Goal: Transaction & Acquisition: Subscribe to service/newsletter

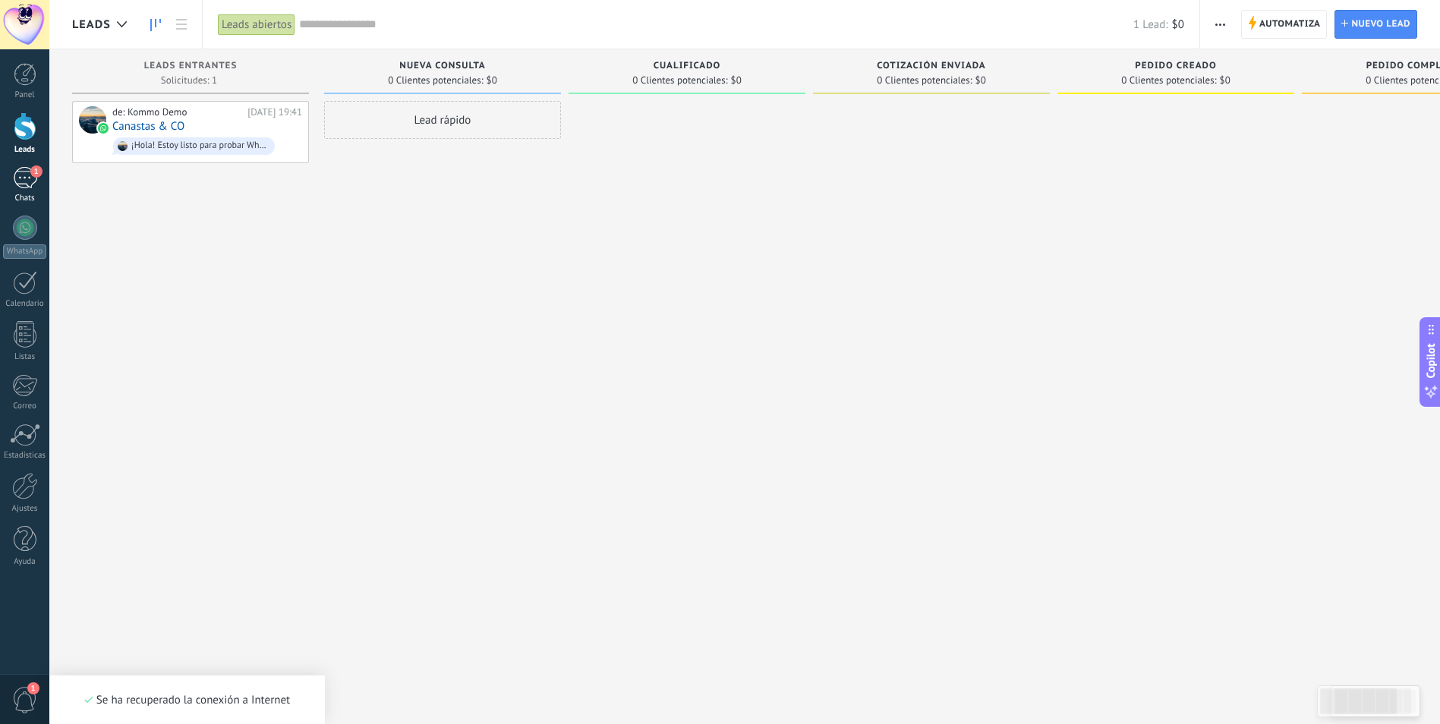
click at [30, 178] on div "1" at bounding box center [25, 178] width 24 height 22
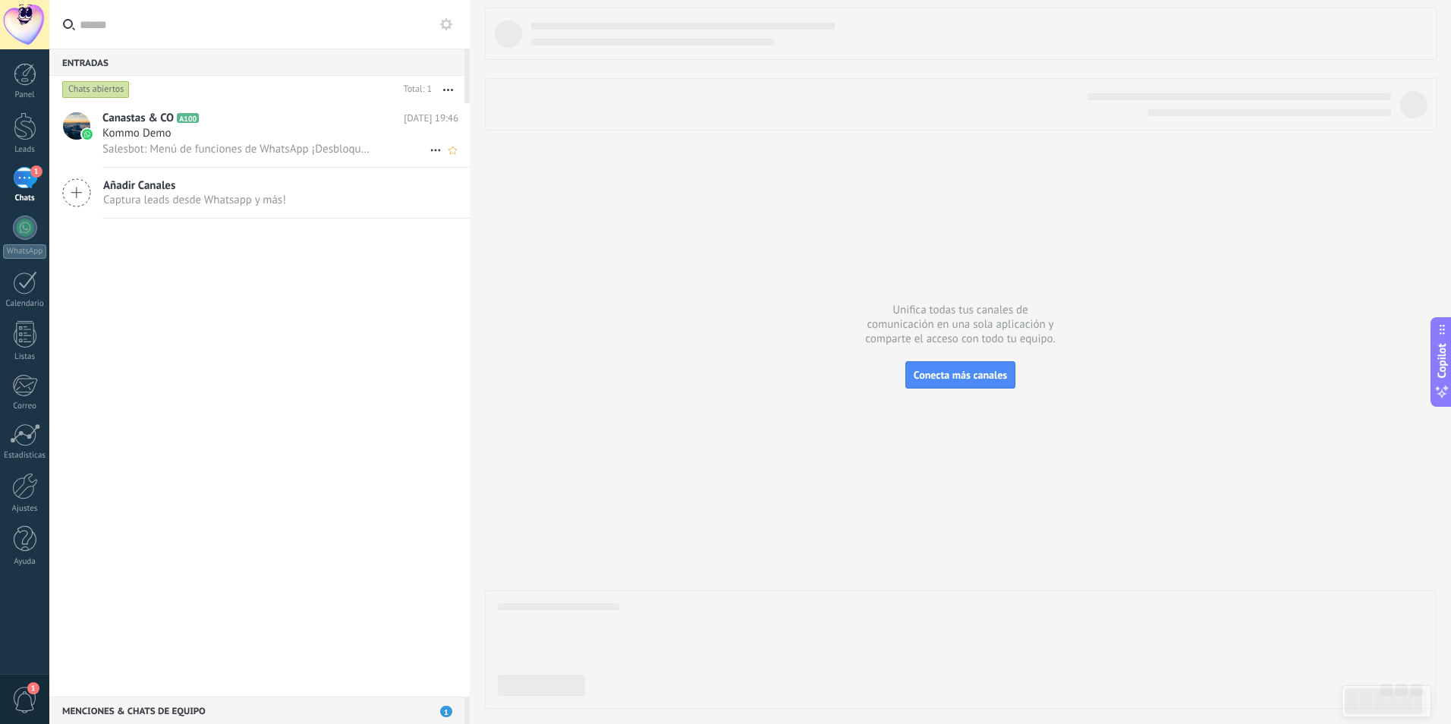
click at [216, 138] on div "Kommo Demo" at bounding box center [280, 133] width 356 height 15
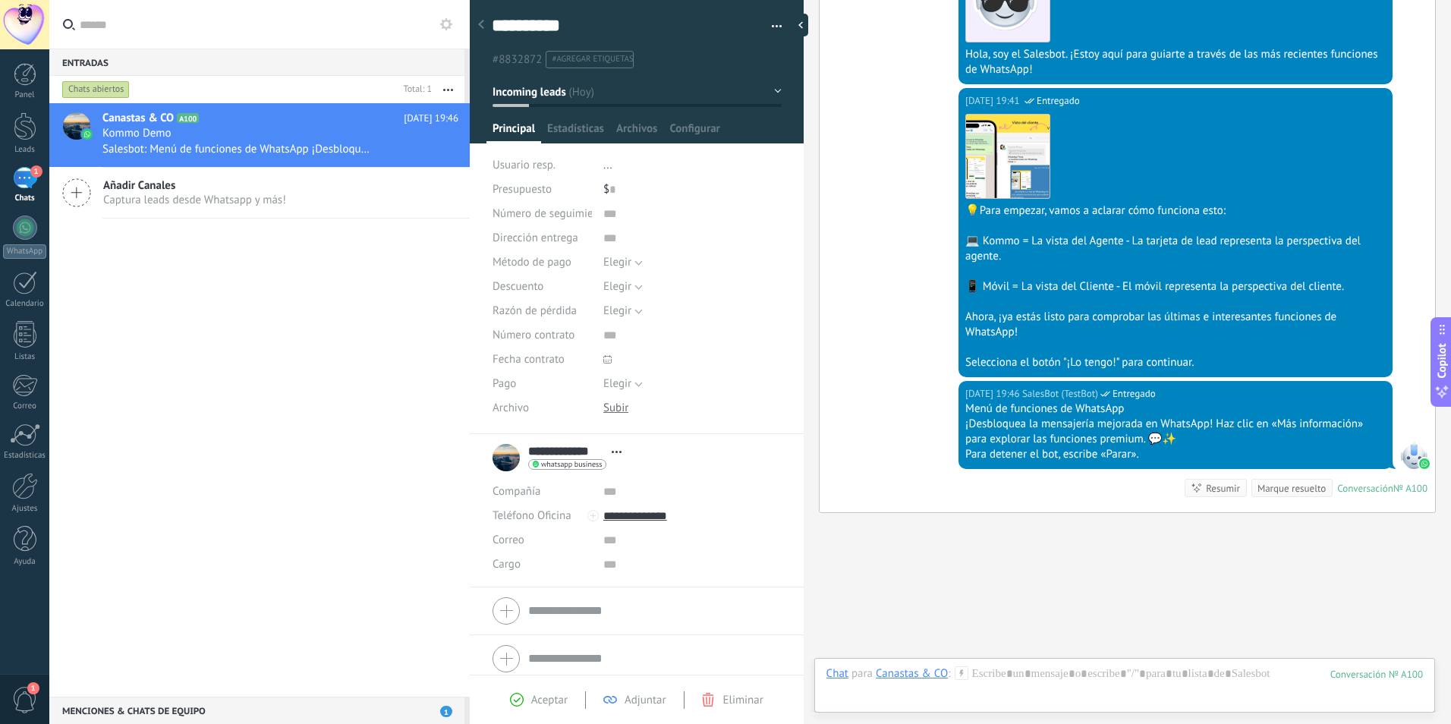
scroll to position [434, 0]
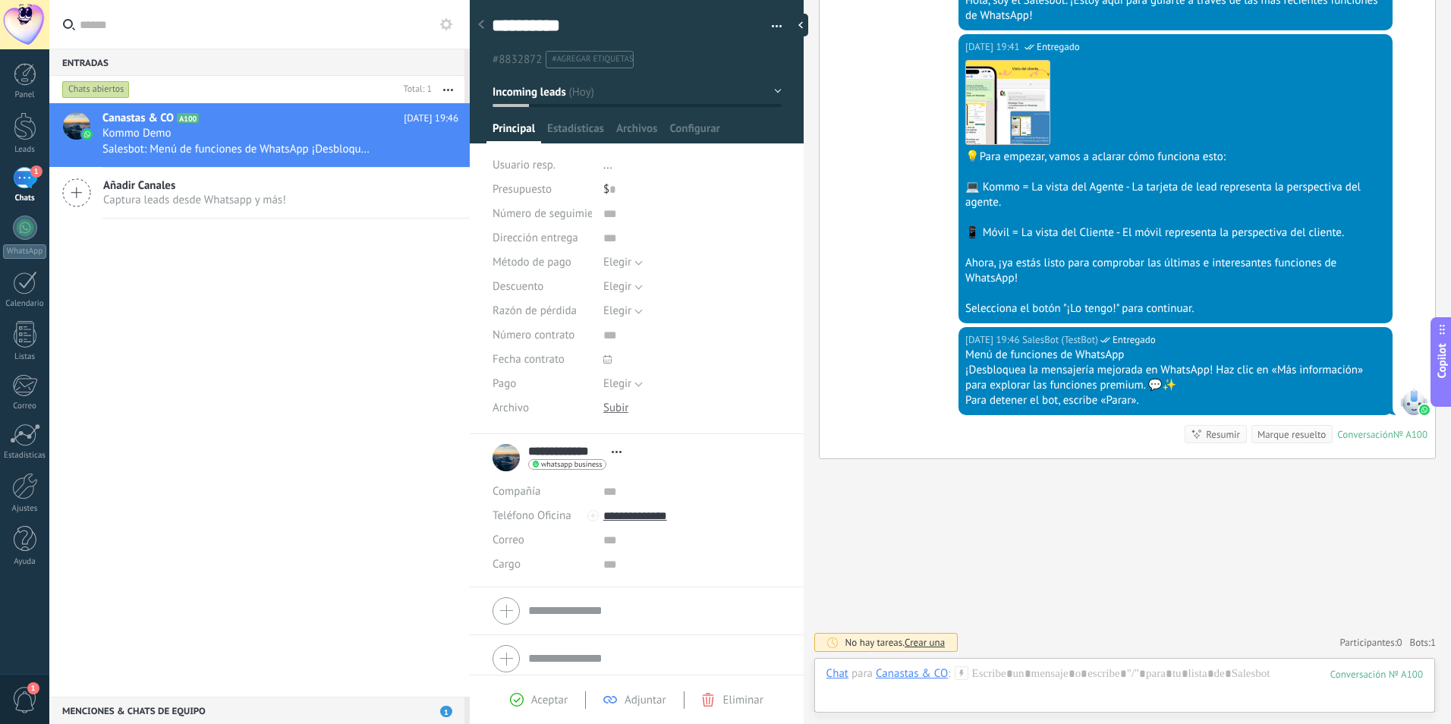
click at [214, 191] on span "Añadir Canales" at bounding box center [194, 185] width 183 height 14
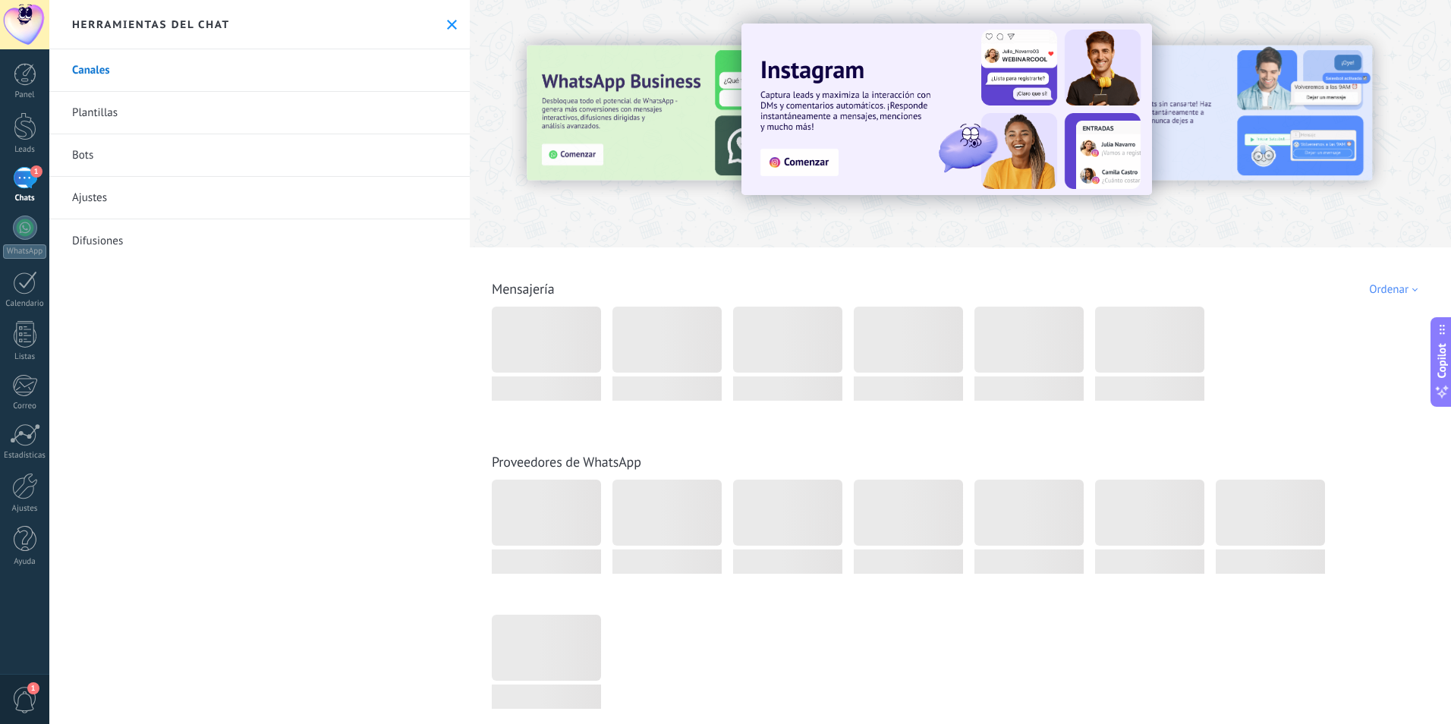
click at [447, 25] on icon at bounding box center [452, 25] width 10 height 10
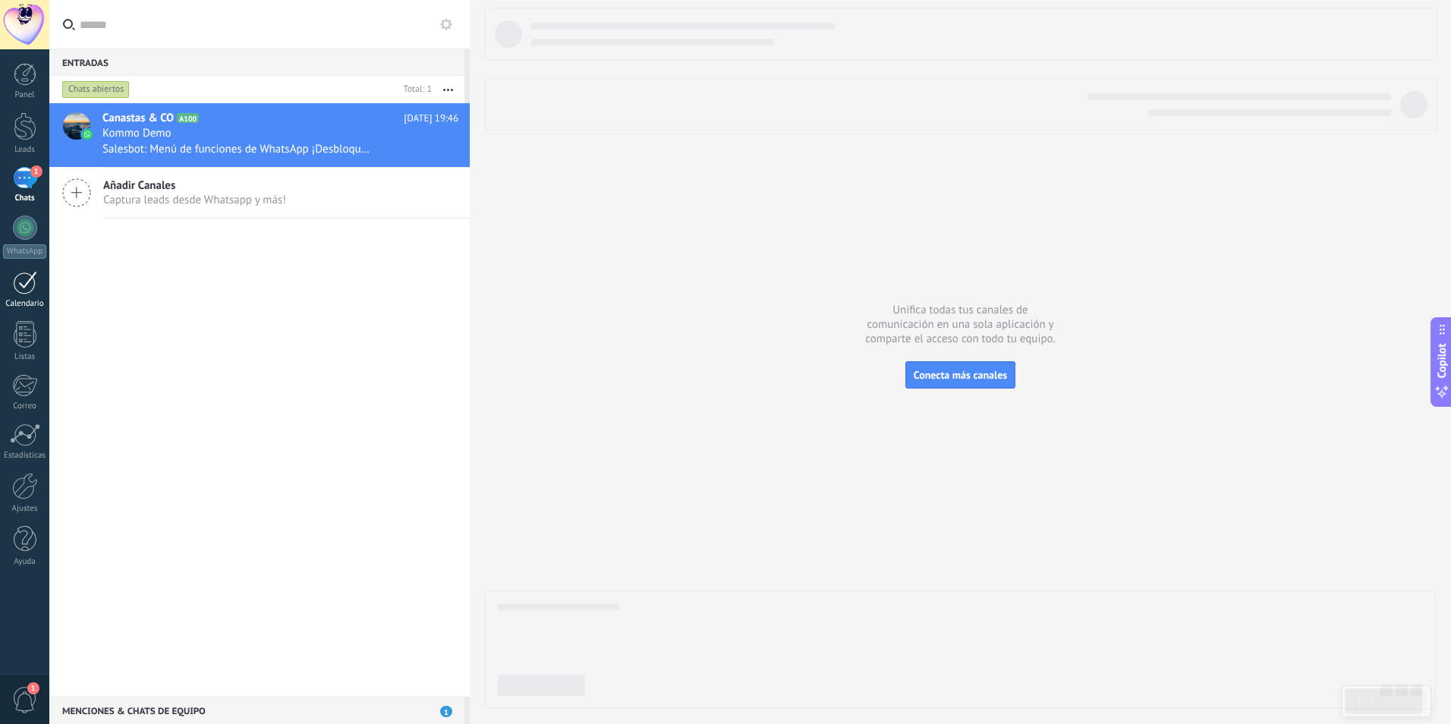
click at [31, 297] on link "Calendario" at bounding box center [24, 290] width 49 height 38
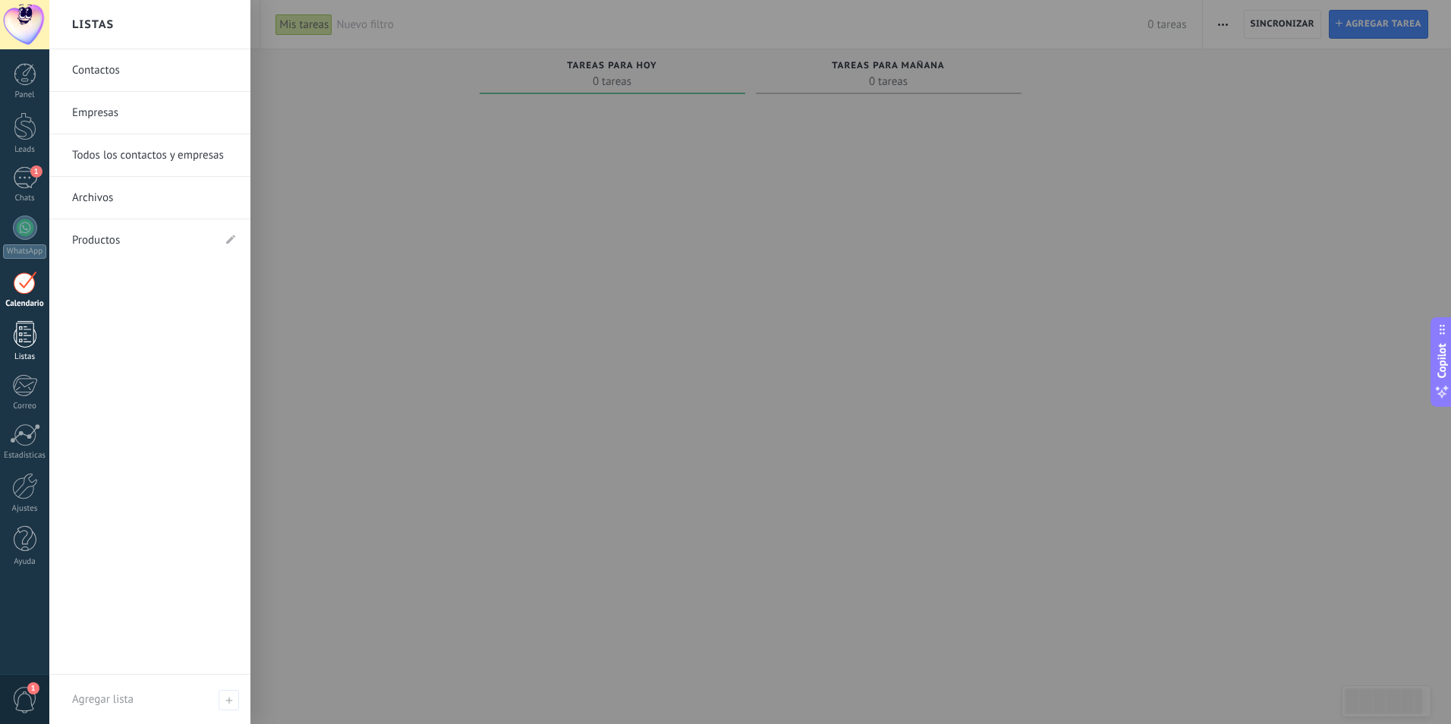
click at [24, 328] on div at bounding box center [25, 334] width 23 height 27
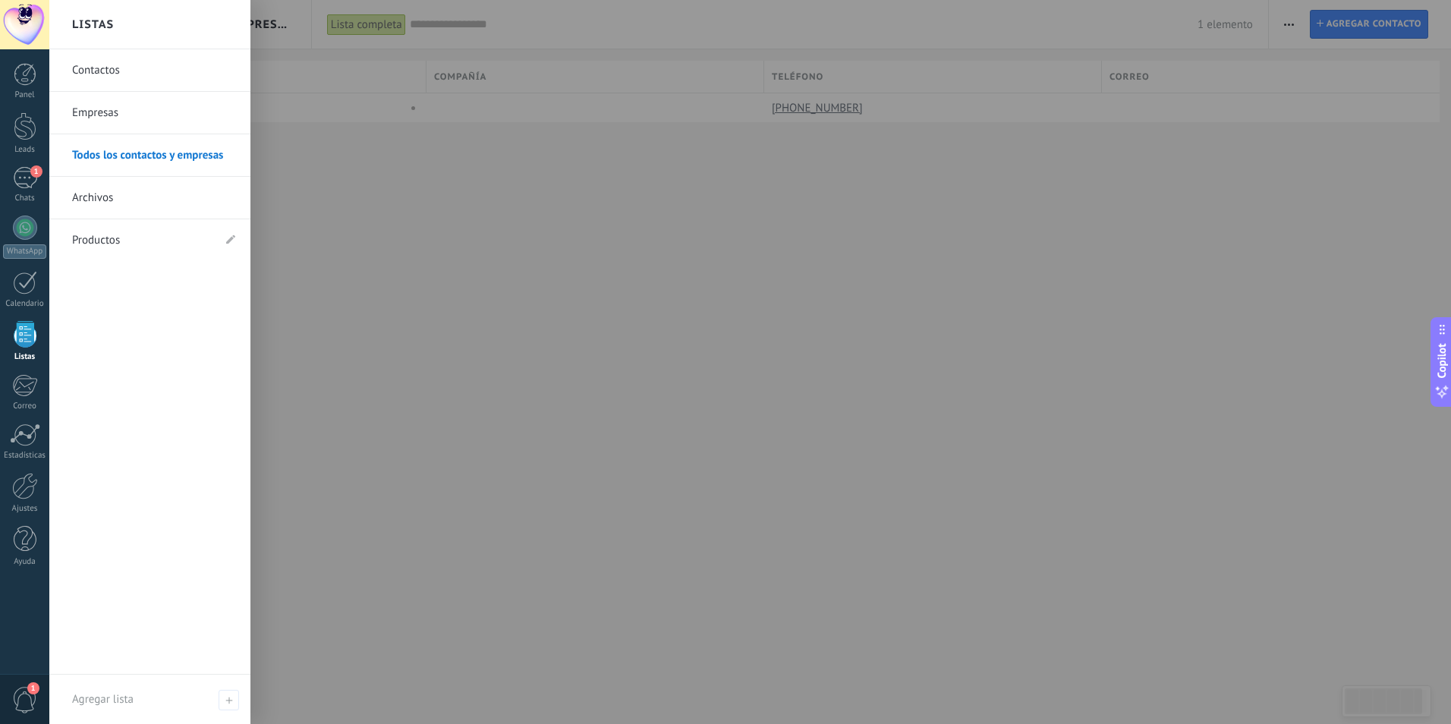
click at [154, 76] on link "Contactos" at bounding box center [153, 70] width 163 height 43
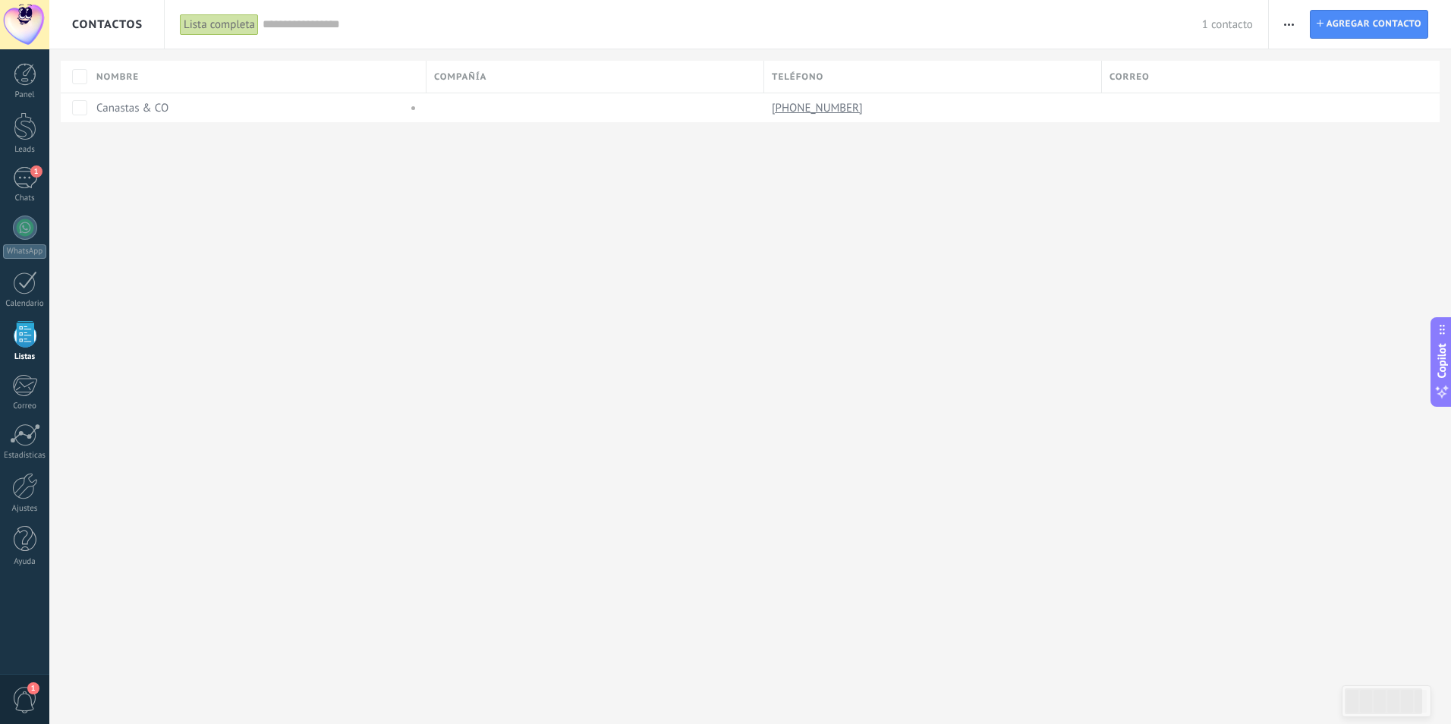
click at [112, 26] on span "Contactos" at bounding box center [107, 24] width 71 height 14
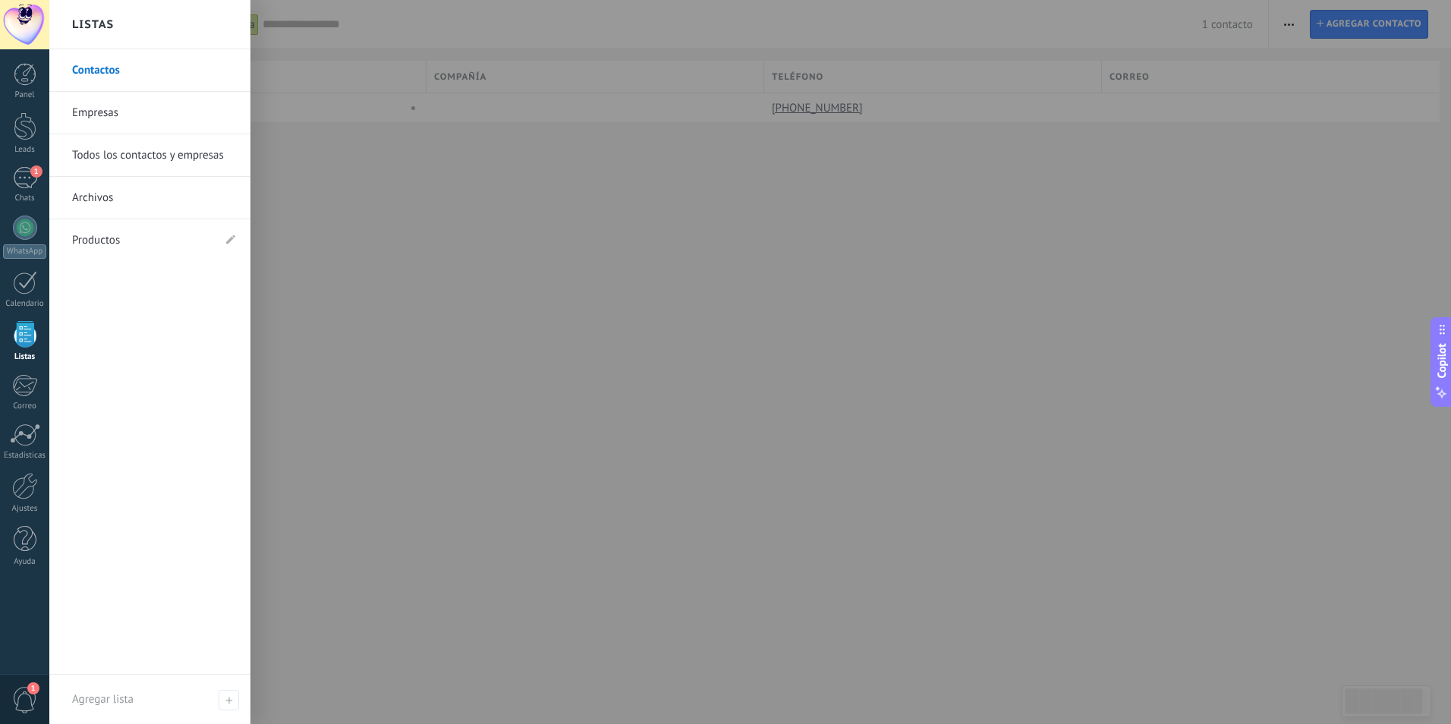
click at [116, 113] on link "Empresas" at bounding box center [153, 113] width 163 height 43
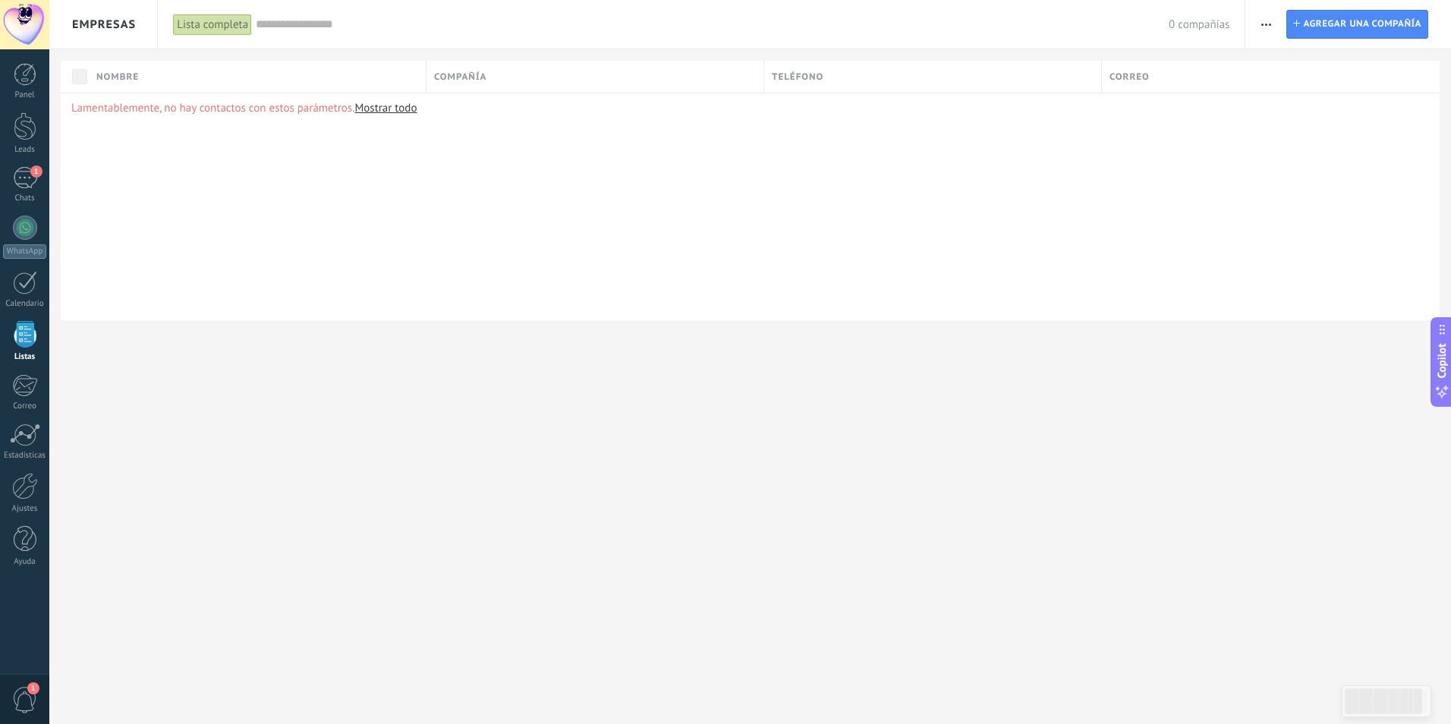
click at [118, 17] on span "Empresas" at bounding box center [104, 24] width 64 height 14
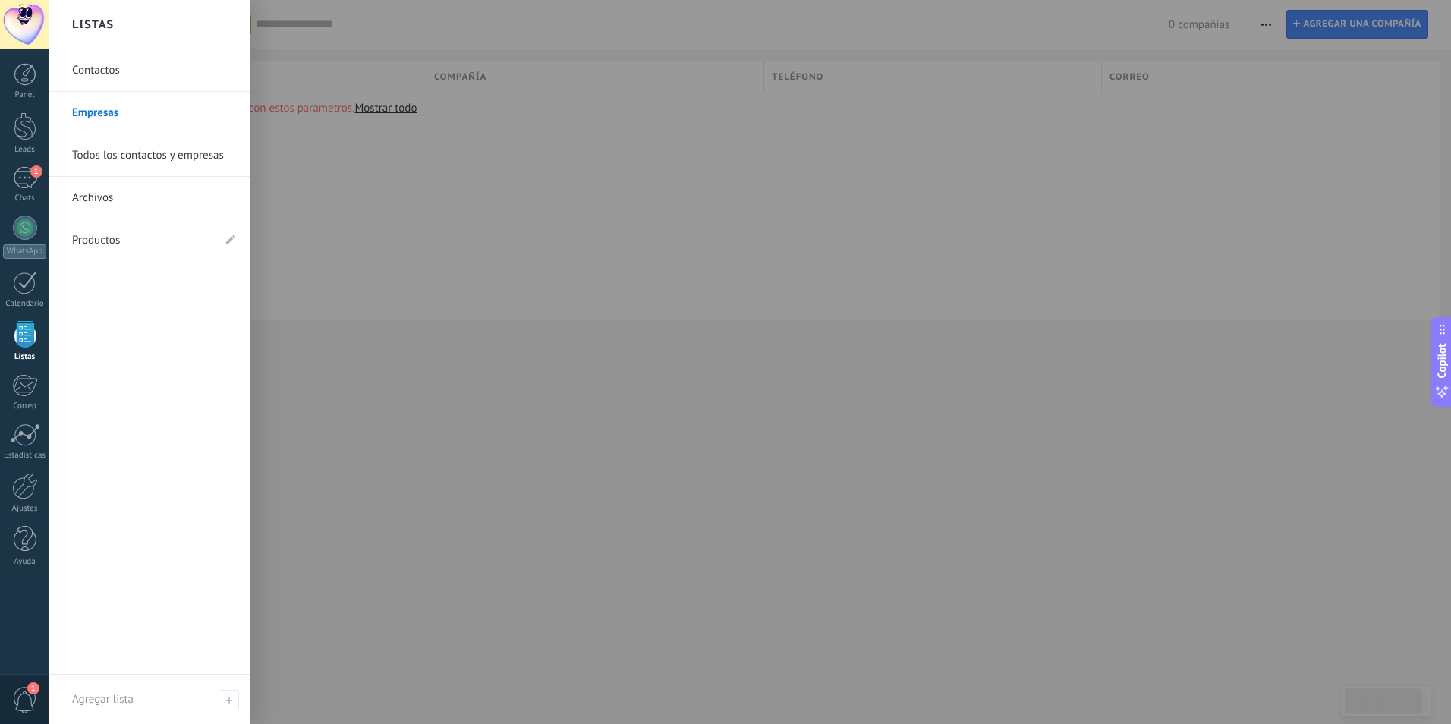
click at [112, 161] on link "Todos los contactos y empresas" at bounding box center [153, 155] width 163 height 43
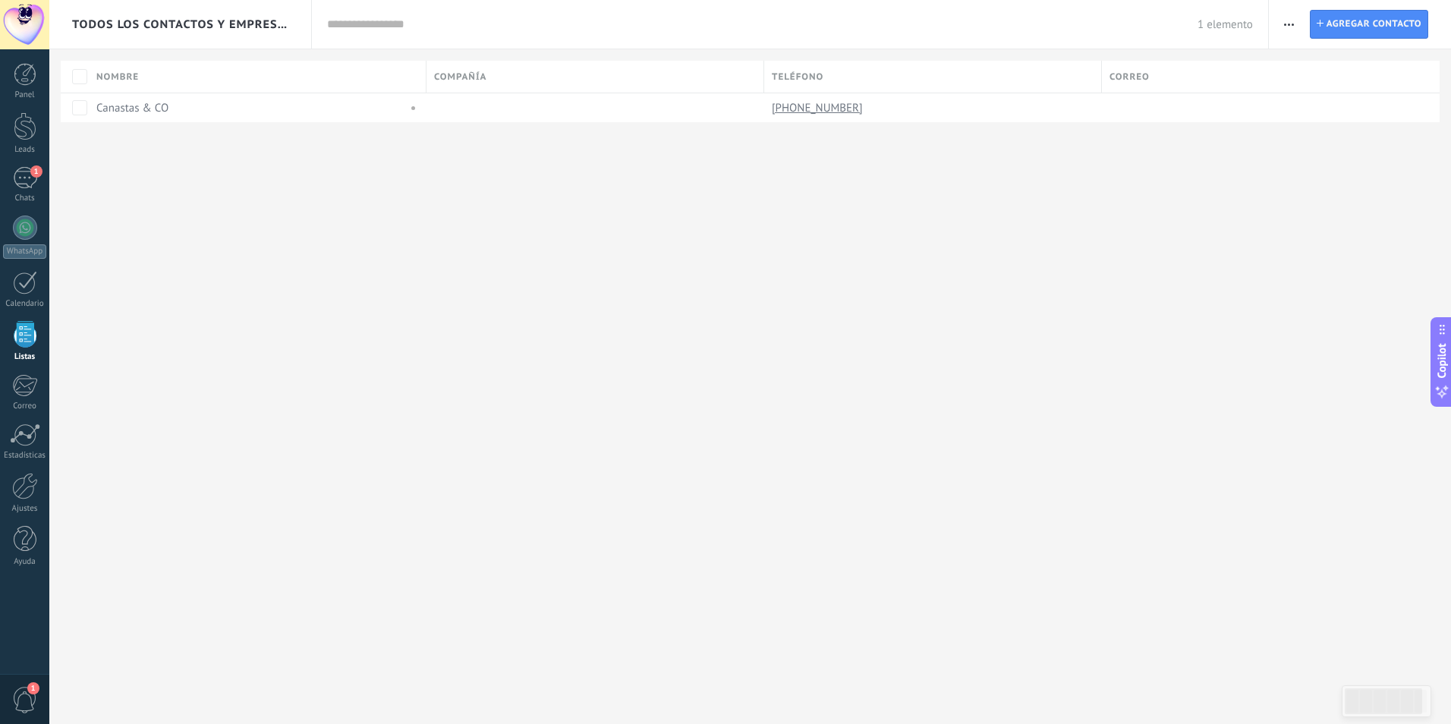
click at [110, 26] on span "Todos los contactos y empresas" at bounding box center [181, 24] width 218 height 14
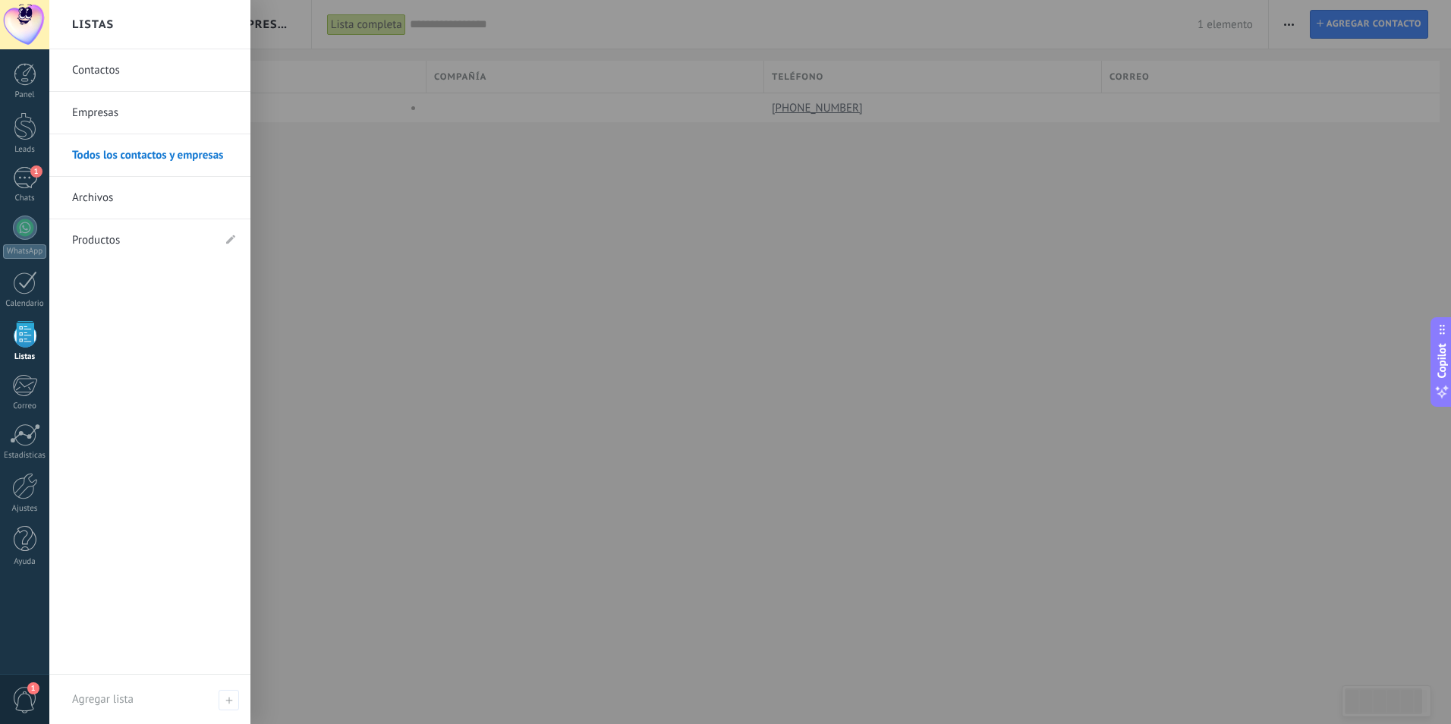
click at [121, 189] on link "Archivos" at bounding box center [153, 198] width 163 height 43
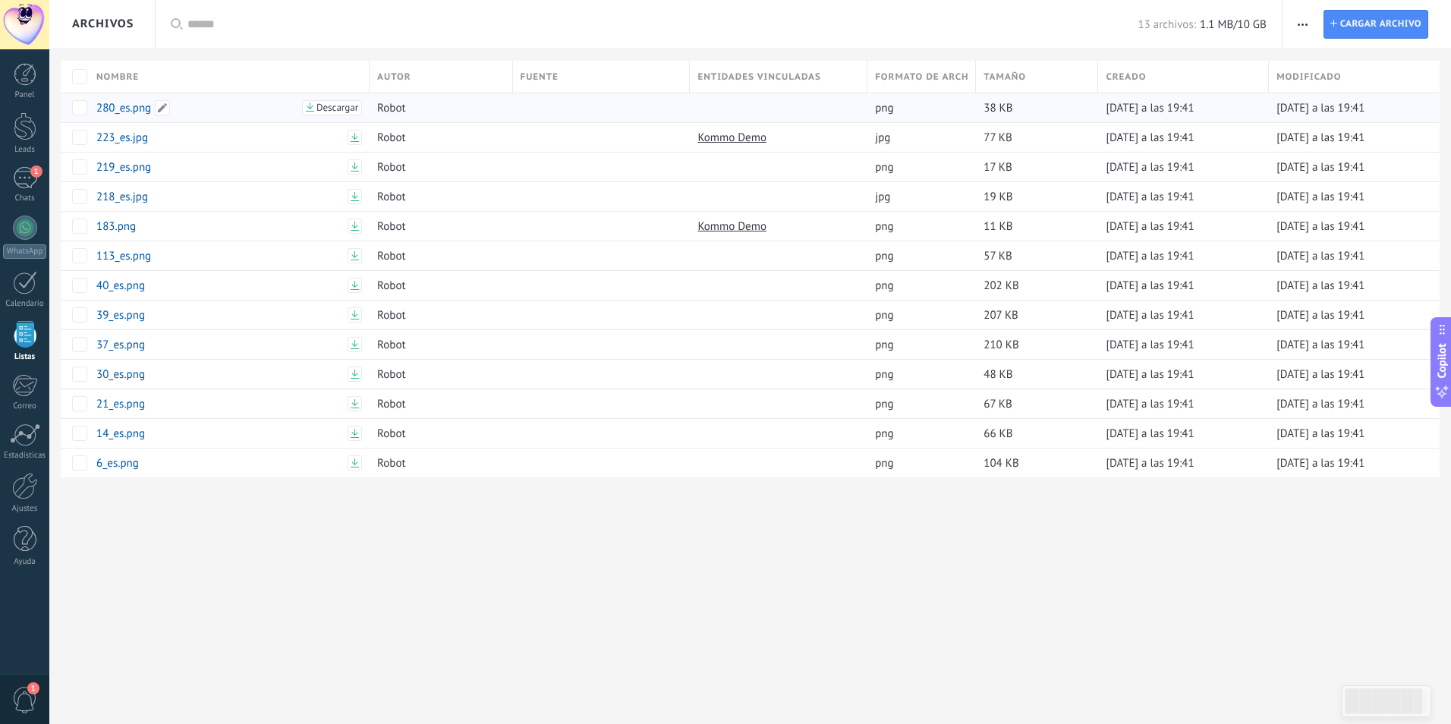
click at [132, 113] on link "280_es.png" at bounding box center [196, 108] width 201 height 14
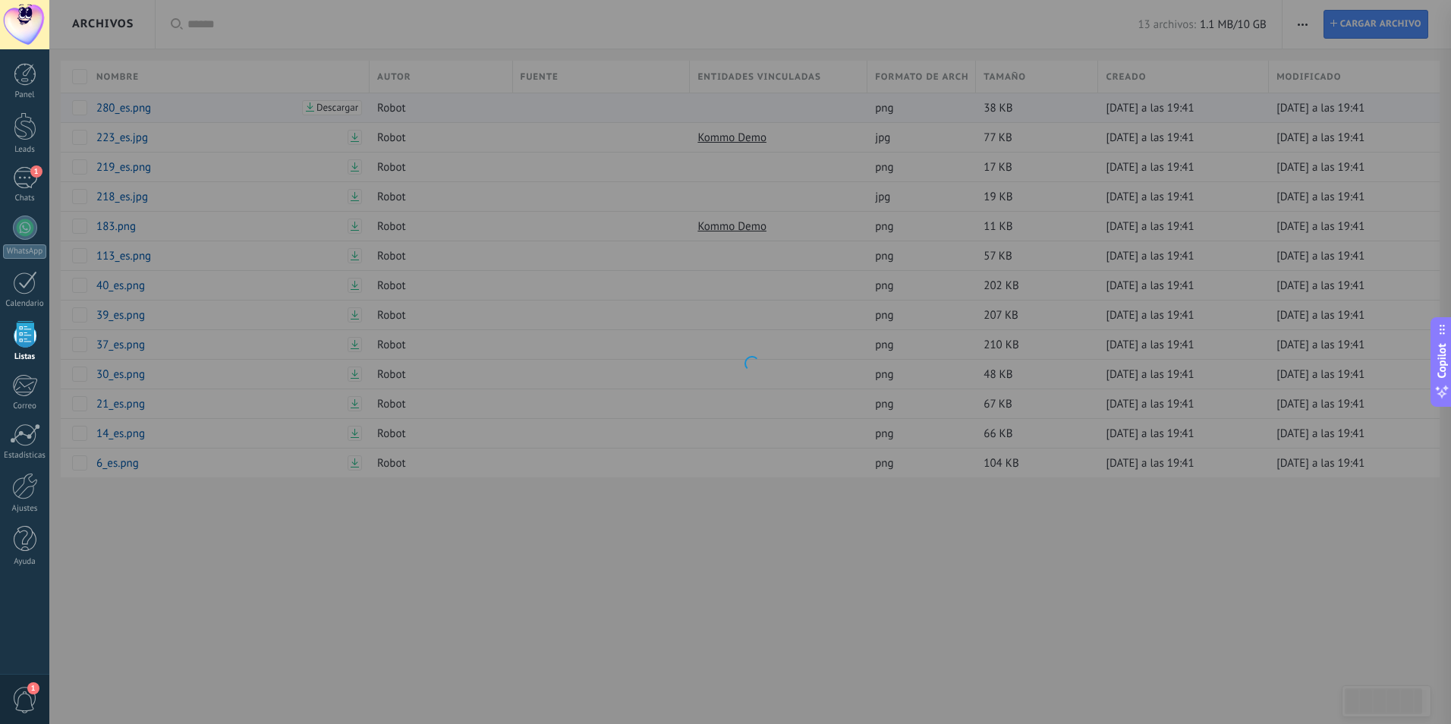
type textarea "**********"
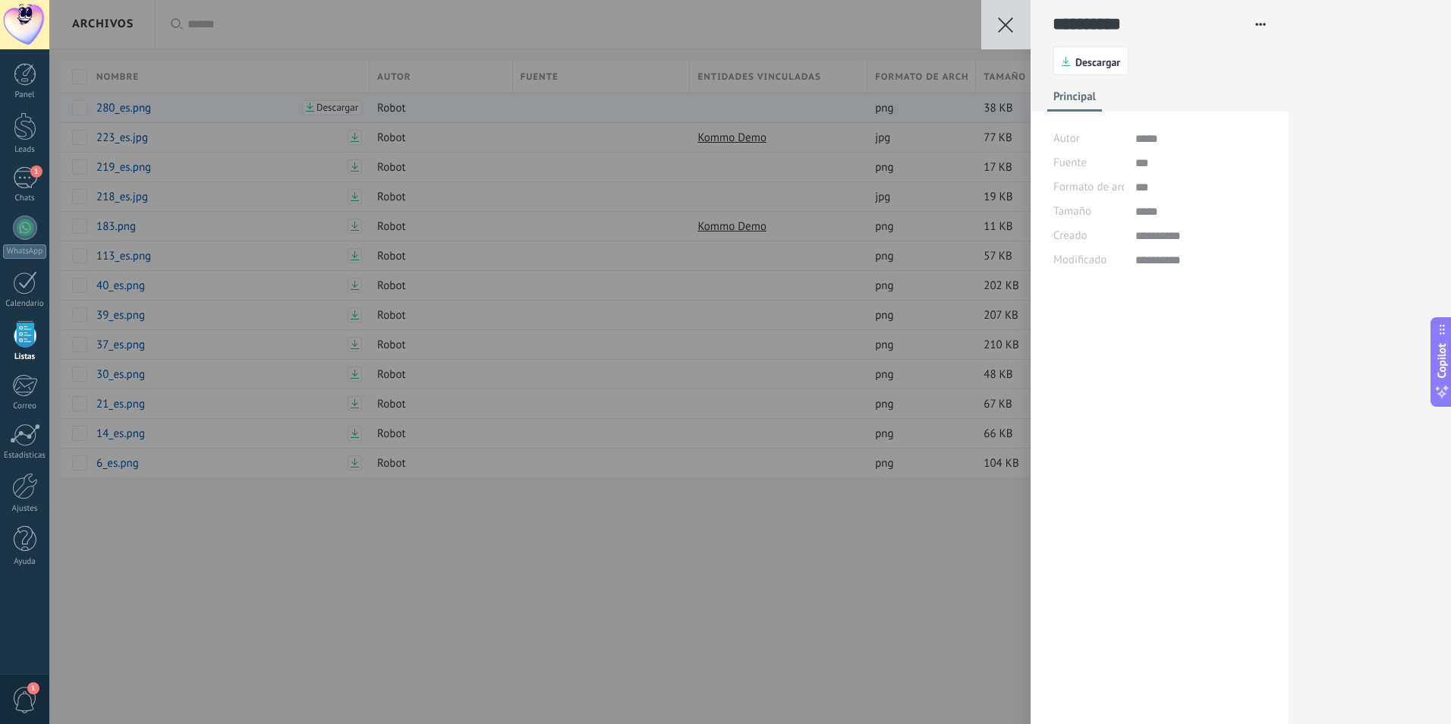
scroll to position [23, 0]
click at [1010, 27] on icon at bounding box center [1005, 24] width 15 height 15
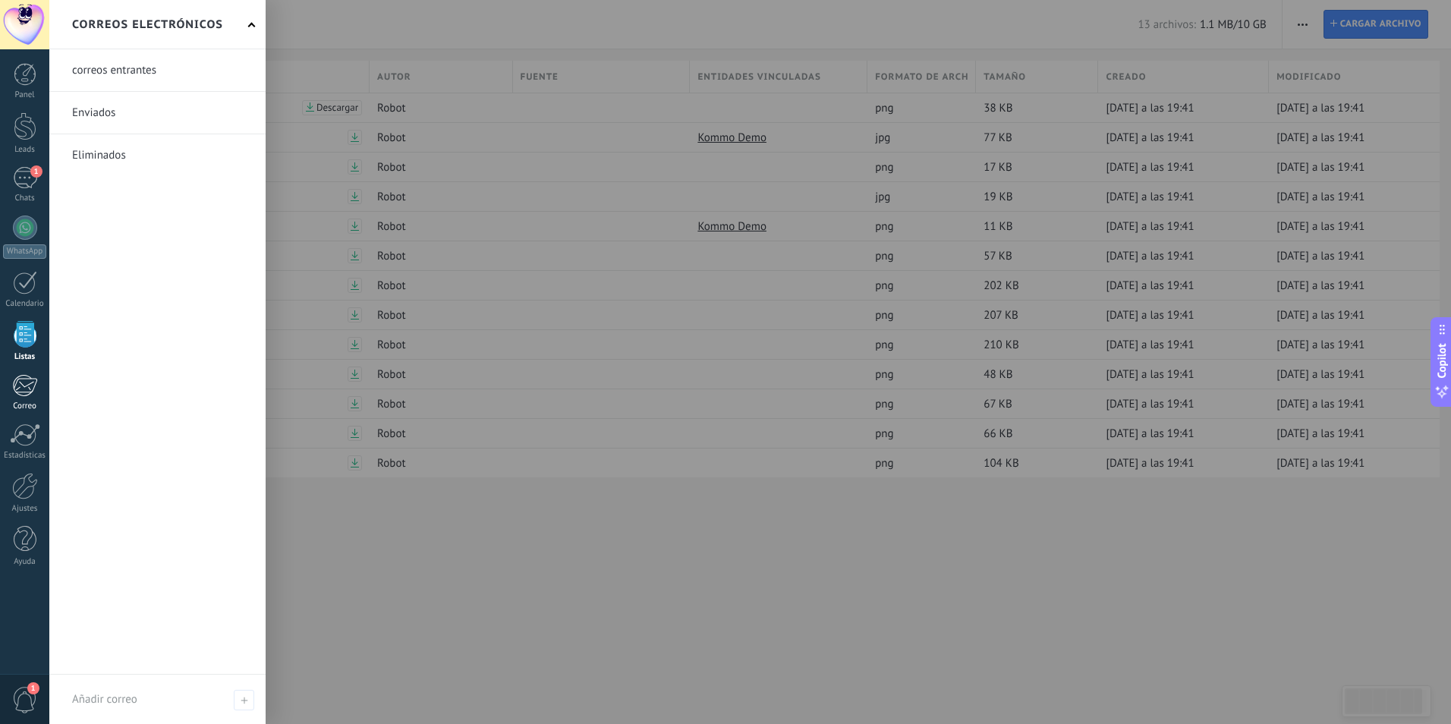
click at [24, 389] on div at bounding box center [24, 385] width 25 height 23
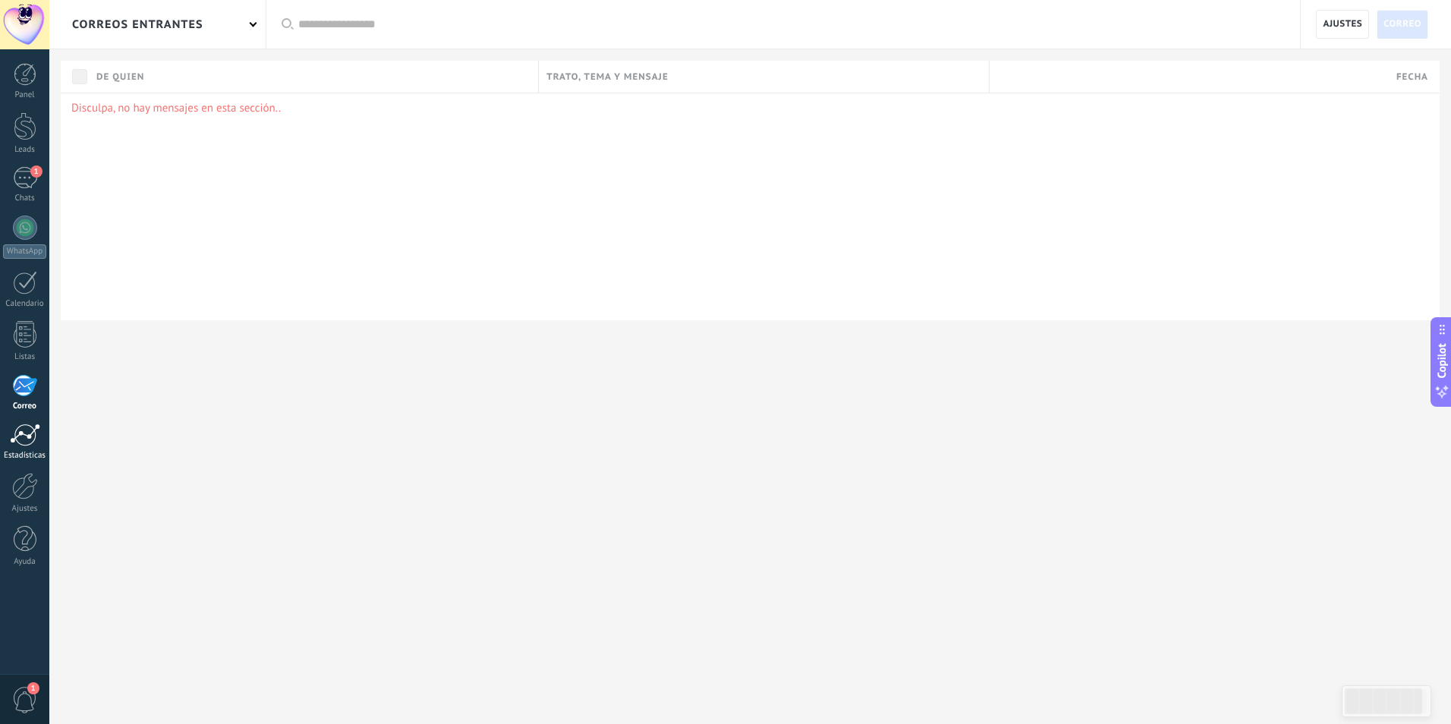
click at [24, 440] on div at bounding box center [25, 435] width 30 height 23
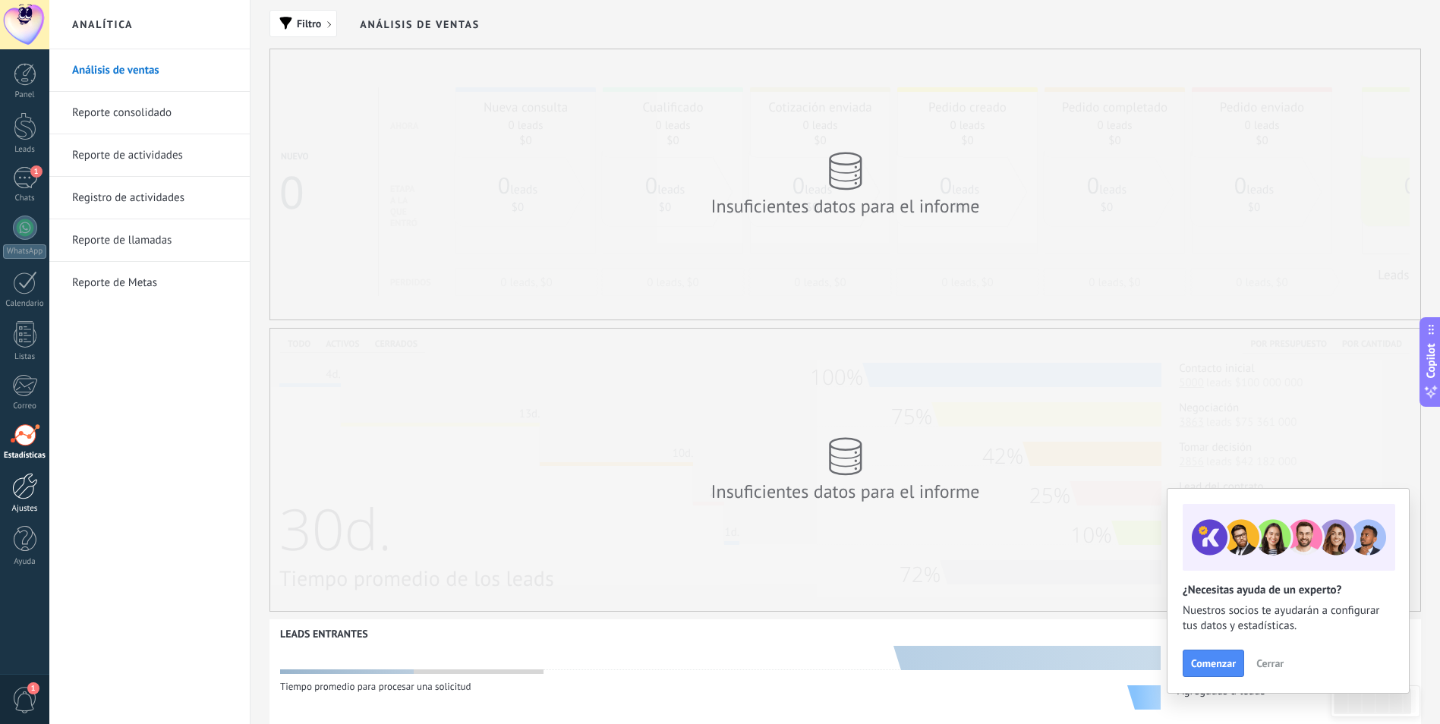
click at [28, 487] on div at bounding box center [25, 486] width 26 height 27
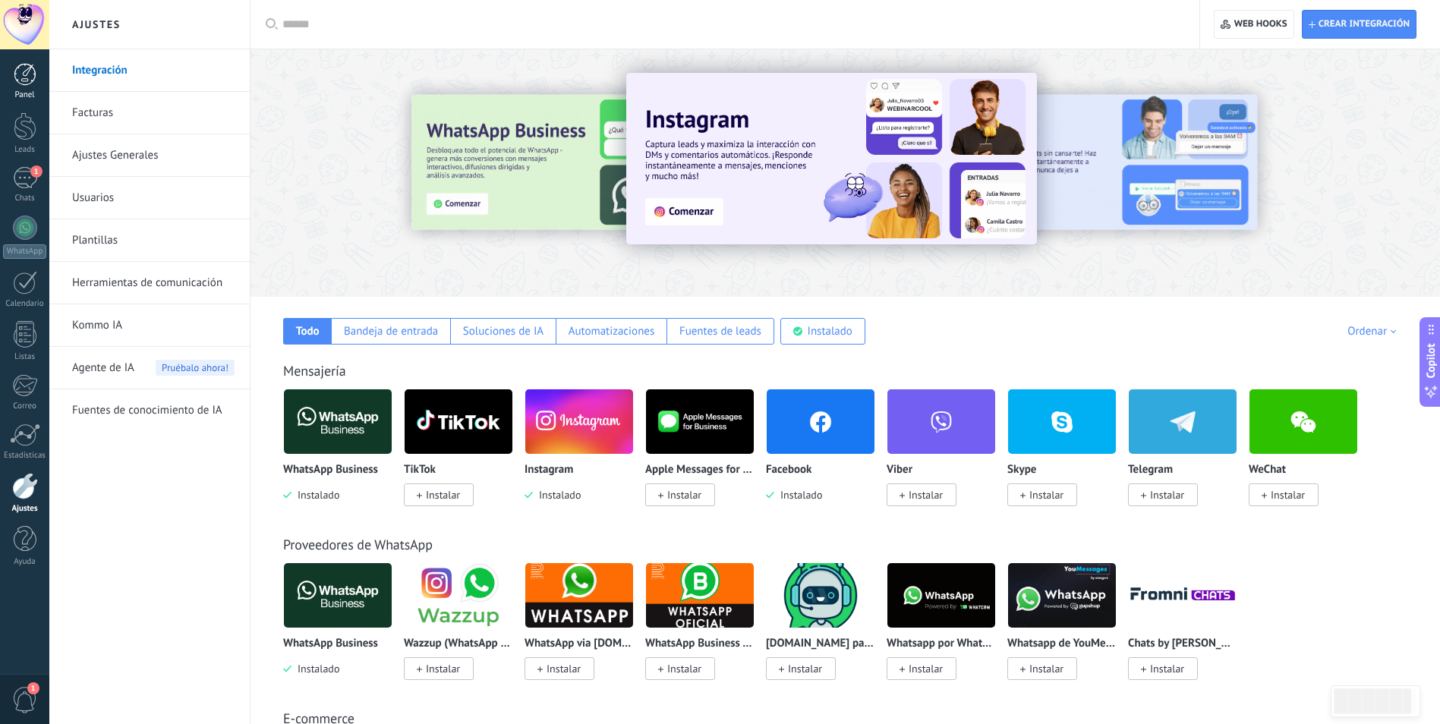
click at [35, 82] on div at bounding box center [25, 74] width 23 height 23
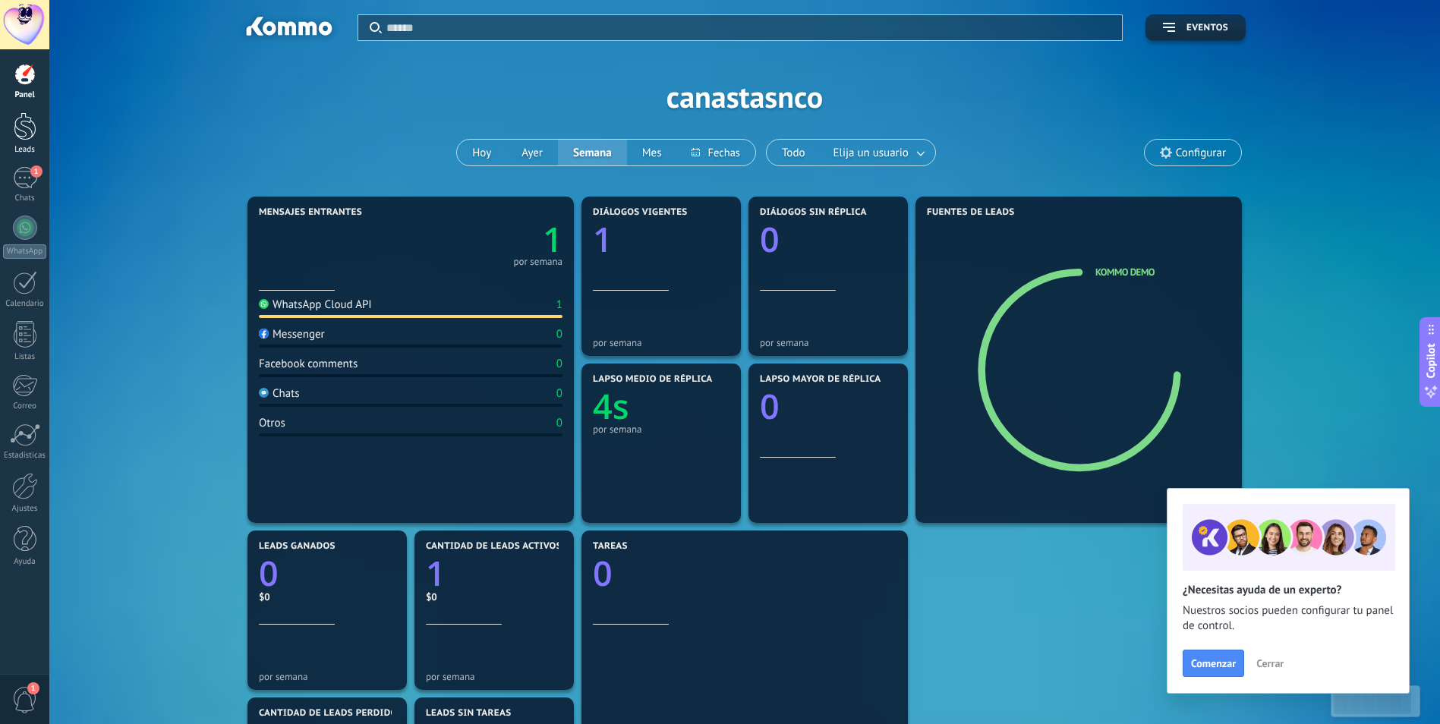
click at [16, 122] on div at bounding box center [25, 126] width 23 height 28
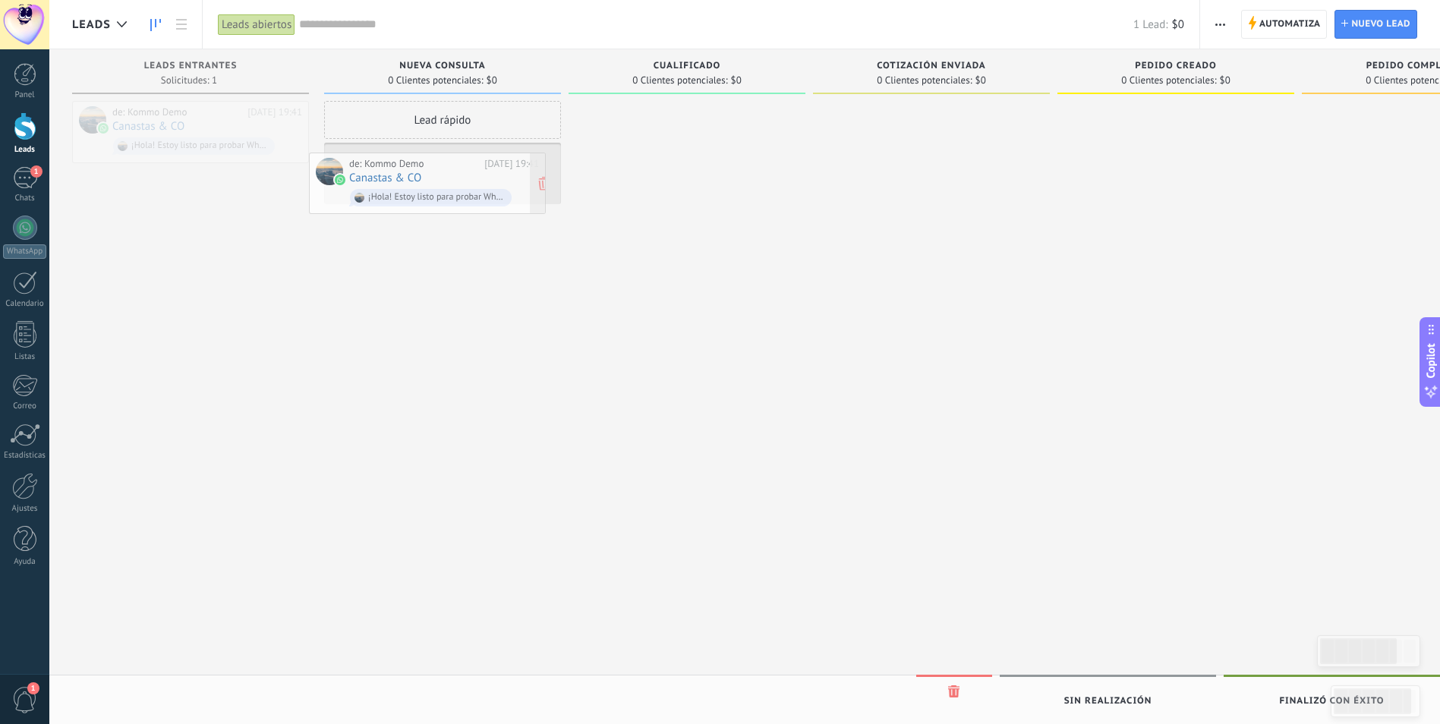
drag, startPoint x: 181, startPoint y: 113, endPoint x: 415, endPoint y: 163, distance: 239.8
drag, startPoint x: 463, startPoint y: 181, endPoint x: 210, endPoint y: 128, distance: 258.3
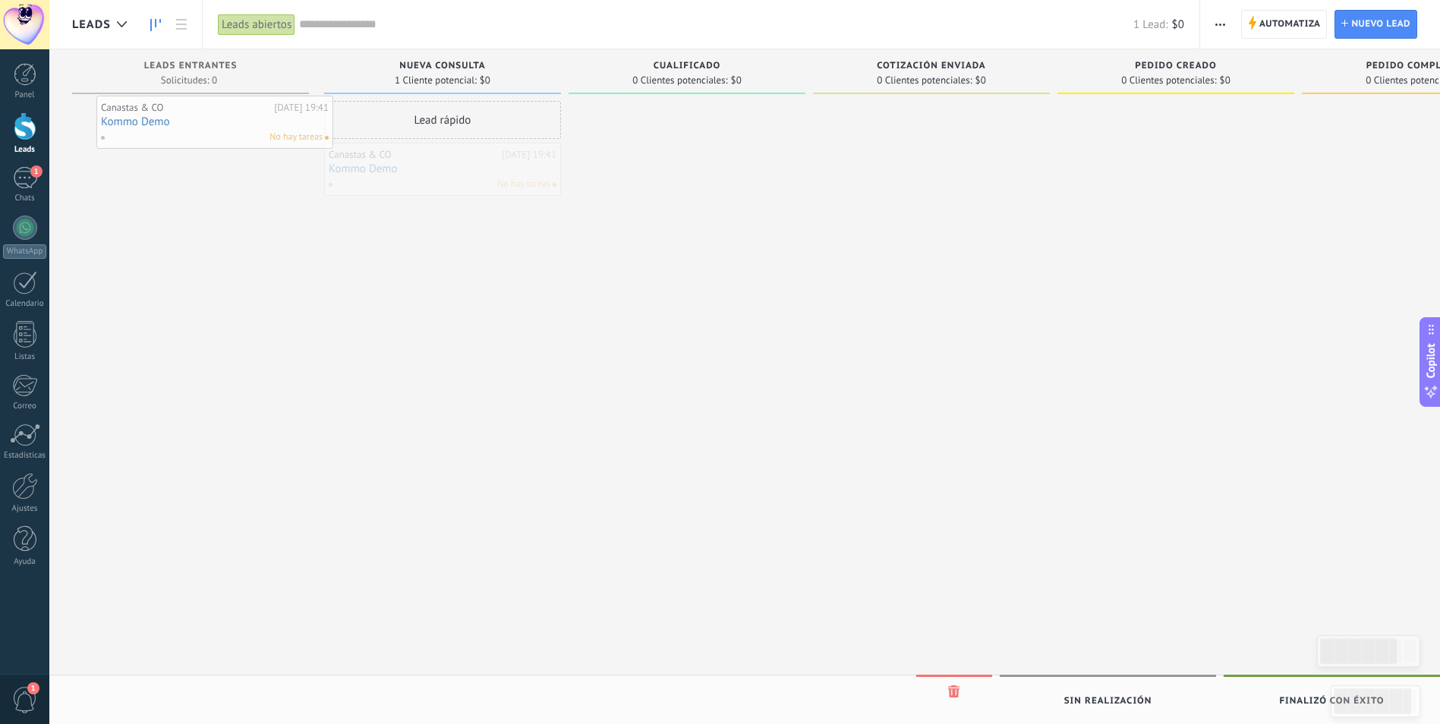
drag, startPoint x: 423, startPoint y: 167, endPoint x: 195, endPoint y: 120, distance: 232.5
drag, startPoint x: 411, startPoint y: 178, endPoint x: 141, endPoint y: 132, distance: 273.4
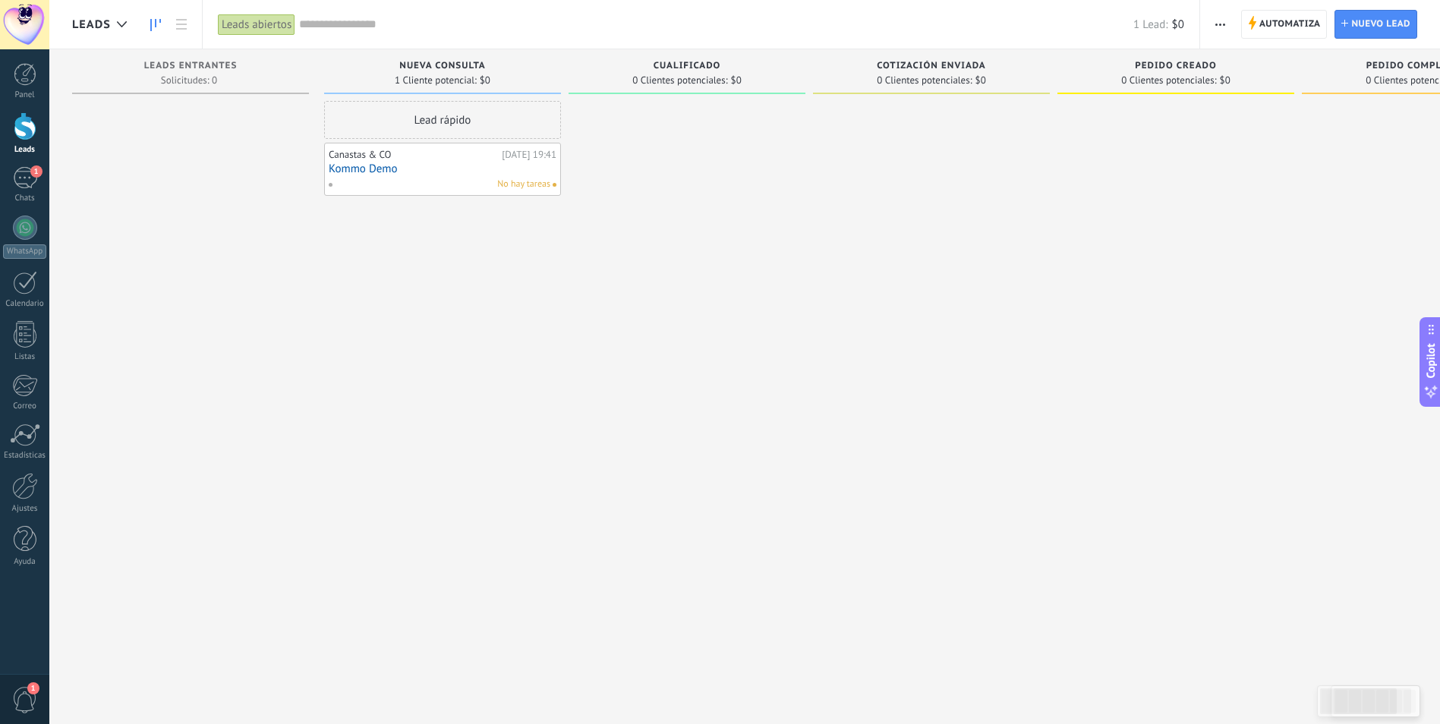
click at [149, 132] on div at bounding box center [190, 364] width 237 height 526
click at [541, 190] on span "No hay tareas" at bounding box center [523, 185] width 53 height 14
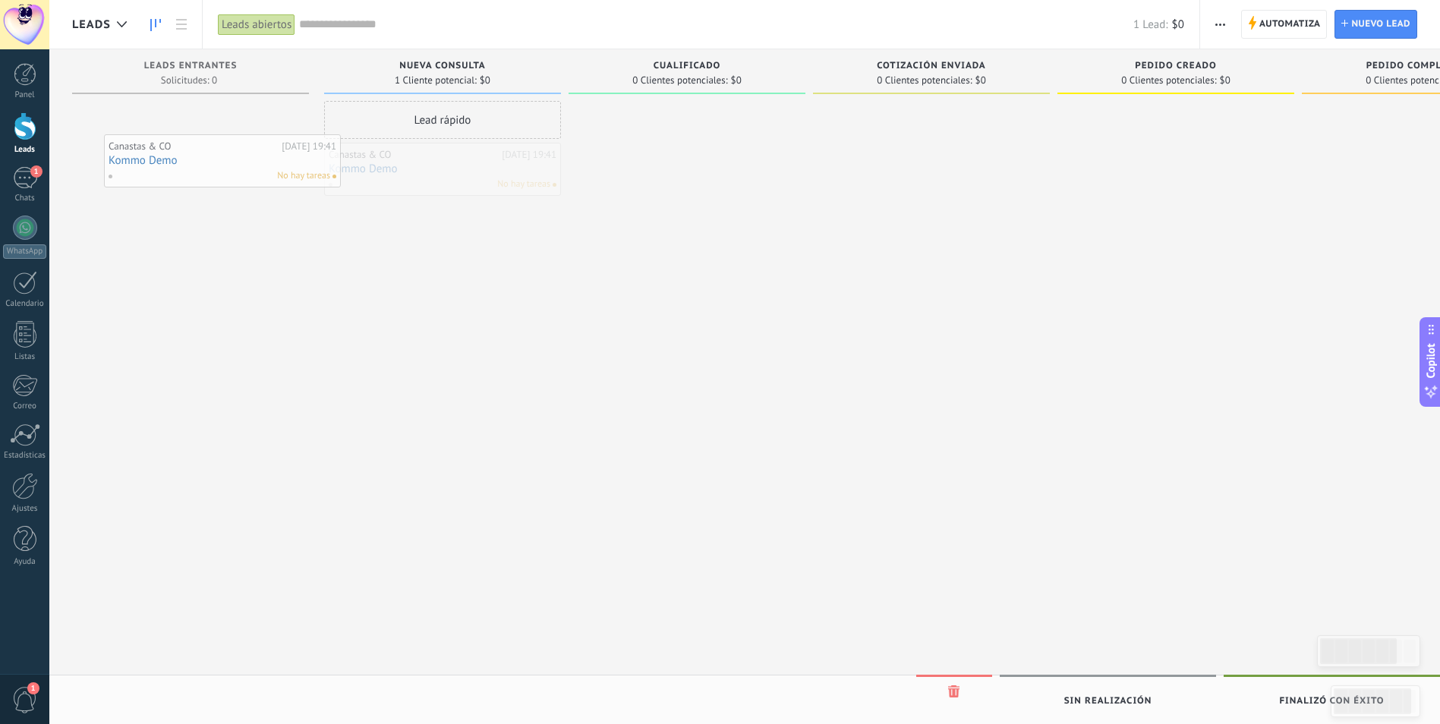
drag, startPoint x: 459, startPoint y: 159, endPoint x: 228, endPoint y: 118, distance: 234.4
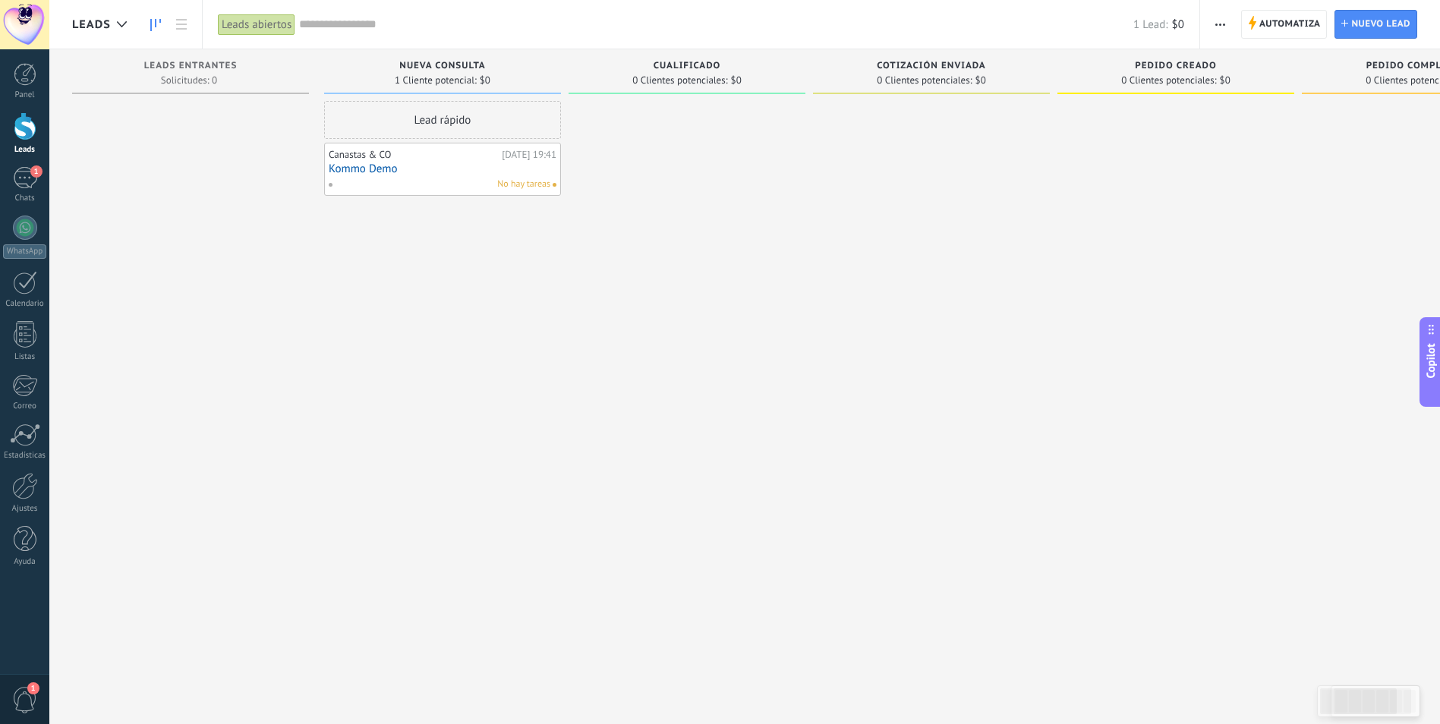
drag, startPoint x: 392, startPoint y: 158, endPoint x: 361, endPoint y: 185, distance: 41.4
click at [361, 179] on div "No hay tareas" at bounding box center [439, 185] width 222 height 14
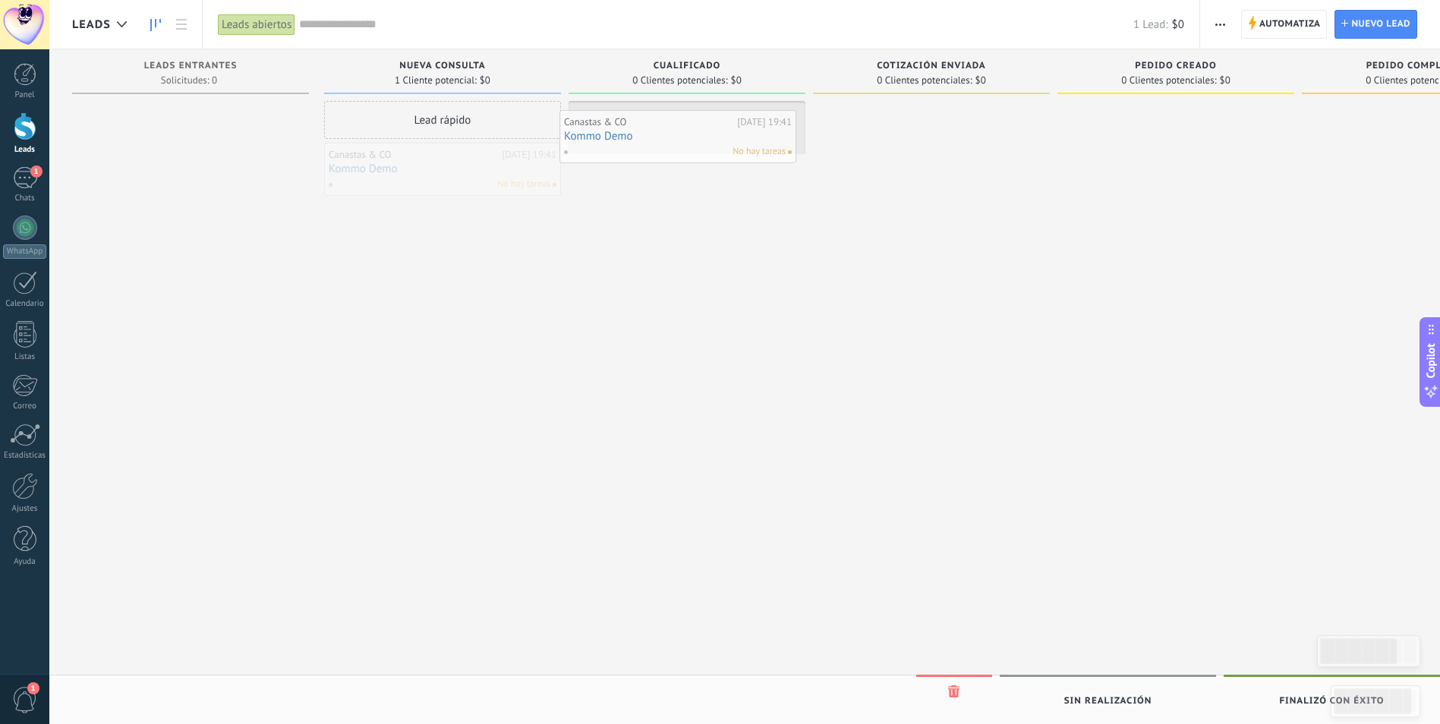
drag, startPoint x: 375, startPoint y: 181, endPoint x: 603, endPoint y: 147, distance: 230.3
drag, startPoint x: 610, startPoint y: 164, endPoint x: 452, endPoint y: 192, distance: 161.1
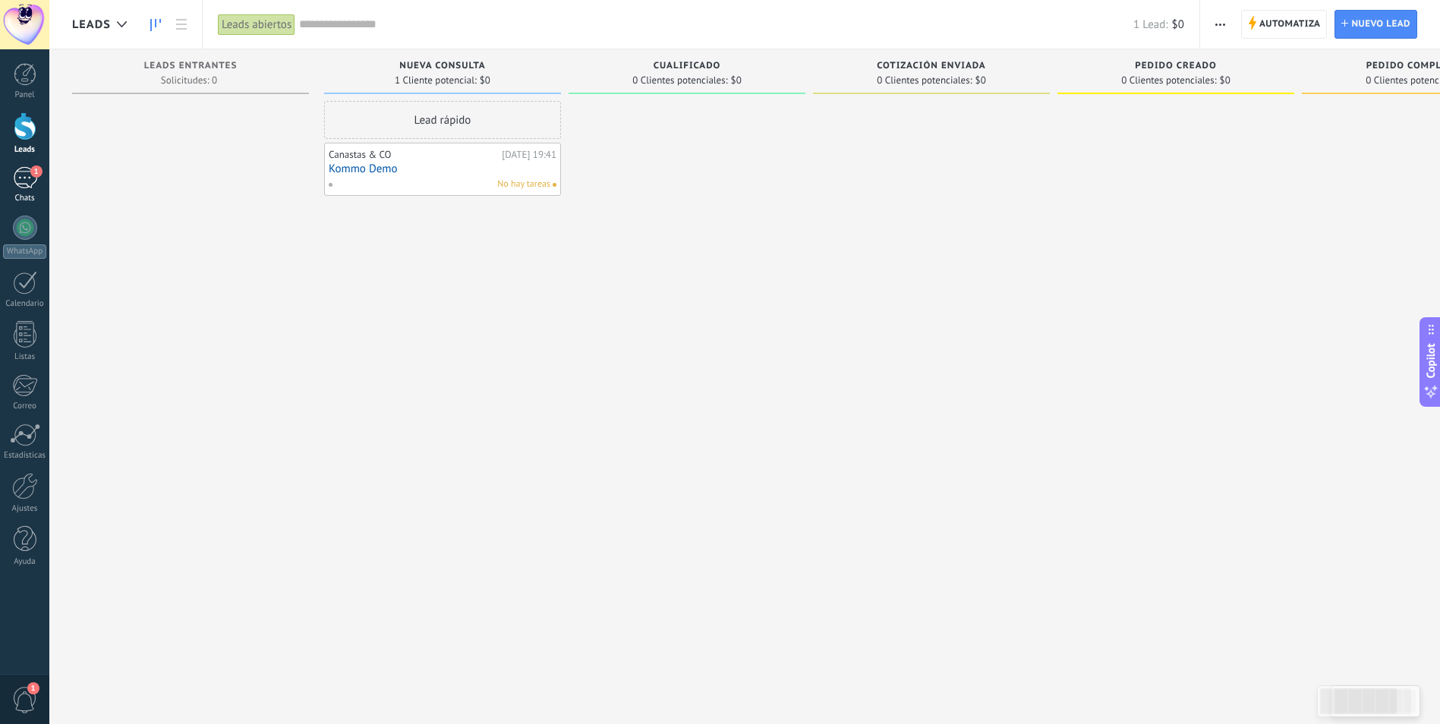
click at [25, 171] on div "1" at bounding box center [25, 178] width 24 height 22
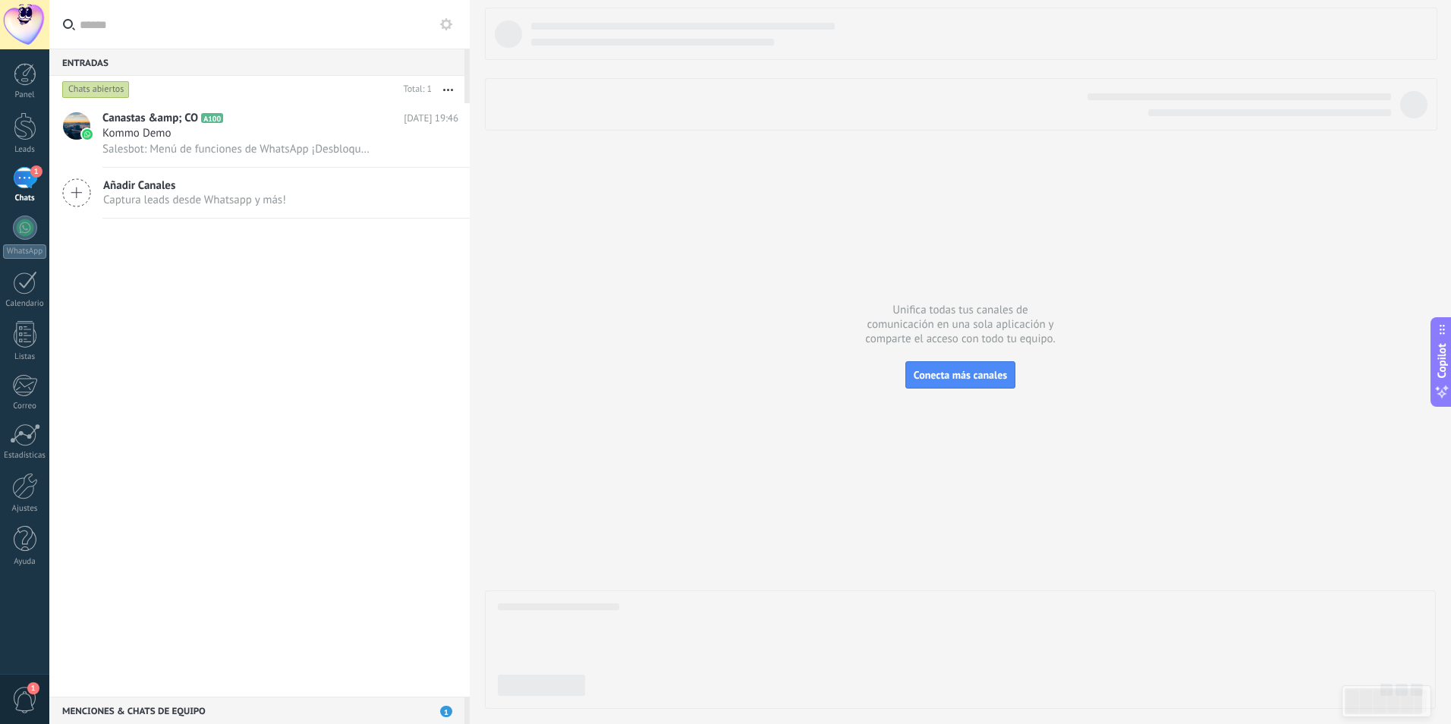
click at [30, 167] on div "1" at bounding box center [25, 178] width 24 height 22
click at [24, 124] on div at bounding box center [25, 126] width 23 height 28
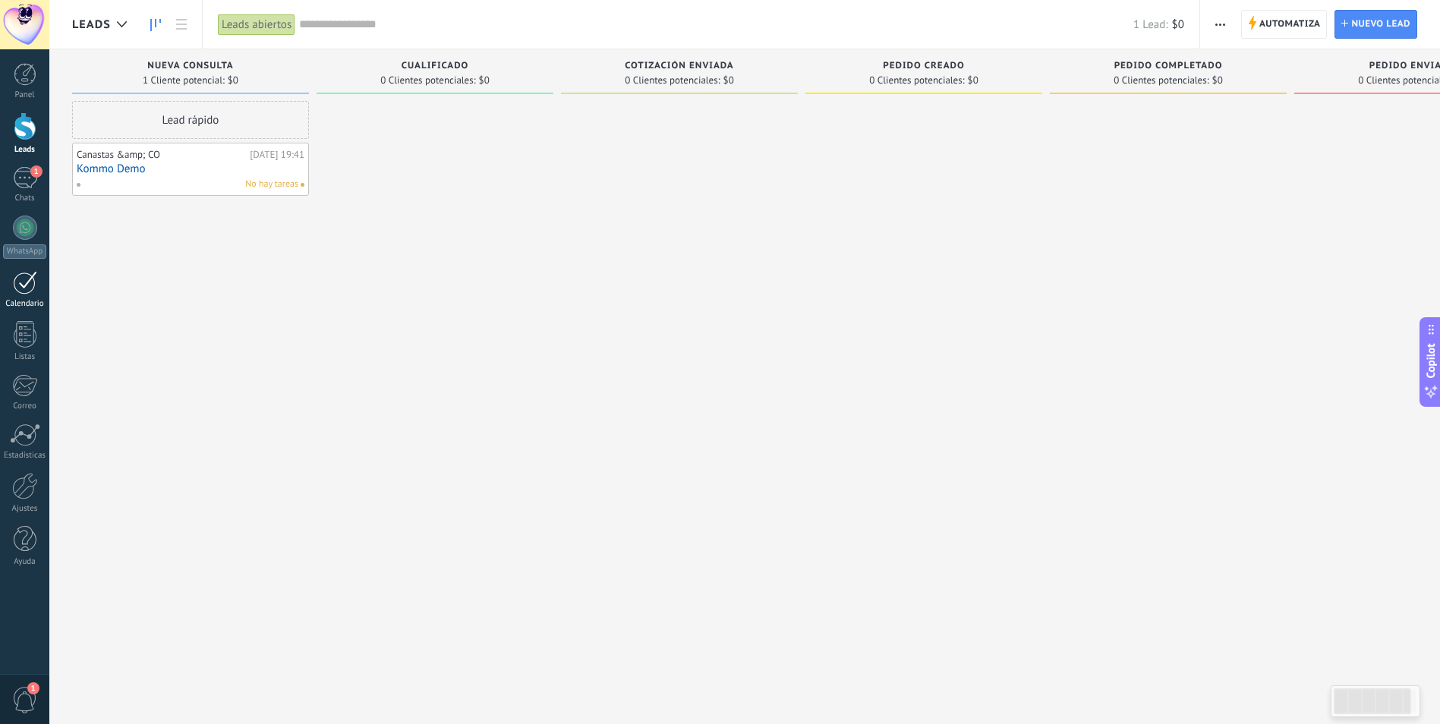
click at [26, 295] on link "Calendario" at bounding box center [24, 290] width 49 height 38
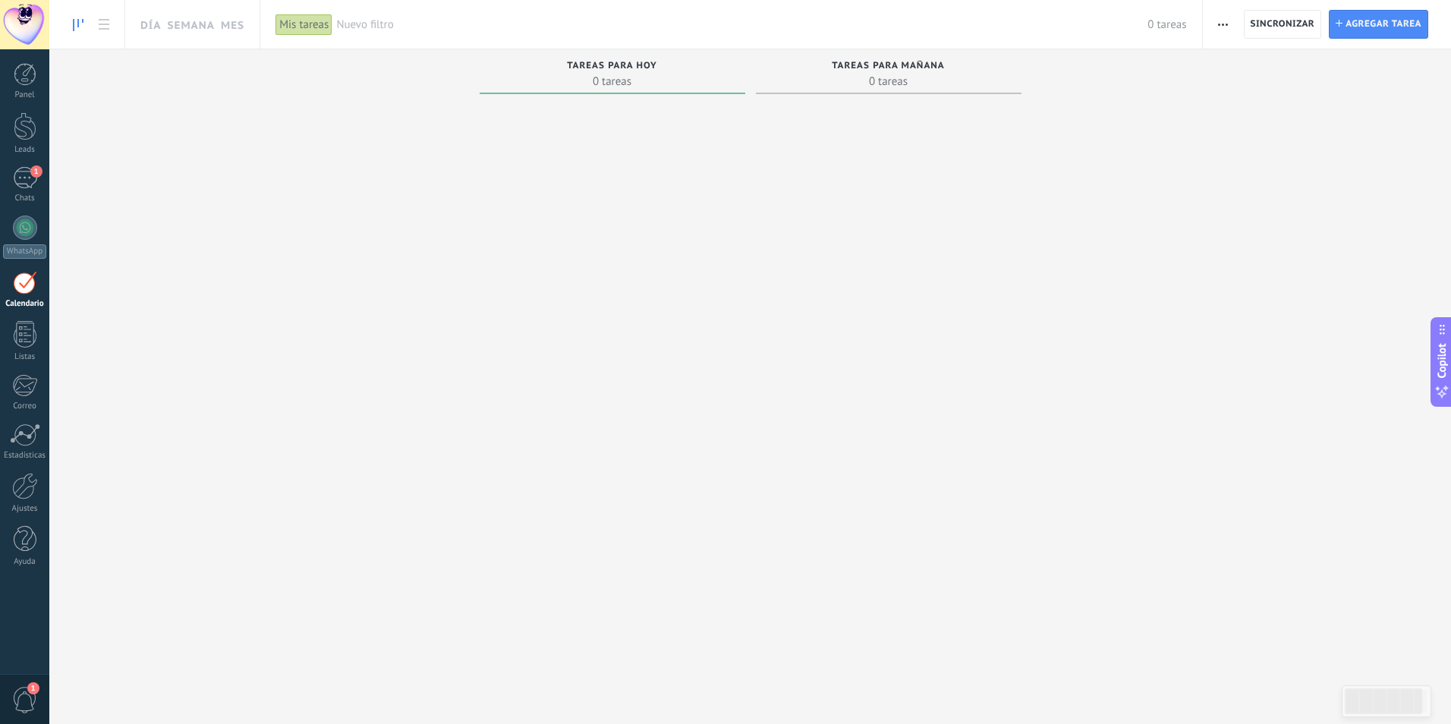
click at [619, 59] on div "Tareas para hoy 0 tareas" at bounding box center [613, 71] width 266 height 45
click at [652, 76] on span "0 tareas" at bounding box center [612, 81] width 250 height 15
click at [1375, 33] on span "Agregar tarea" at bounding box center [1384, 24] width 76 height 27
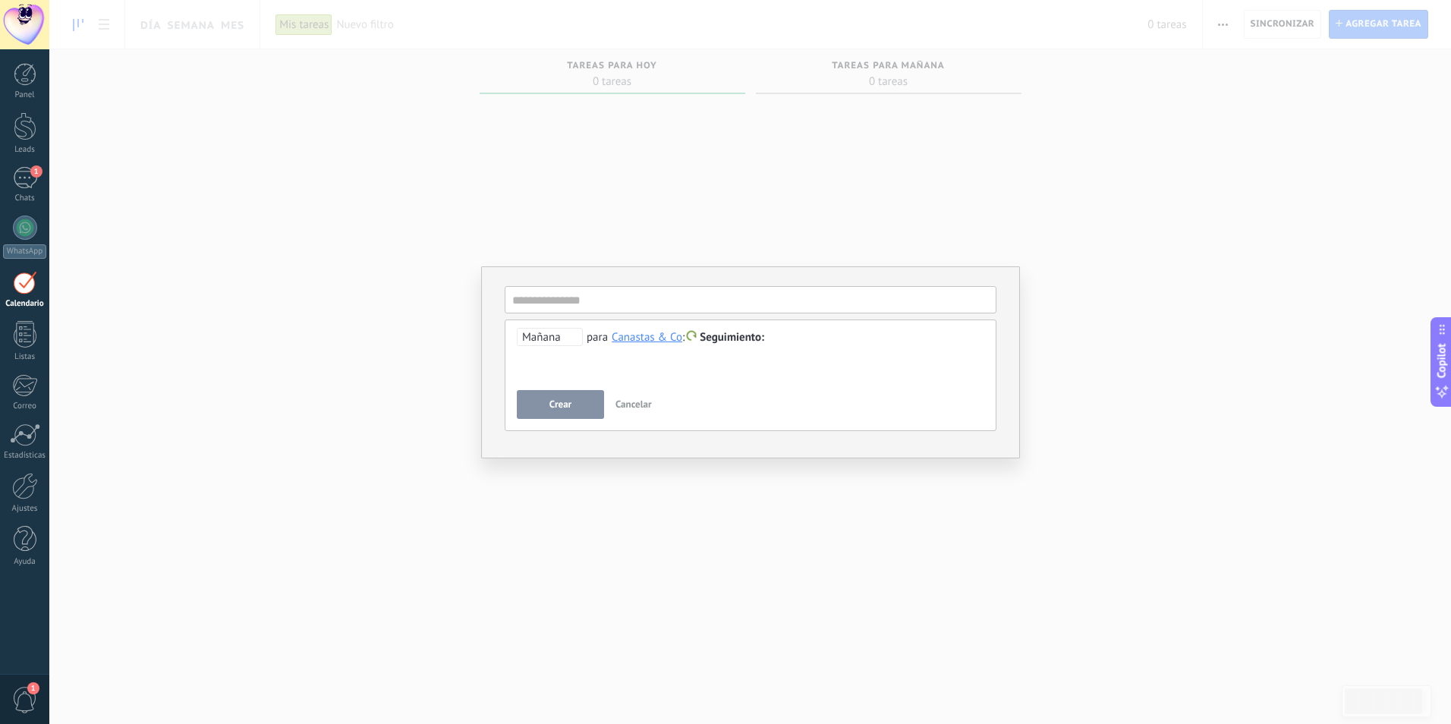
click at [651, 341] on div "Canastas & Co" at bounding box center [647, 337] width 71 height 14
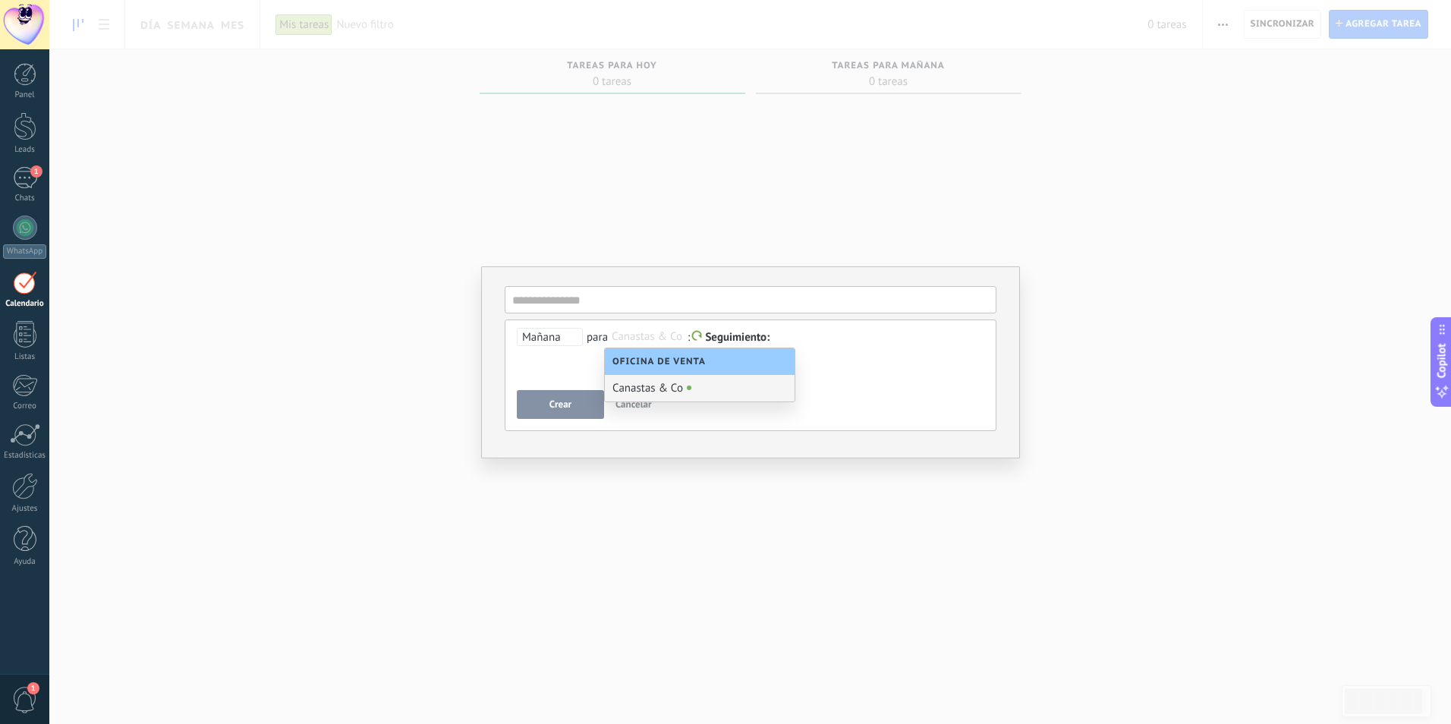
click at [670, 392] on div "Canastas & Co" at bounding box center [700, 388] width 190 height 27
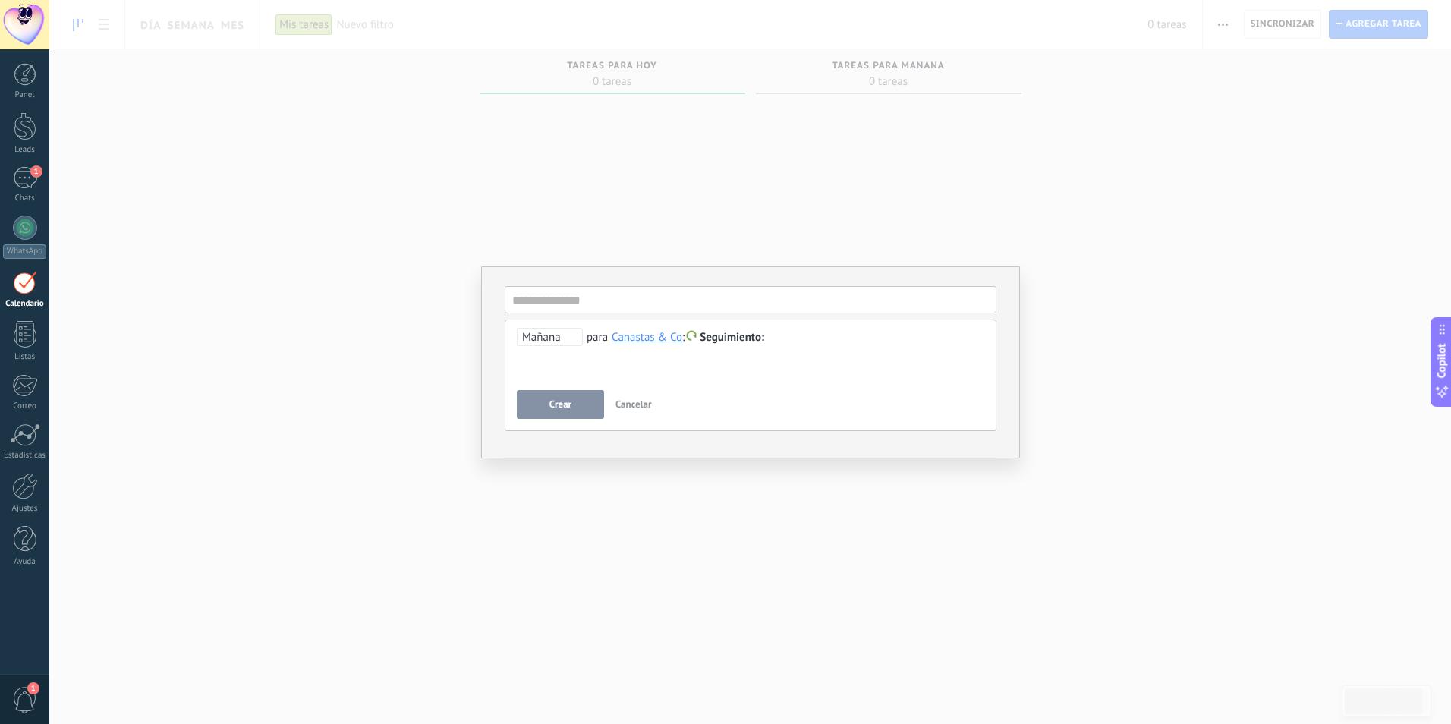
click at [830, 342] on div at bounding box center [751, 338] width 468 height 18
click at [754, 338] on span "Seguimiento" at bounding box center [732, 337] width 65 height 14
drag, startPoint x: 805, startPoint y: 361, endPoint x: 648, endPoint y: 392, distance: 159.4
click at [803, 363] on div at bounding box center [725, 362] width 1451 height 724
click at [567, 346] on div at bounding box center [751, 338] width 468 height 18
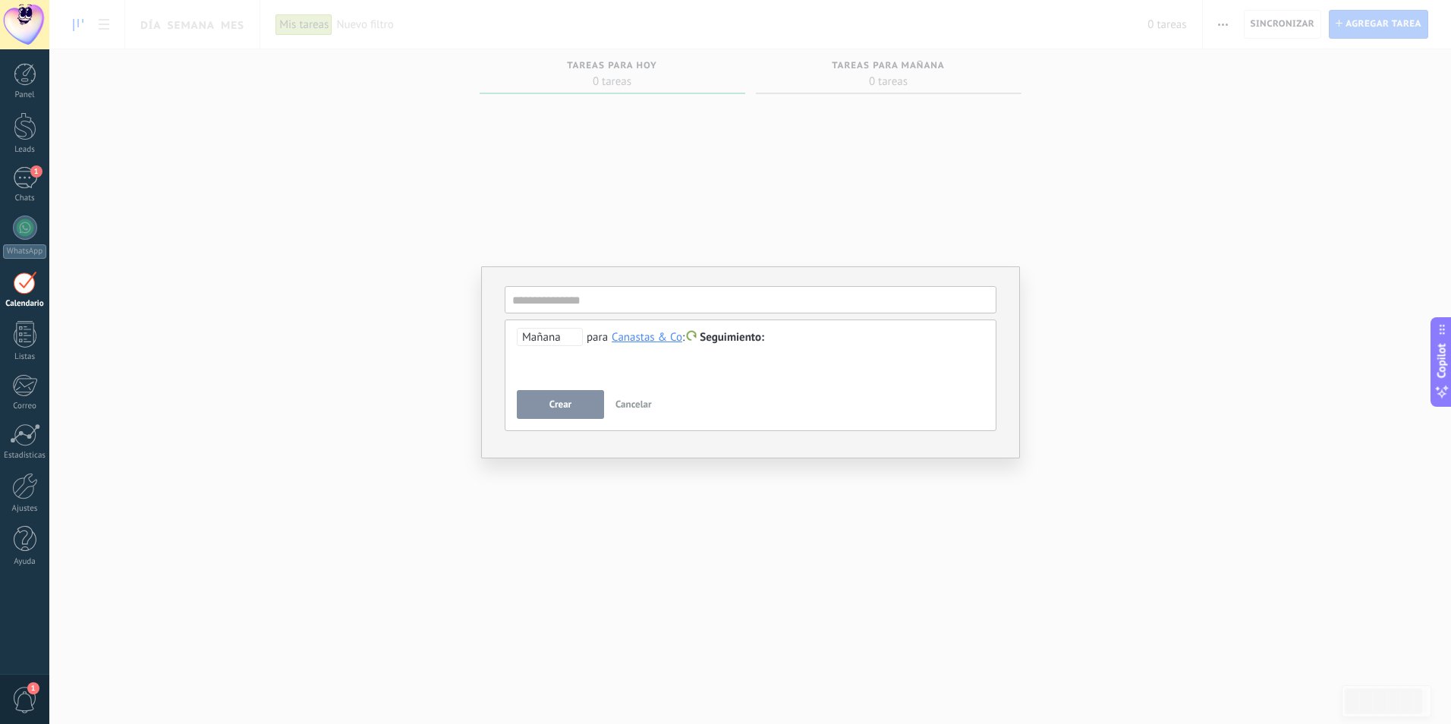
click at [557, 342] on span "Mañana" at bounding box center [550, 337] width 66 height 18
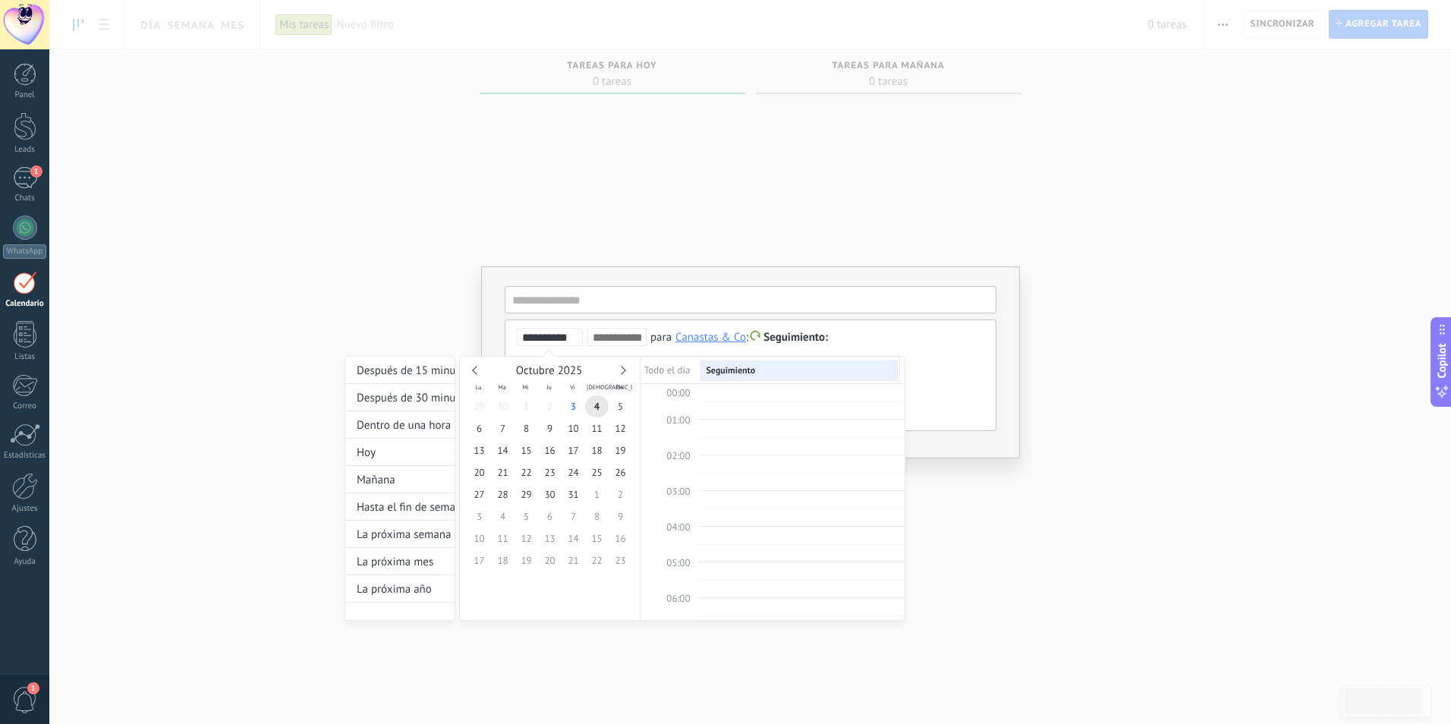
scroll to position [286, 0]
drag, startPoint x: 924, startPoint y: 382, endPoint x: 913, endPoint y: 375, distance: 12.6
click at [925, 382] on div at bounding box center [725, 362] width 1451 height 724
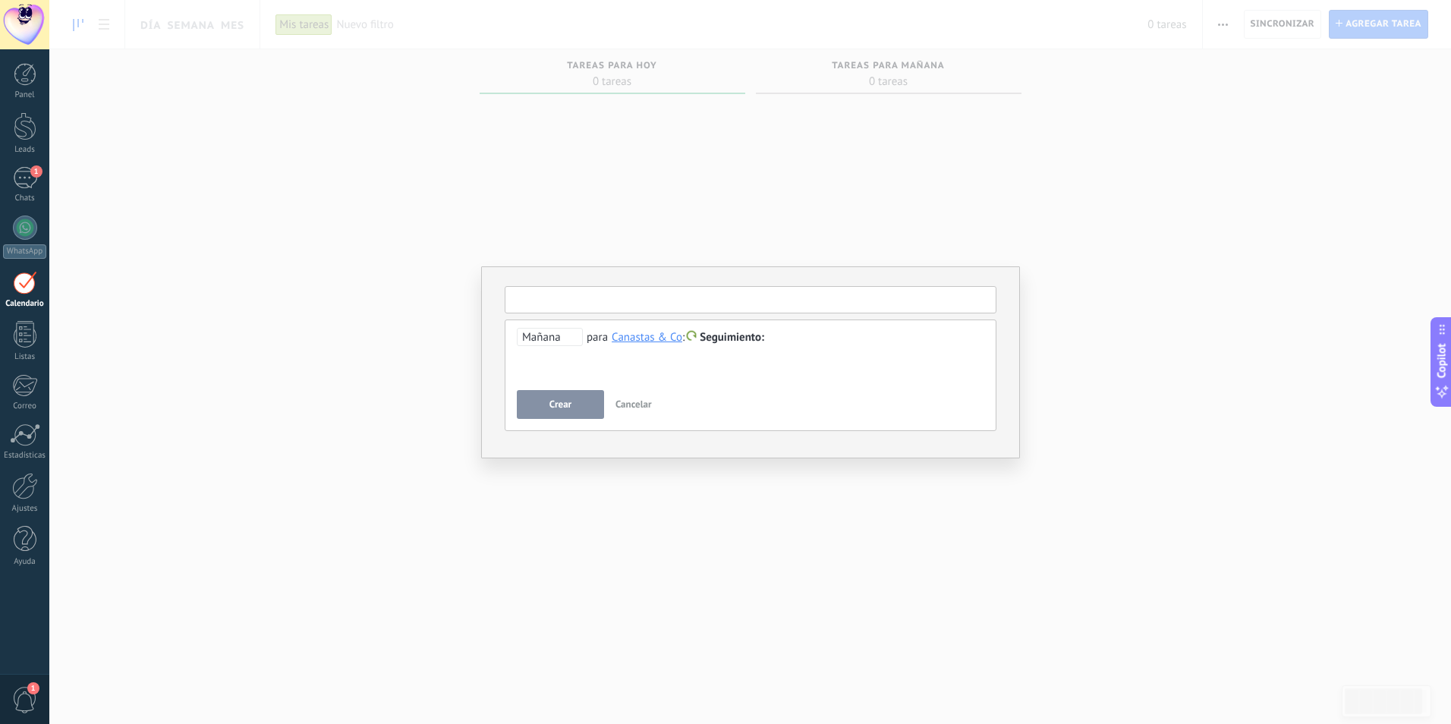
click at [610, 301] on input "text" at bounding box center [751, 299] width 492 height 27
type input "*"
type input "**********"
click at [550, 340] on span "Mañana" at bounding box center [550, 337] width 66 height 18
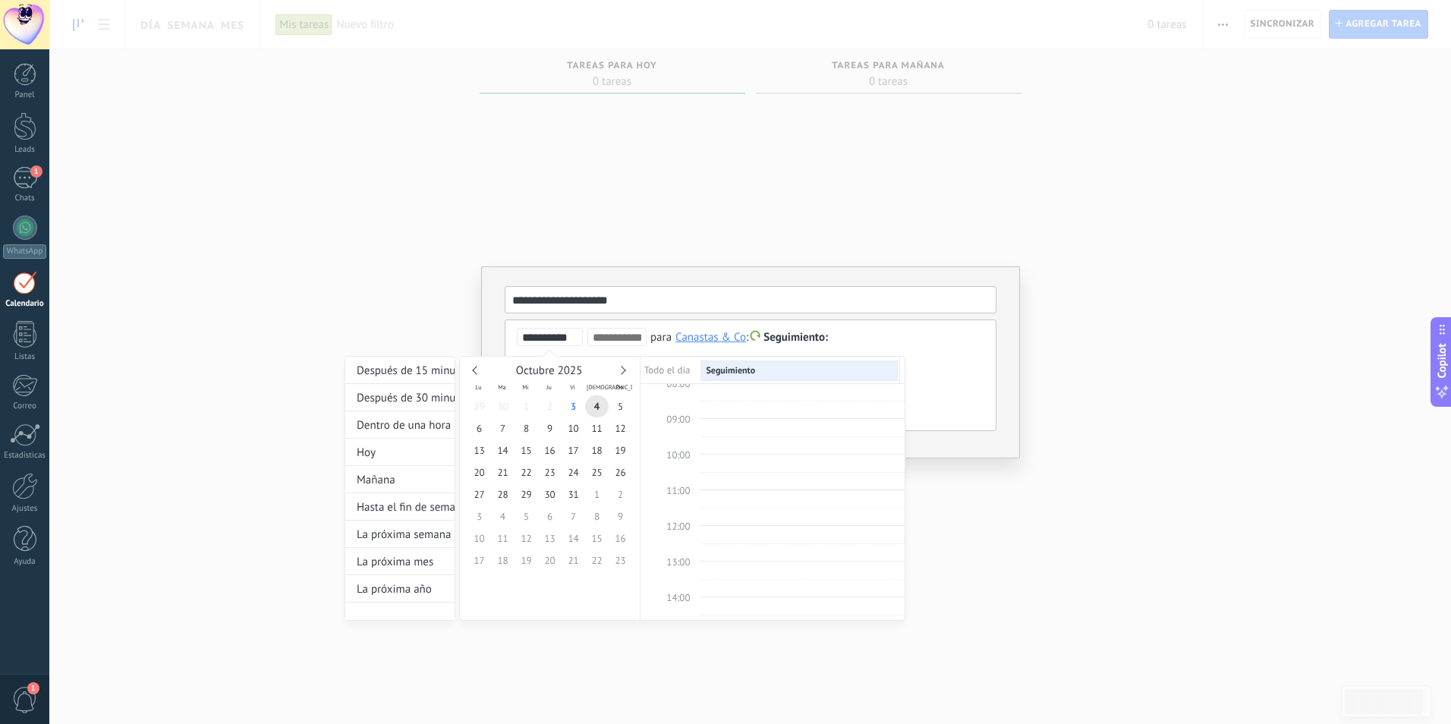
click at [947, 348] on div at bounding box center [725, 362] width 1451 height 724
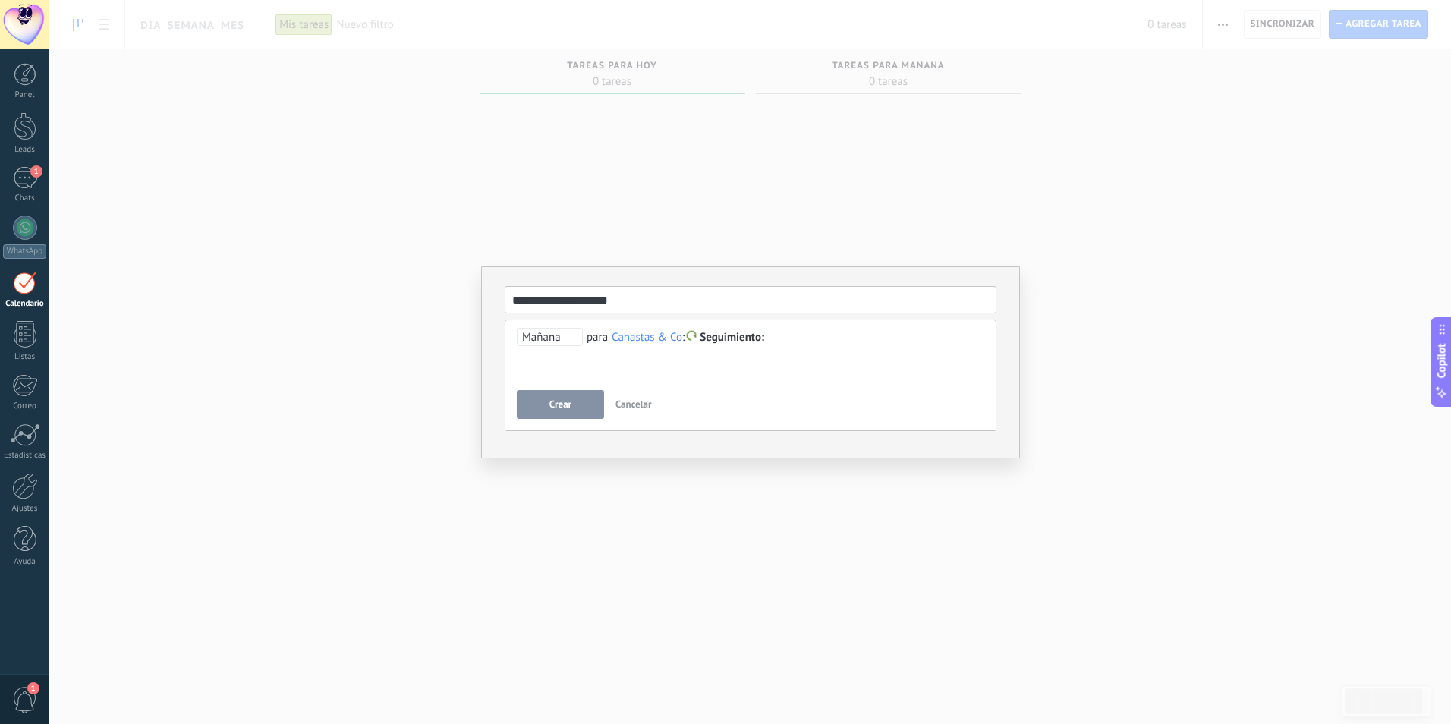
click at [556, 405] on span "Crear" at bounding box center [561, 404] width 22 height 11
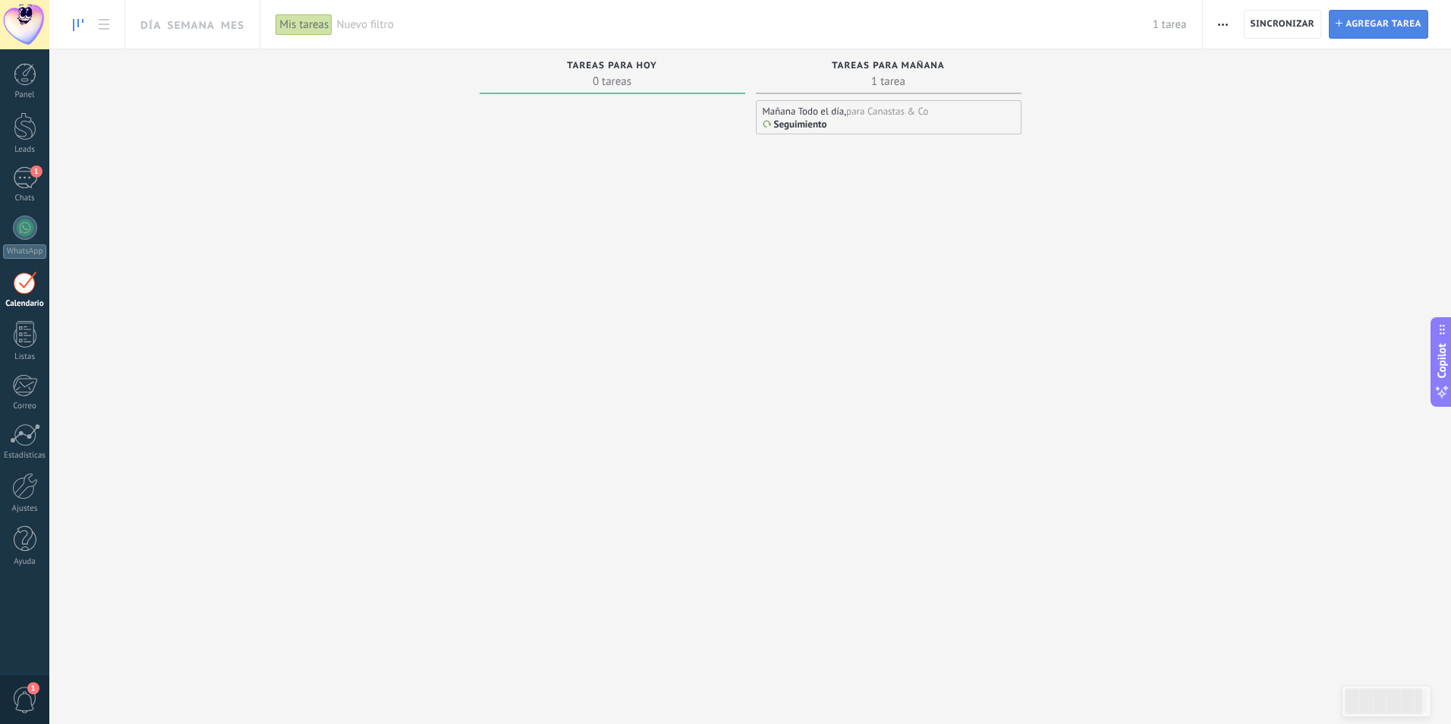
click at [1375, 19] on span "Agregar tarea" at bounding box center [1384, 24] width 76 height 27
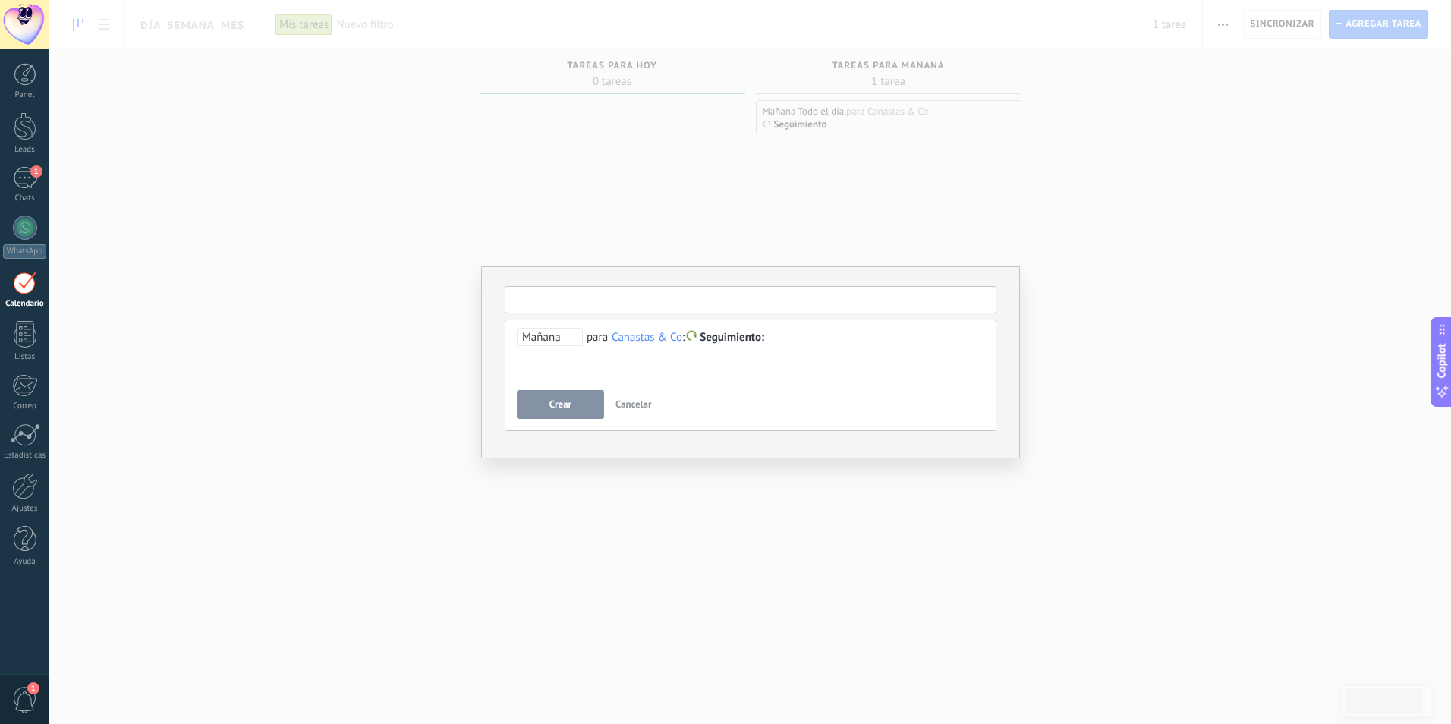
click at [559, 295] on input "text" at bounding box center [751, 299] width 492 height 27
type input "**********"
click at [550, 342] on span "Mañana" at bounding box center [550, 337] width 66 height 18
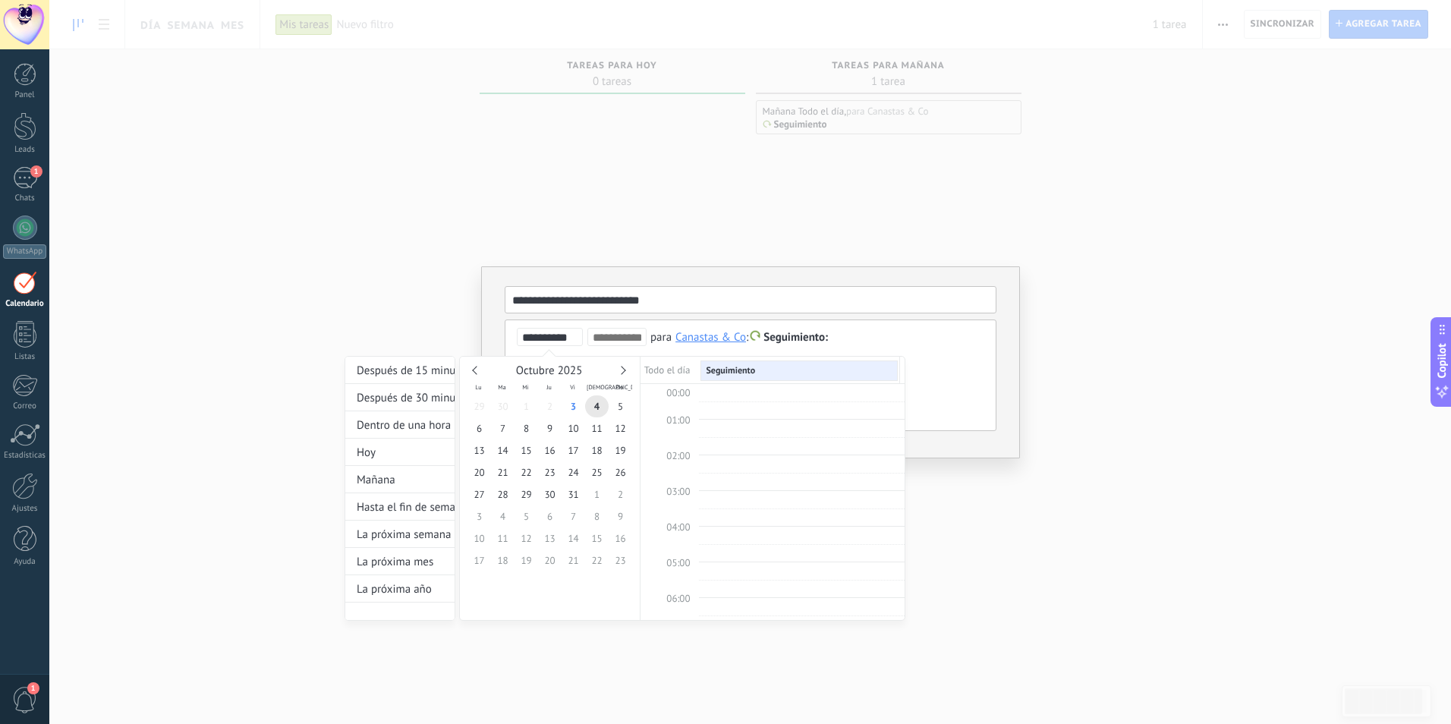
scroll to position [286, 0]
type input "**********"
click at [504, 429] on span "7" at bounding box center [503, 428] width 24 height 22
drag, startPoint x: 1051, startPoint y: 275, endPoint x: 991, endPoint y: 308, distance: 69.3
click at [1051, 276] on div at bounding box center [725, 362] width 1451 height 724
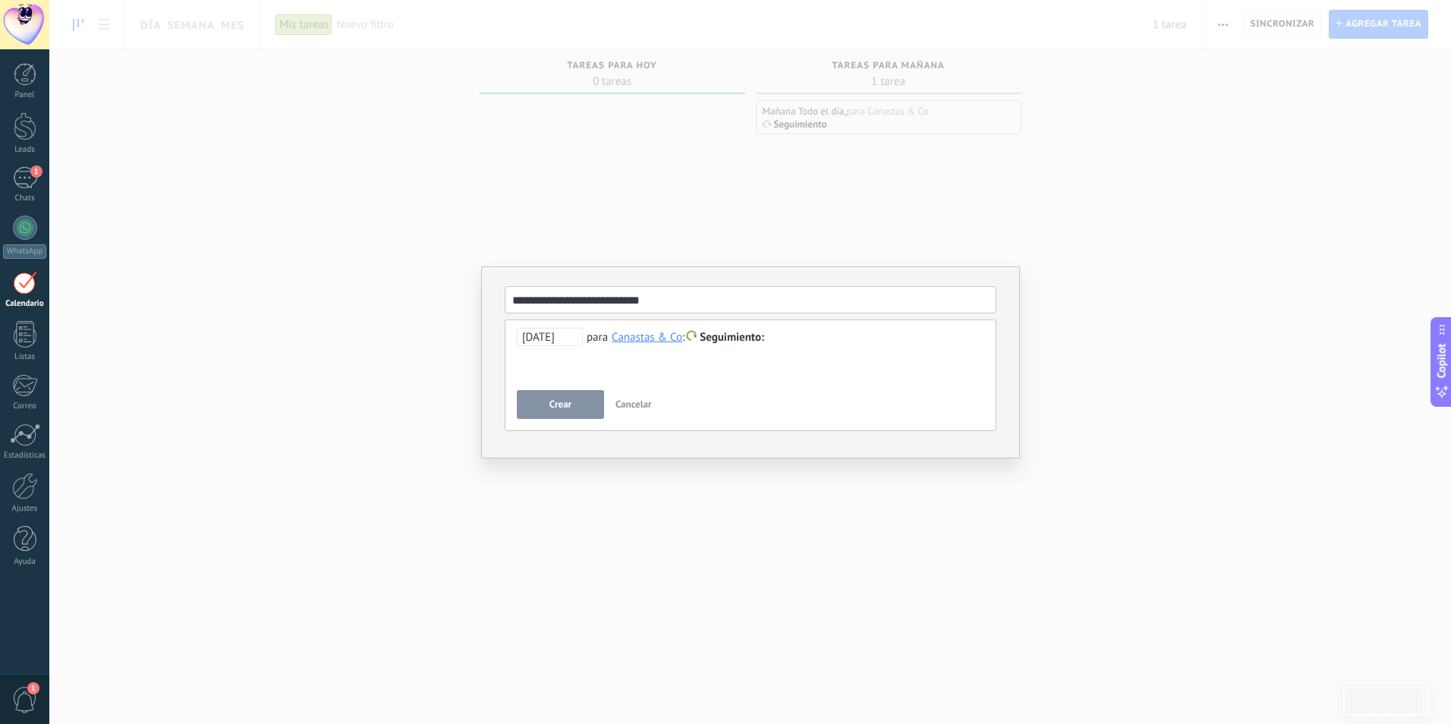
click at [550, 408] on span "Crear" at bounding box center [561, 404] width 22 height 11
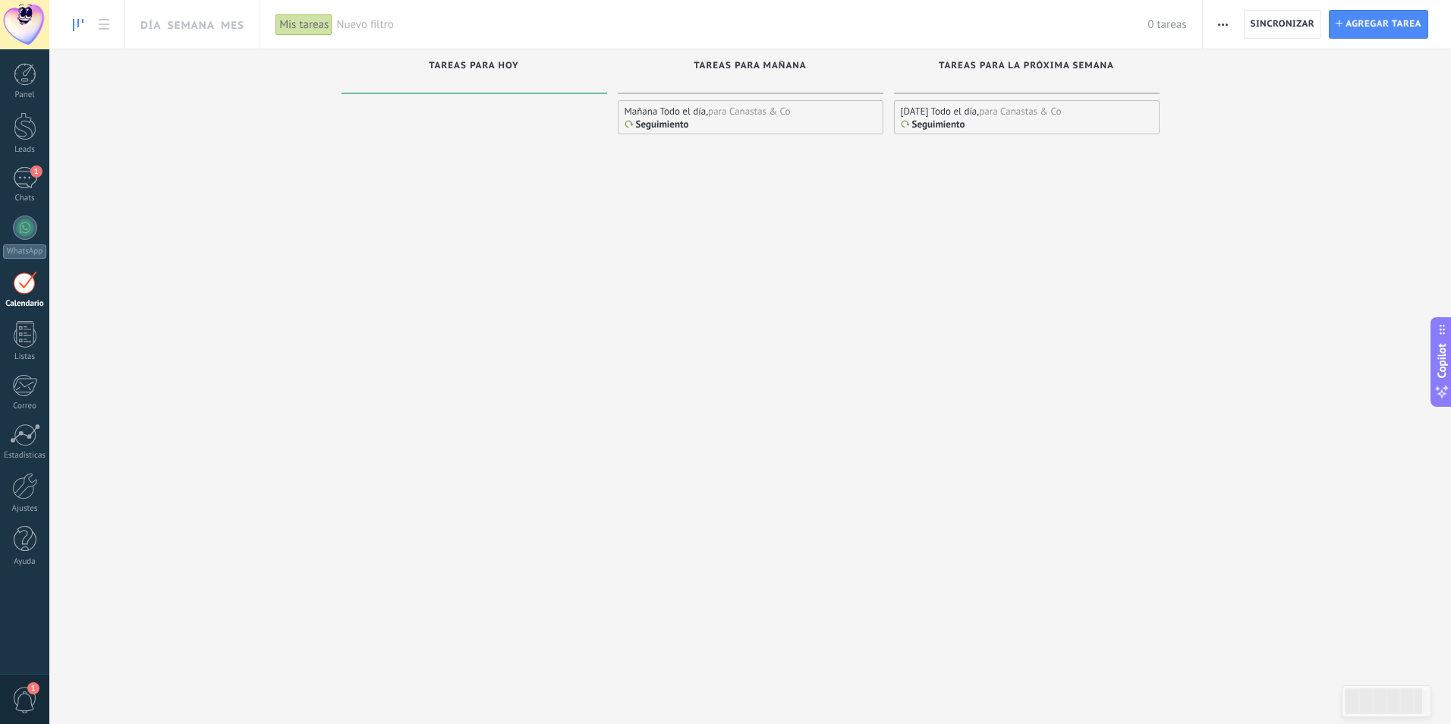
click at [1105, 376] on div "07.10.2025 Todo el día, para Canastas & Co Seguimiento" at bounding box center [1027, 393] width 266 height 586
click at [33, 179] on div "1" at bounding box center [25, 178] width 24 height 22
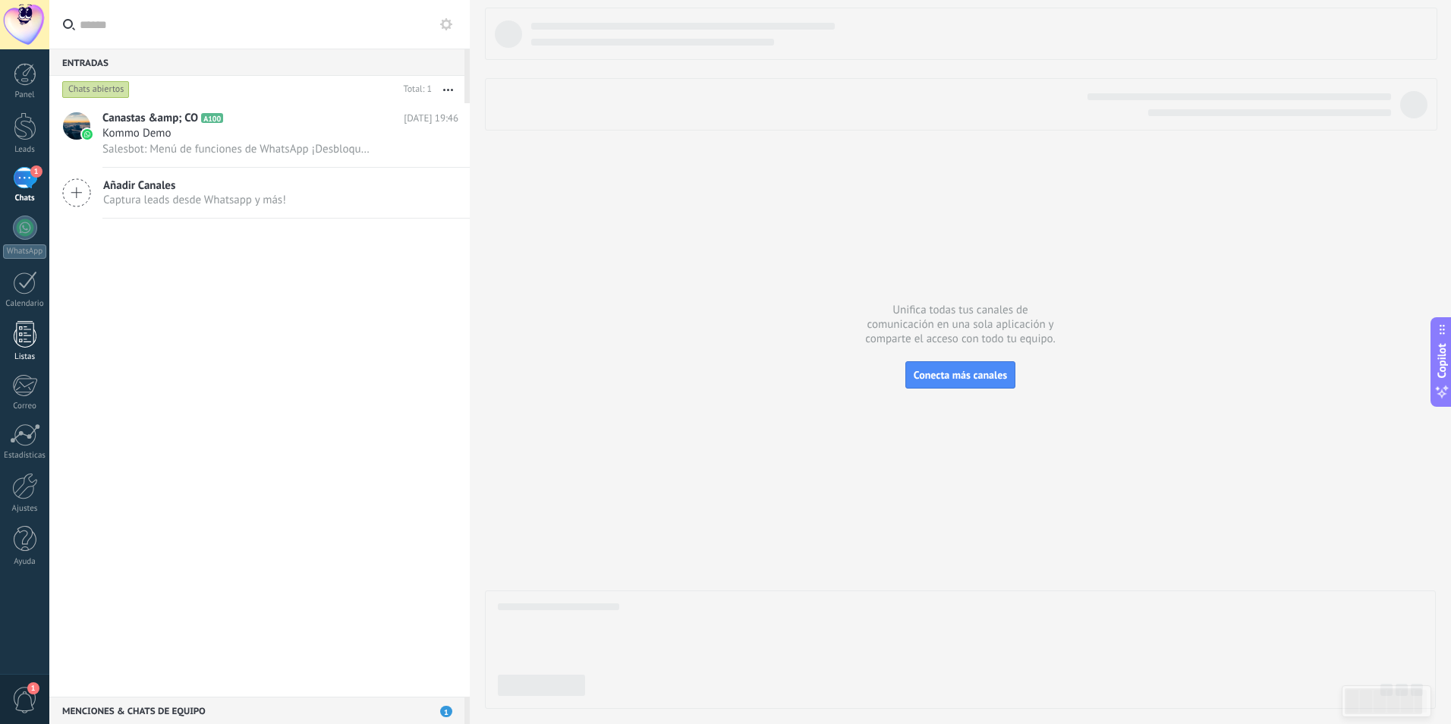
click at [24, 333] on div at bounding box center [25, 334] width 23 height 27
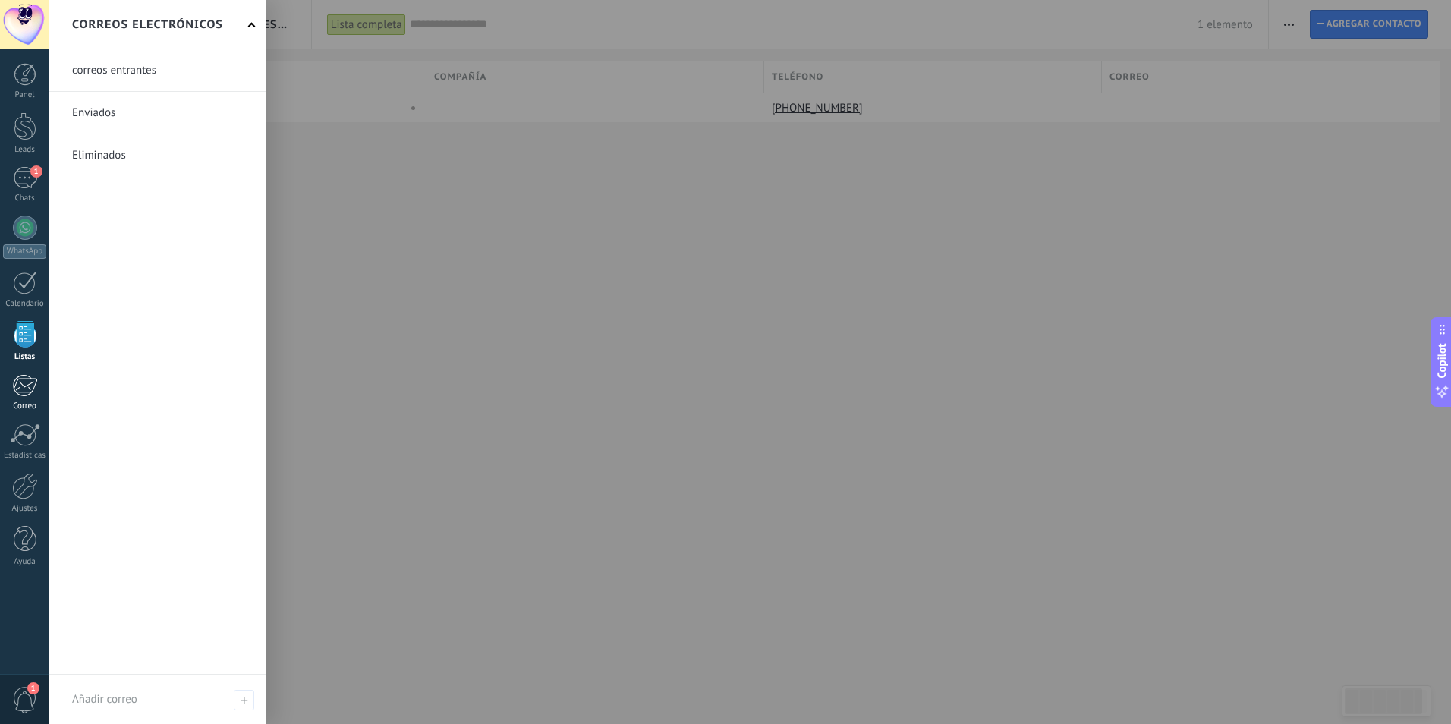
click at [33, 392] on div at bounding box center [24, 385] width 25 height 23
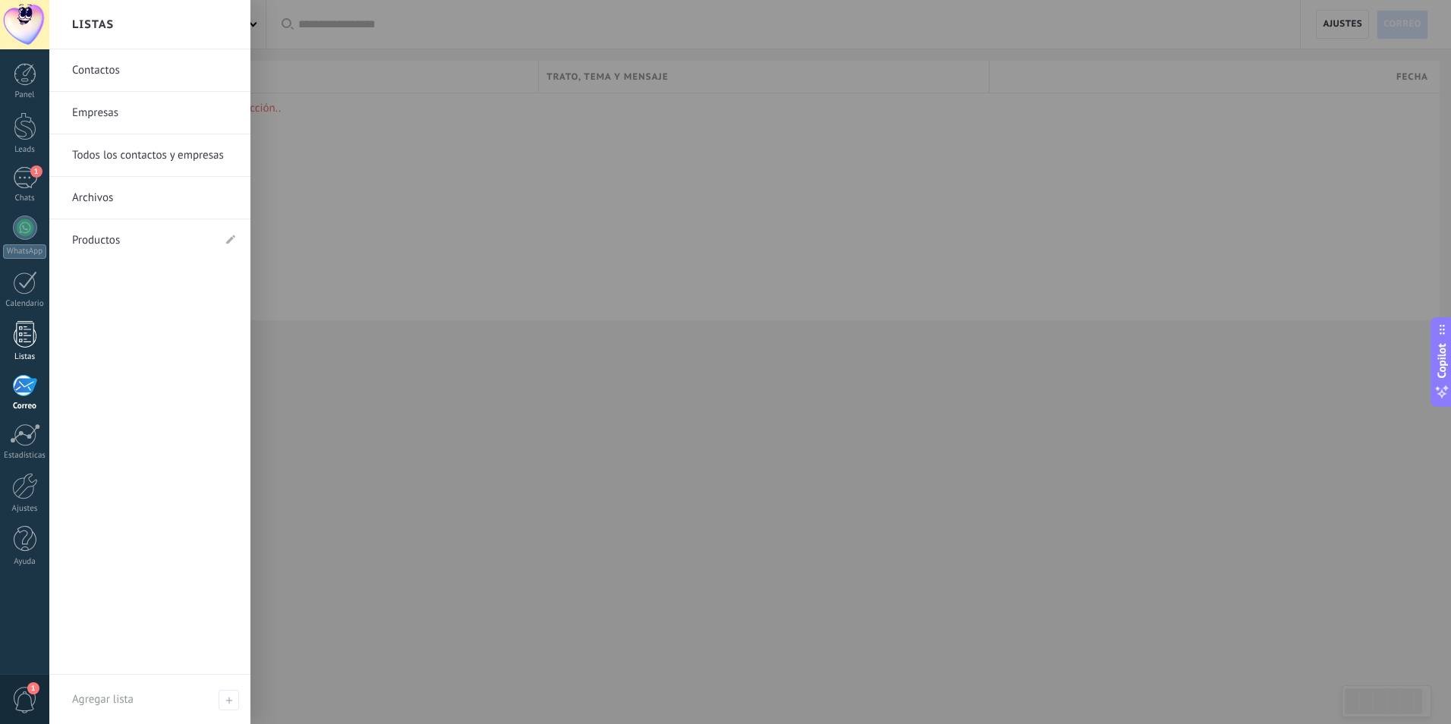
click at [37, 338] on link "Listas" at bounding box center [24, 341] width 49 height 41
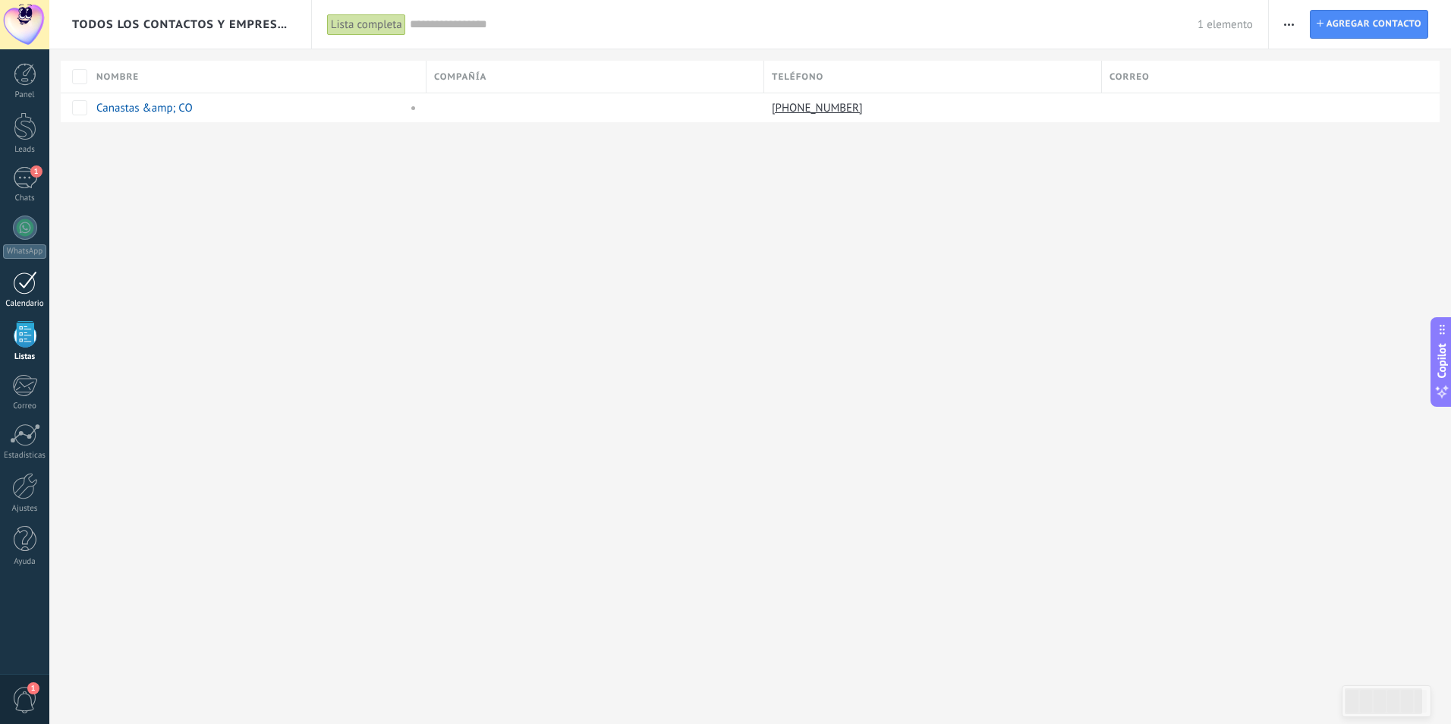
click at [30, 295] on link "Calendario" at bounding box center [24, 290] width 49 height 38
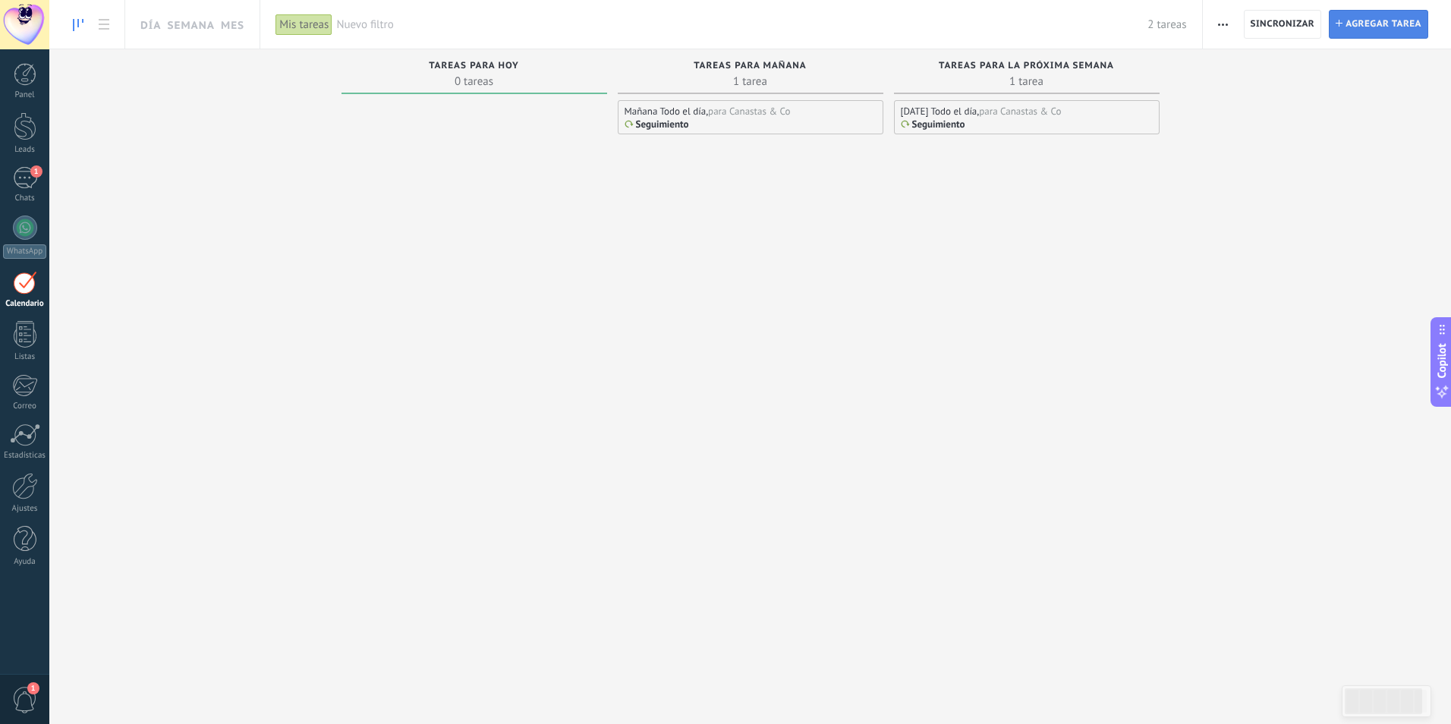
click at [1368, 23] on span "Agregar tarea" at bounding box center [1384, 24] width 76 height 27
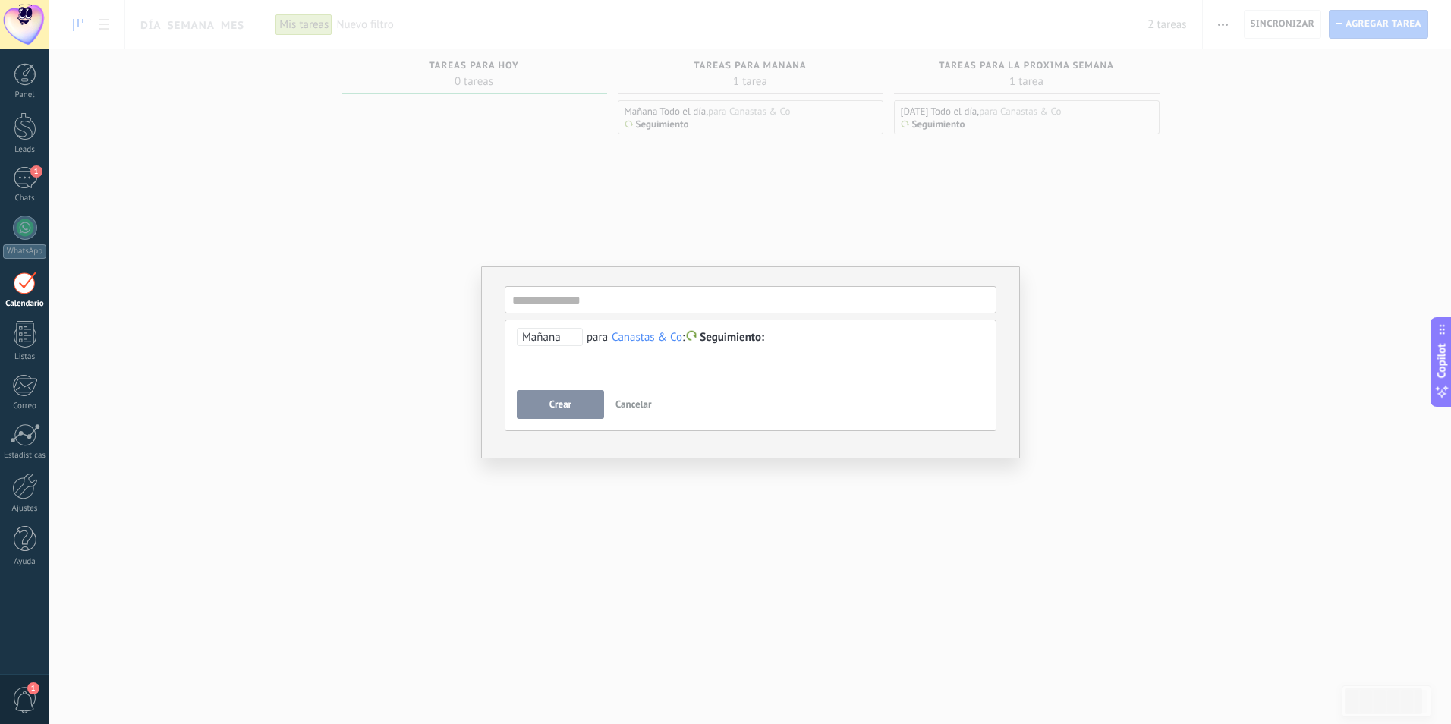
click at [745, 340] on span "Seguimiento" at bounding box center [732, 337] width 65 height 14
click at [651, 339] on div at bounding box center [725, 362] width 1451 height 724
click at [638, 339] on div "Canastas & Co" at bounding box center [647, 337] width 71 height 14
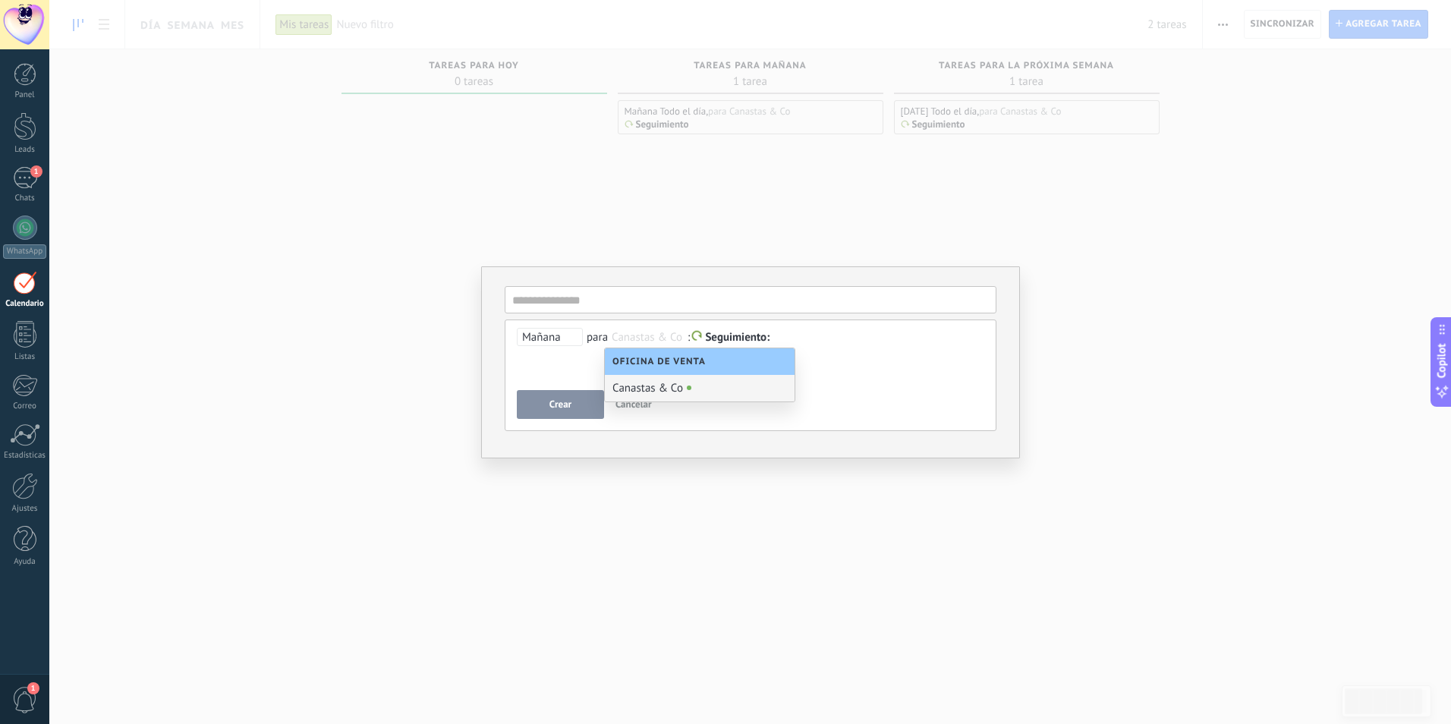
scroll to position [1, 0]
click at [981, 346] on div at bounding box center [751, 338] width 468 height 18
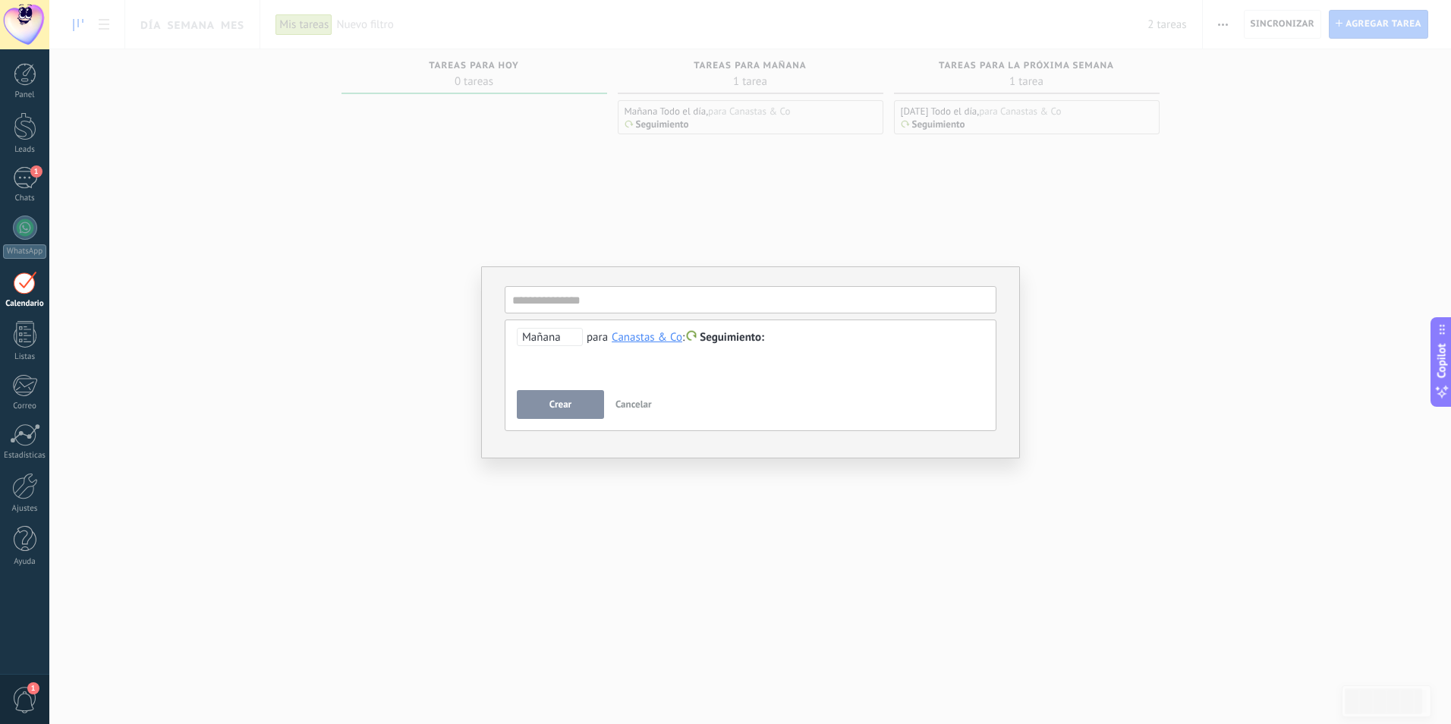
click at [1092, 273] on div "**********" at bounding box center [750, 362] width 1402 height 724
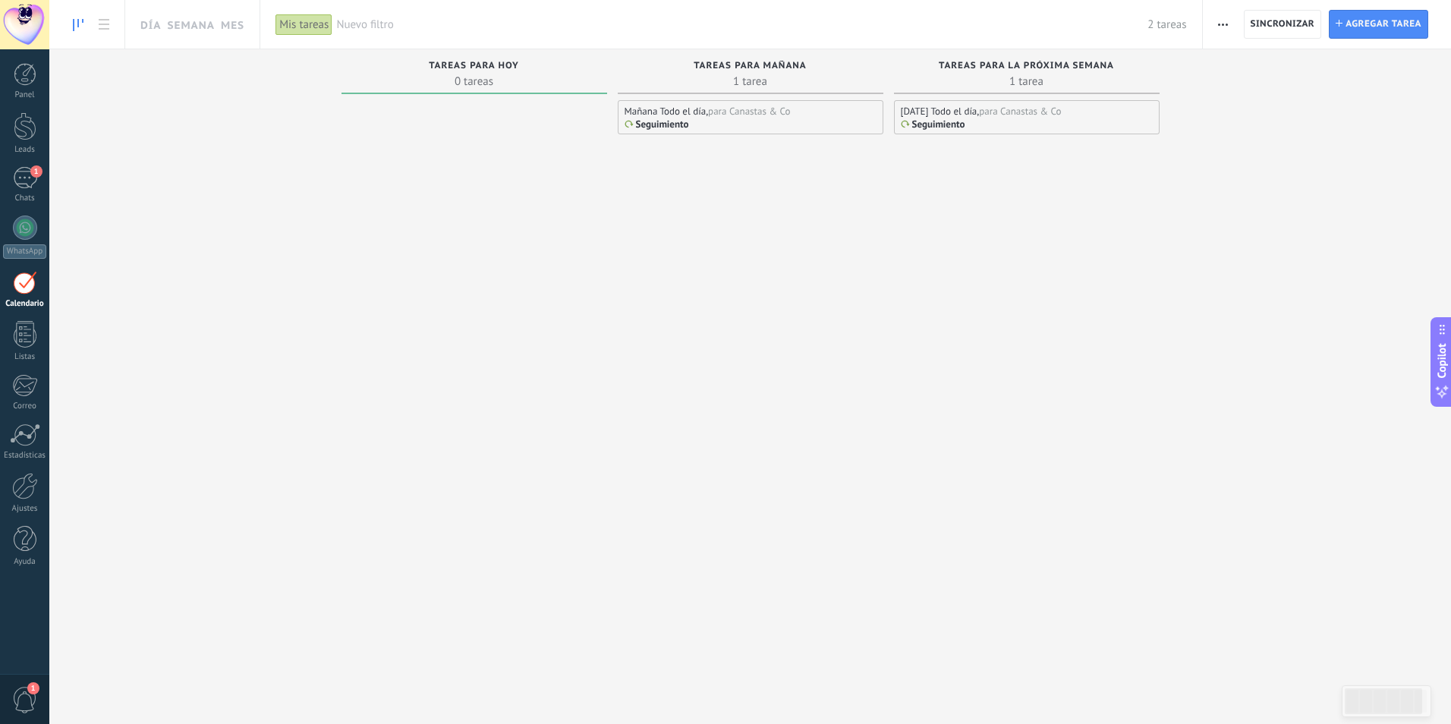
click at [957, 131] on div "07.10.2025 Todo el día, para Canastas & Co Seguimiento" at bounding box center [1027, 117] width 266 height 34
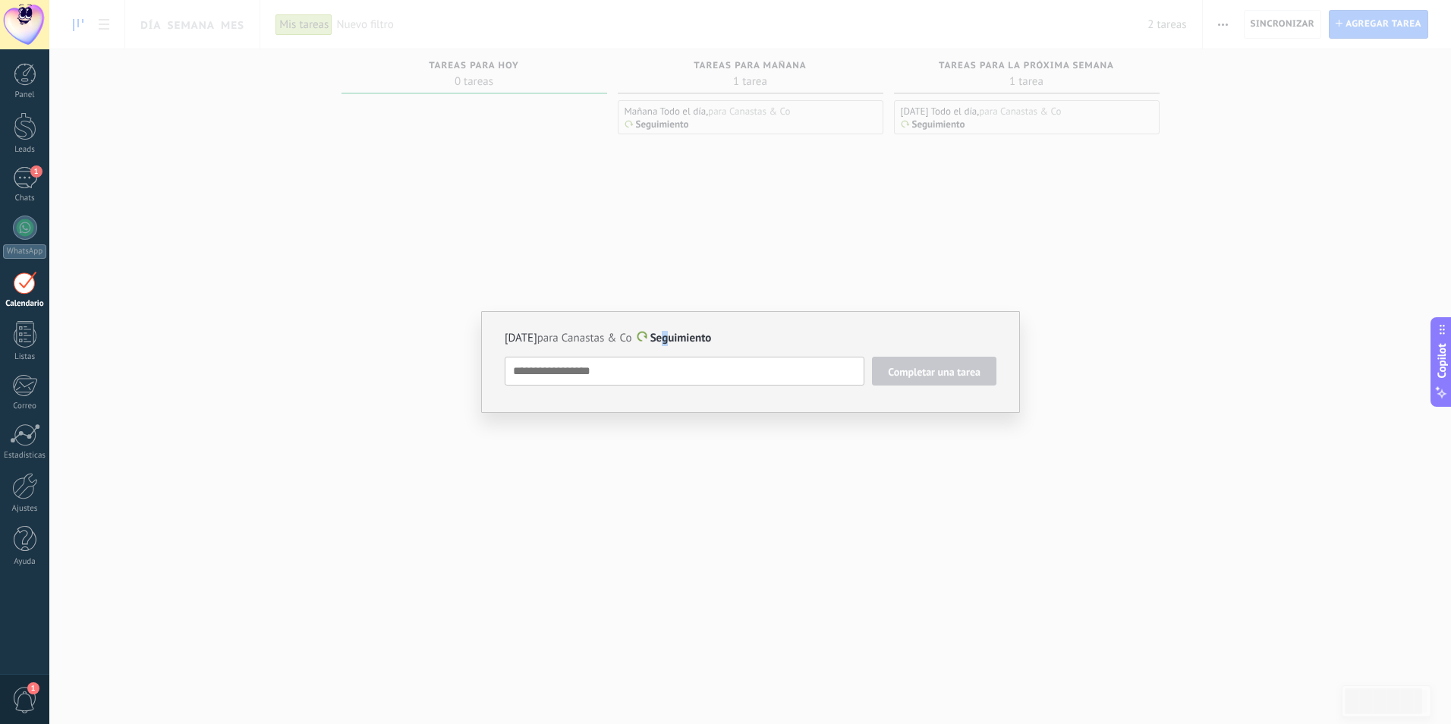
click at [689, 338] on span "Seguimiento" at bounding box center [681, 338] width 61 height 14
type textarea "**********"
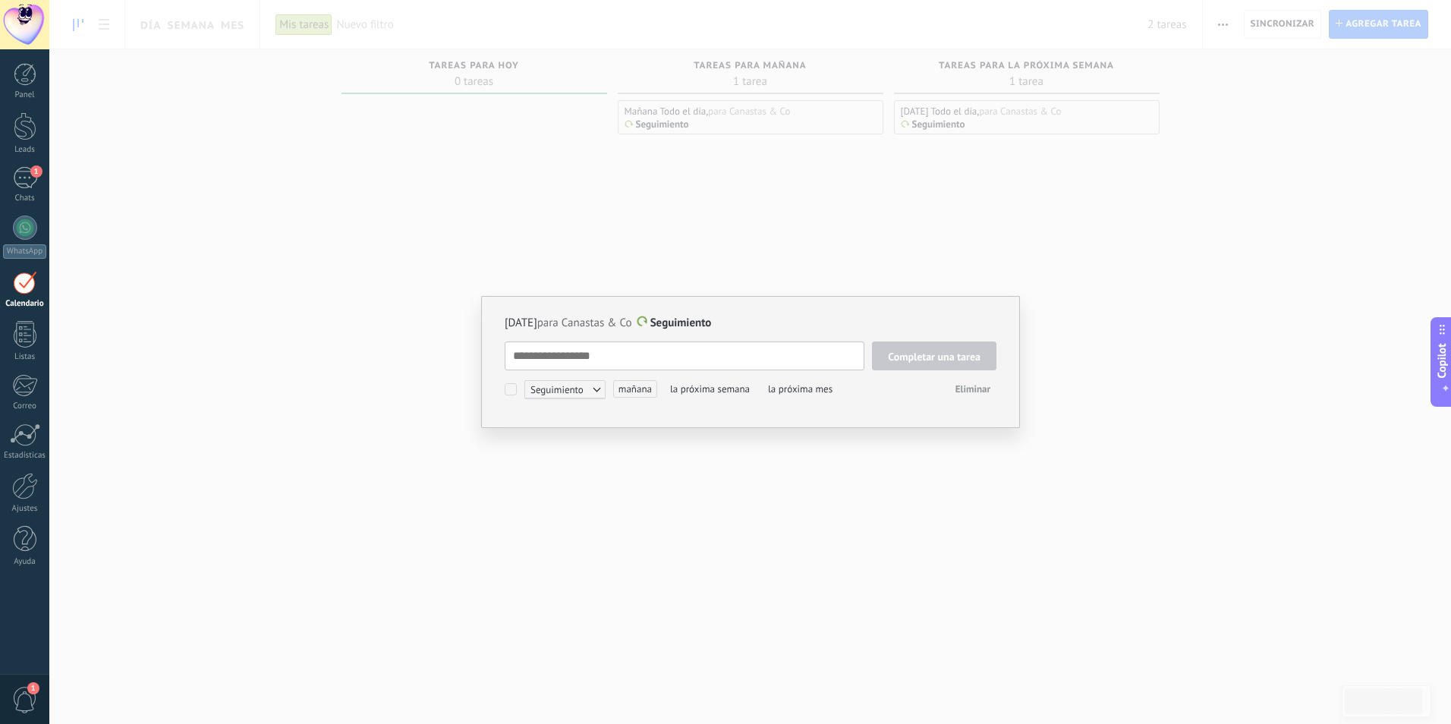
click at [607, 317] on span "07.10.2025 para Canastas & Co" at bounding box center [569, 323] width 128 height 14
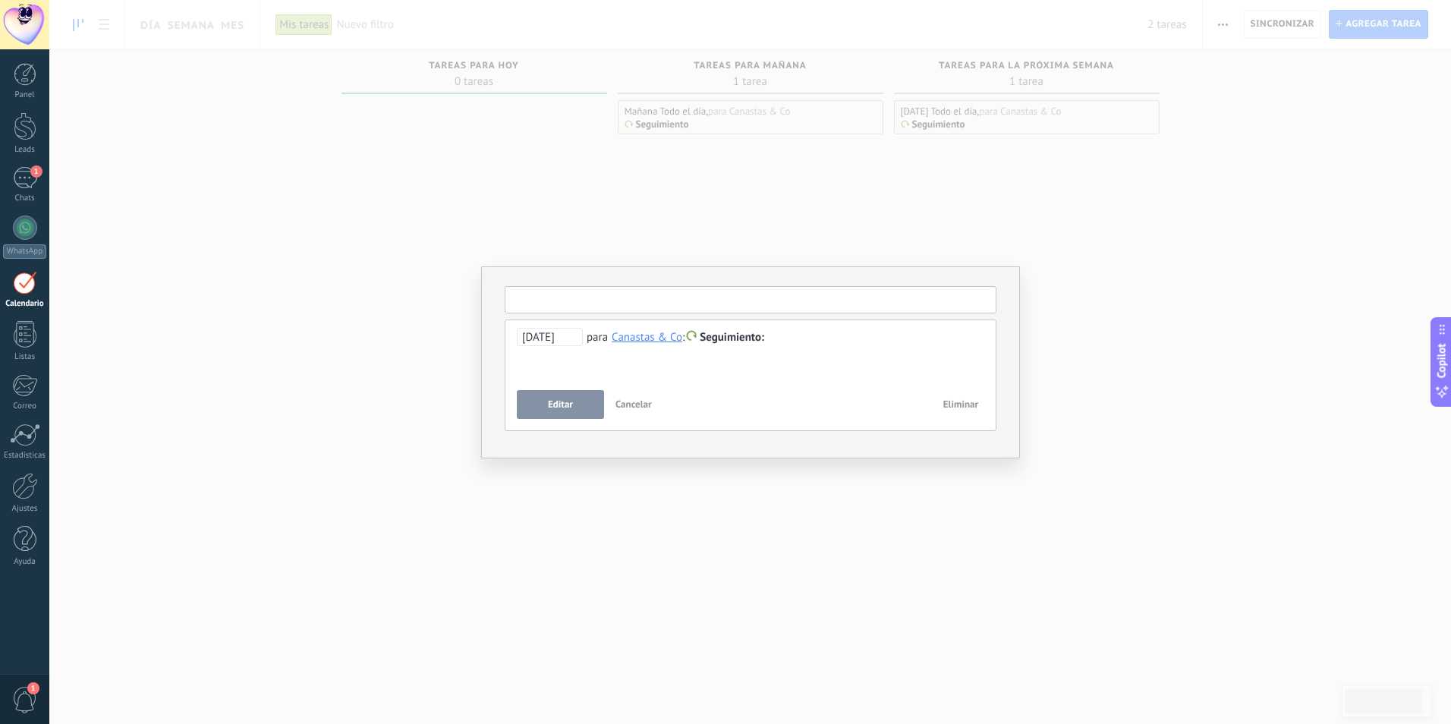
click at [678, 301] on input "text" at bounding box center [751, 299] width 492 height 27
type input "*"
click at [647, 409] on span "Cancelar" at bounding box center [634, 404] width 36 height 13
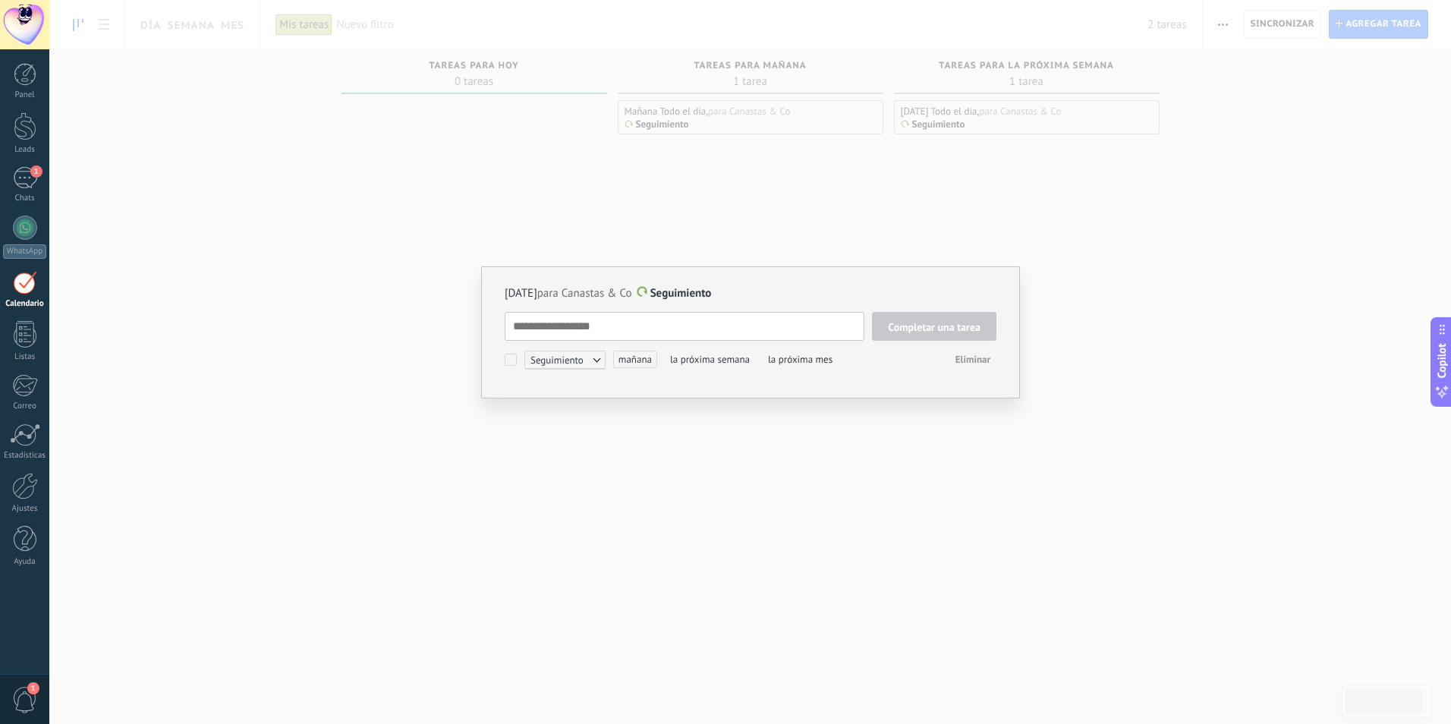
click at [647, 327] on textarea at bounding box center [685, 326] width 360 height 29
click at [596, 362] on span "Seguimiento" at bounding box center [565, 360] width 81 height 18
drag, startPoint x: 718, startPoint y: 427, endPoint x: 710, endPoint y: 420, distance: 10.8
click at [717, 426] on div at bounding box center [725, 362] width 1451 height 724
click at [1123, 291] on div "07.10.2025 para Canastas & Co Seguimiento Completar una tarea Seguimiento Segui…" at bounding box center [750, 362] width 1402 height 724
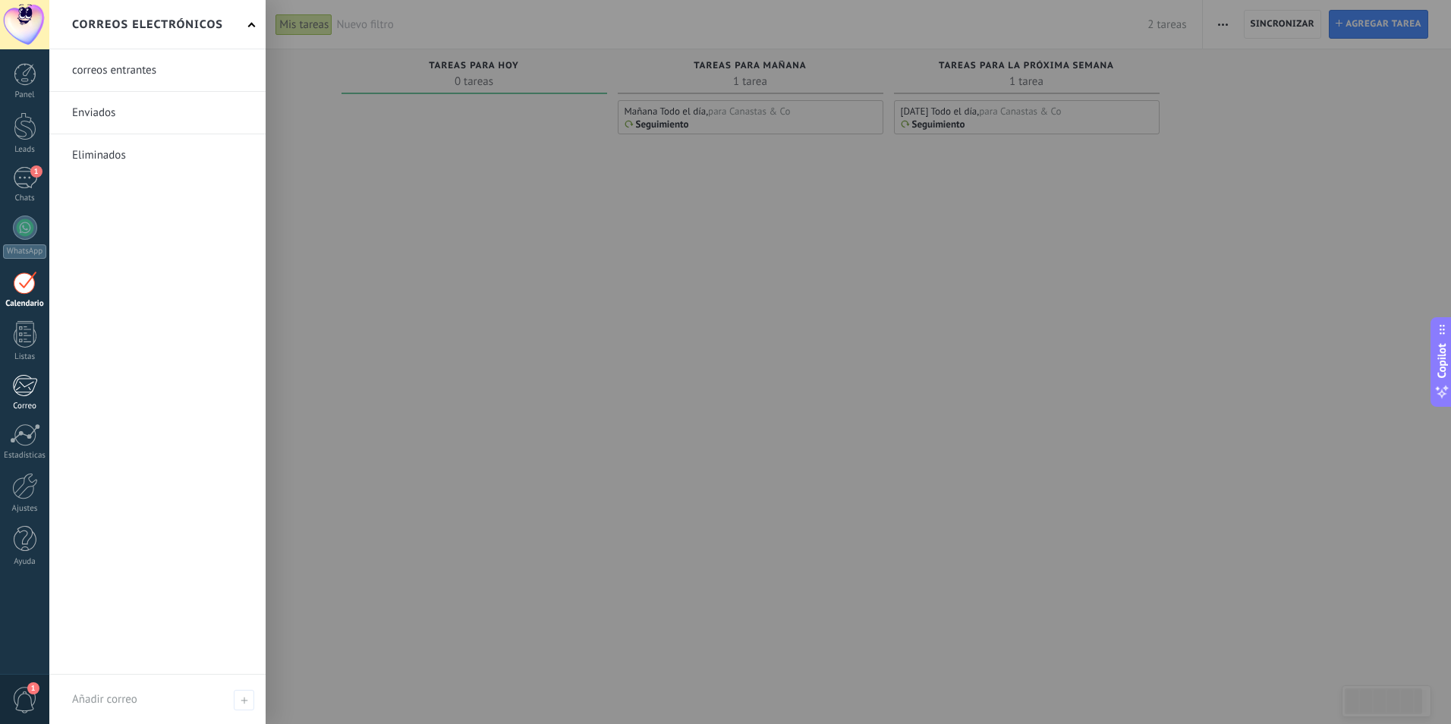
click at [48, 407] on link "Correo" at bounding box center [24, 392] width 49 height 37
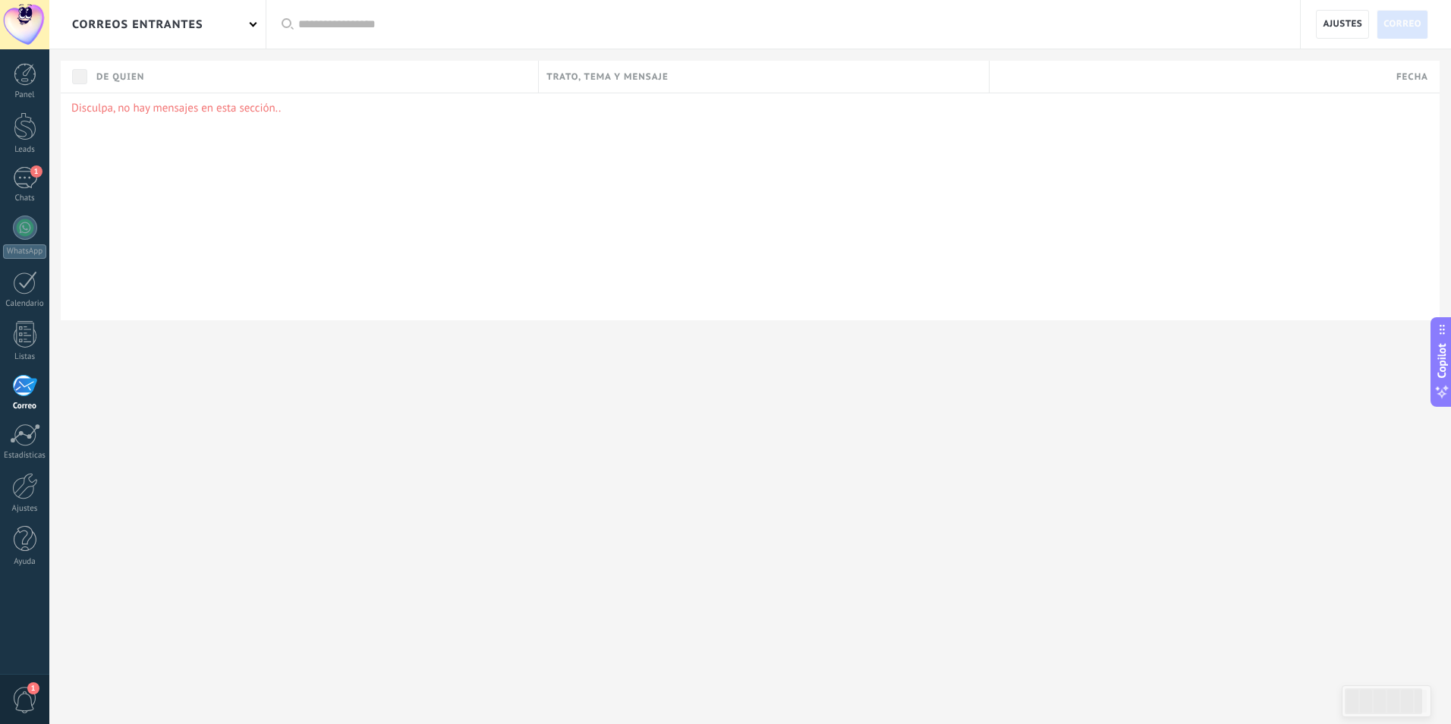
click at [1409, 77] on span "Fecha" at bounding box center [1413, 77] width 32 height 14
click at [238, 26] on div "correos entrantes" at bounding box center [157, 24] width 216 height 49
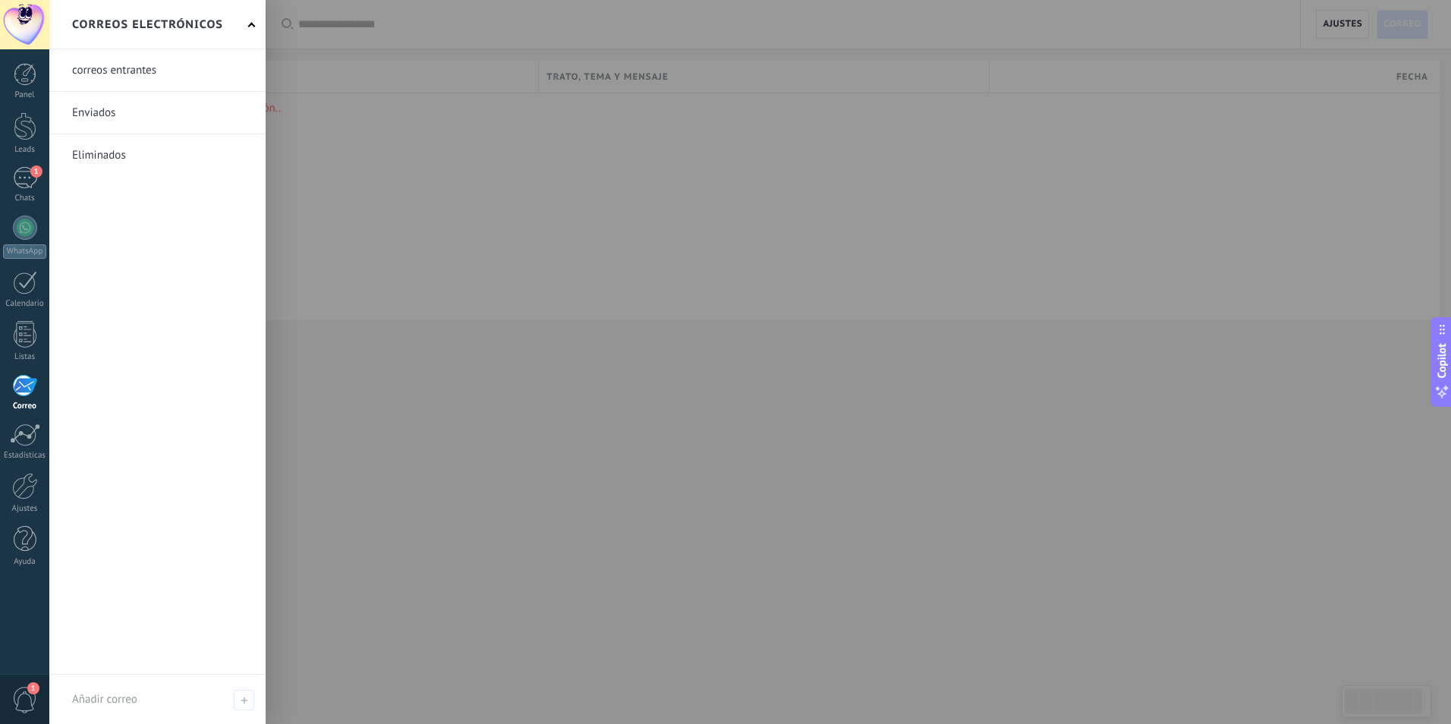
click at [367, 203] on div at bounding box center [774, 362] width 1451 height 724
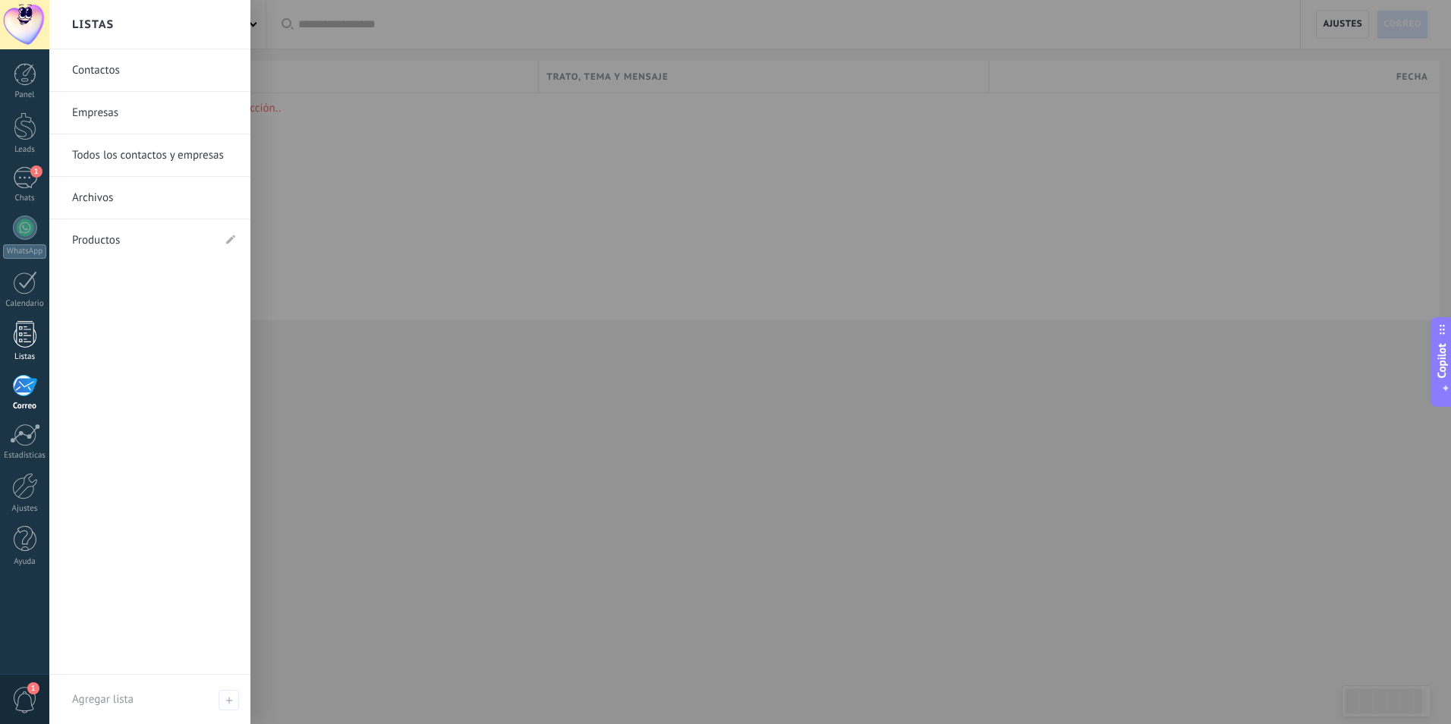
click at [26, 347] on div at bounding box center [25, 334] width 23 height 27
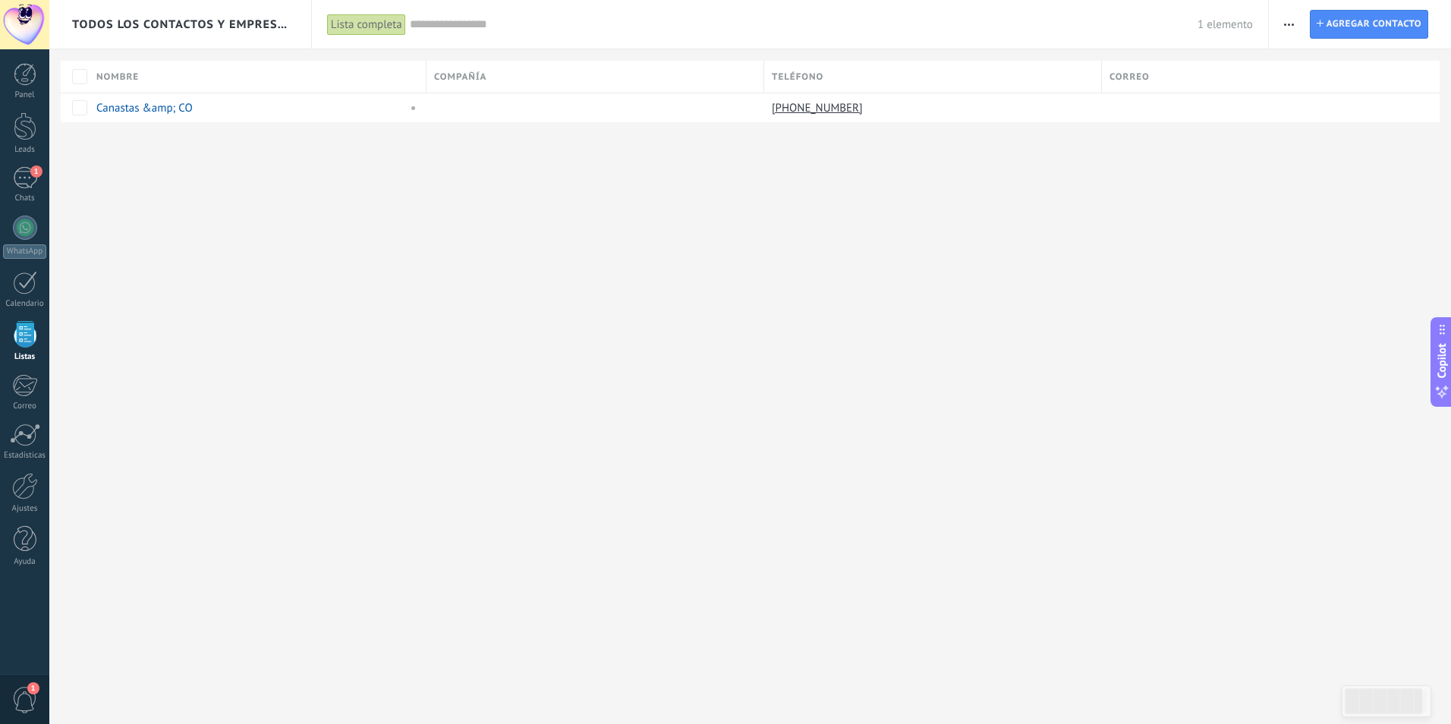
click at [358, 26] on div "Lista completa" at bounding box center [366, 25] width 79 height 22
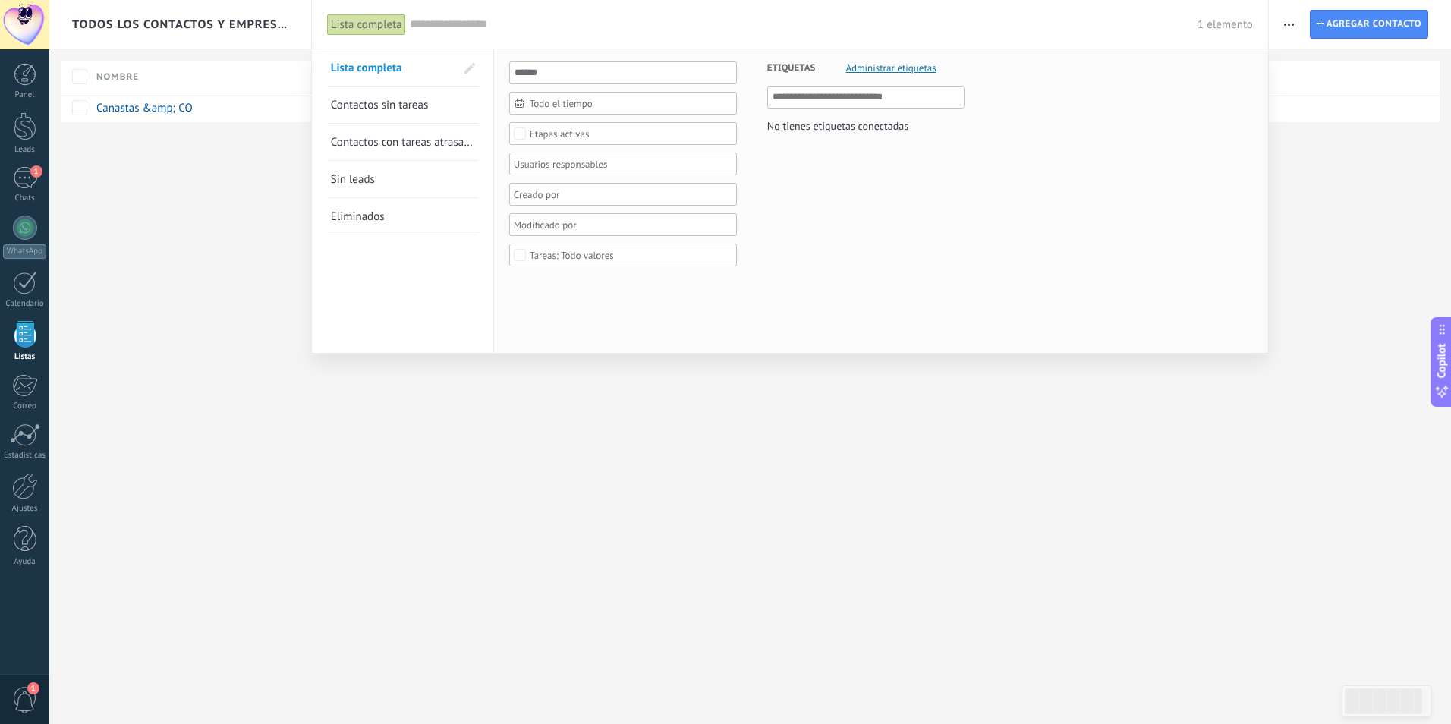
click at [600, 453] on div at bounding box center [725, 362] width 1451 height 724
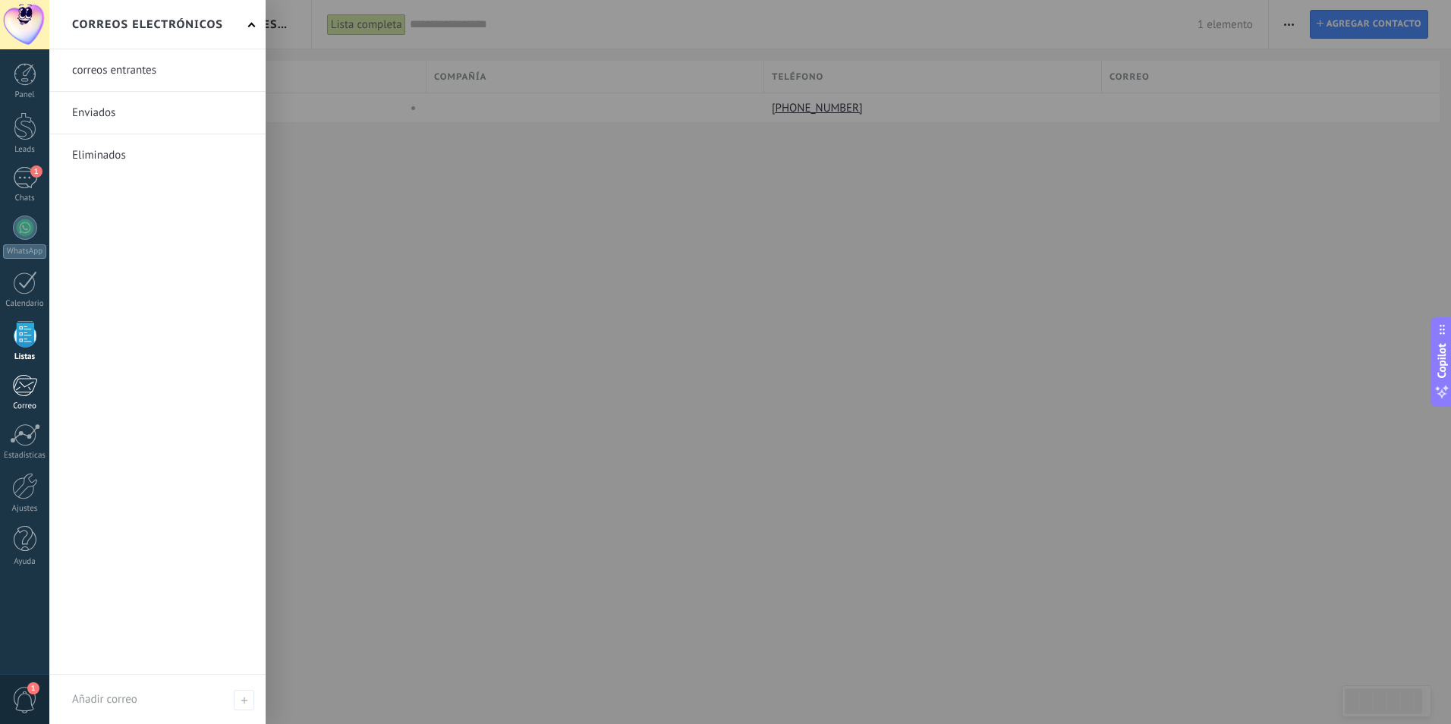
click at [34, 390] on div at bounding box center [24, 385] width 25 height 23
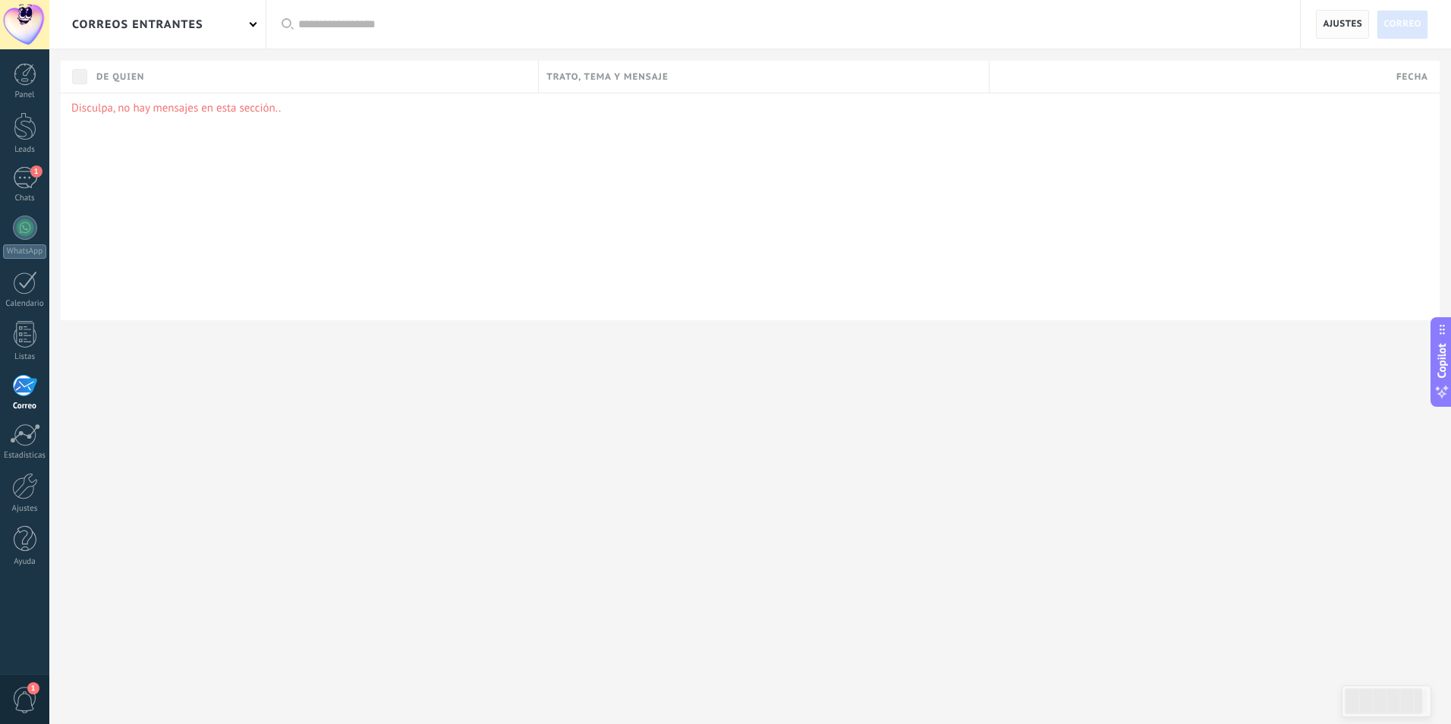
click at [1342, 17] on span "Ajustes" at bounding box center [1342, 24] width 39 height 27
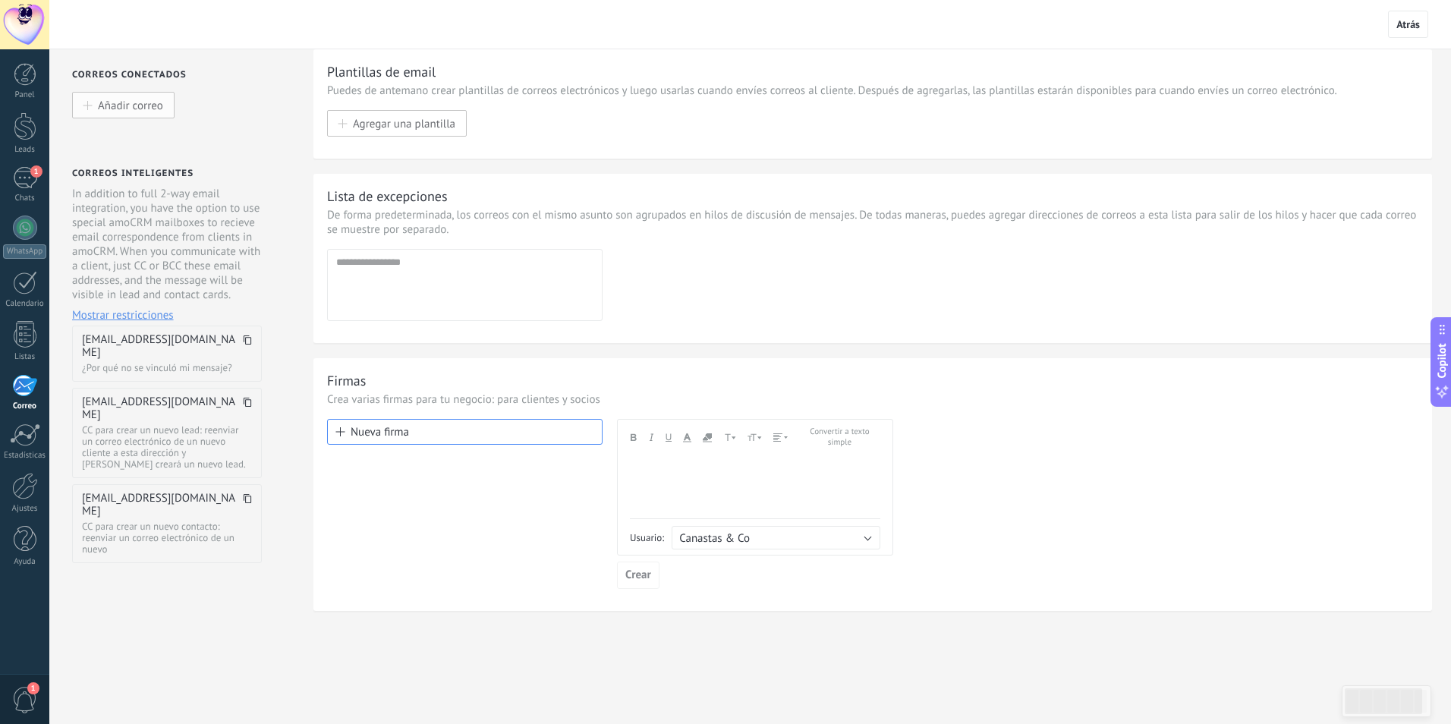
click at [133, 97] on button "Añadir correo" at bounding box center [123, 105] width 102 height 27
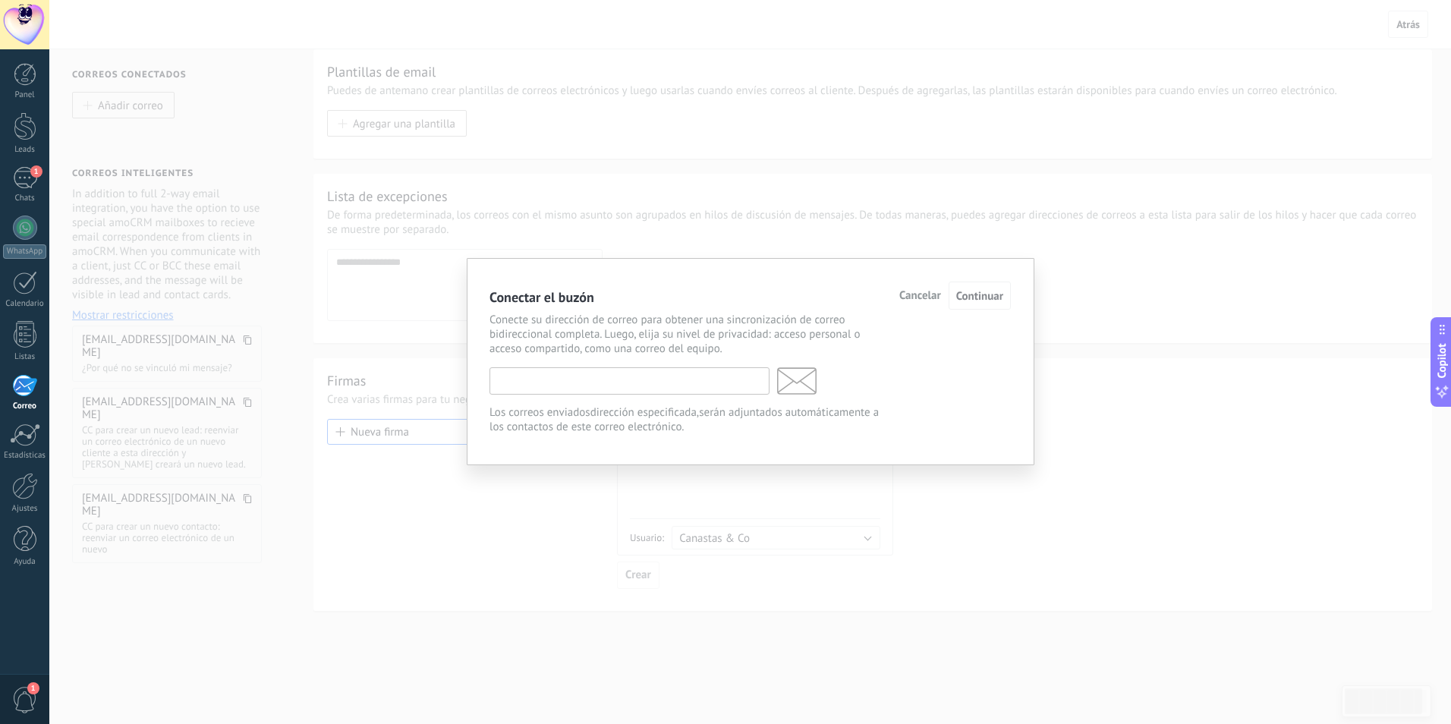
click at [615, 379] on input "text" at bounding box center [630, 380] width 280 height 27
type input "**********"
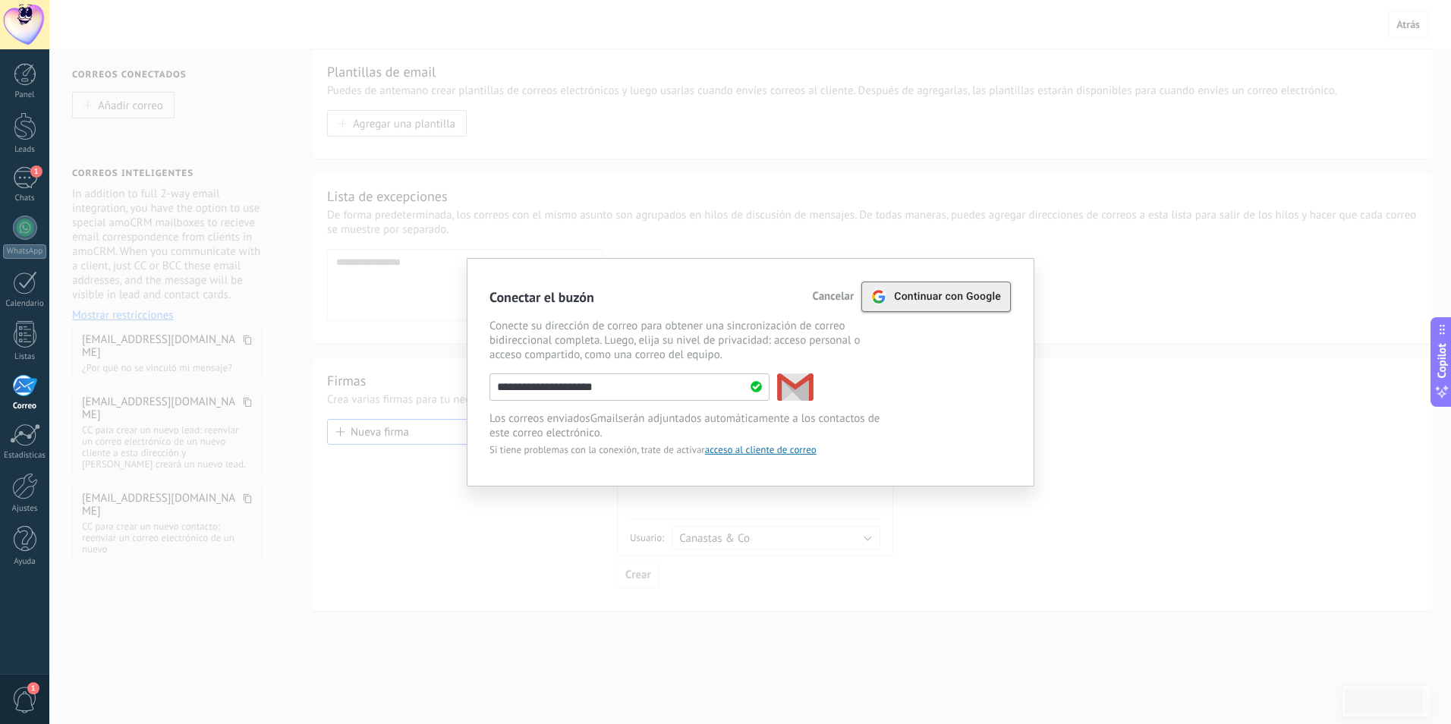
click at [956, 301] on span "Continuar con Google" at bounding box center [947, 297] width 107 height 12
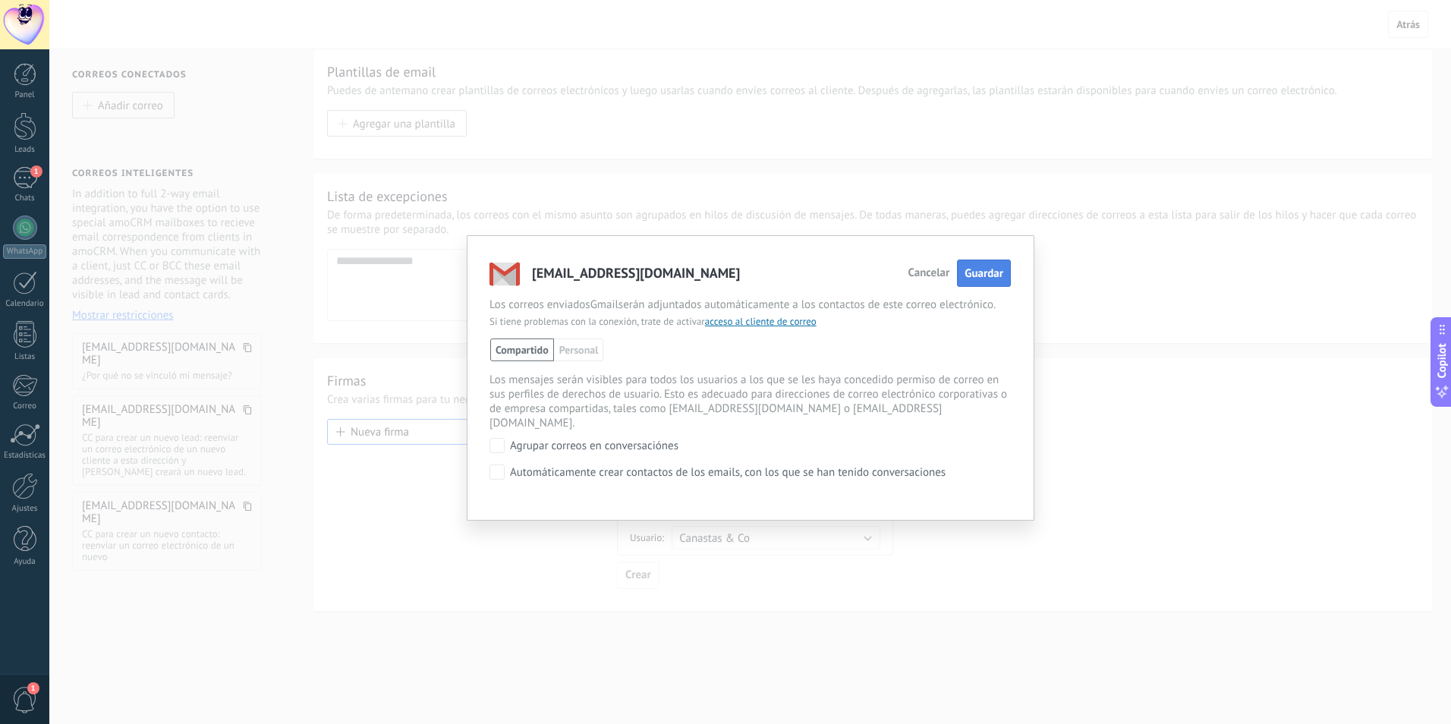
click at [985, 270] on span "Guardar" at bounding box center [984, 273] width 39 height 14
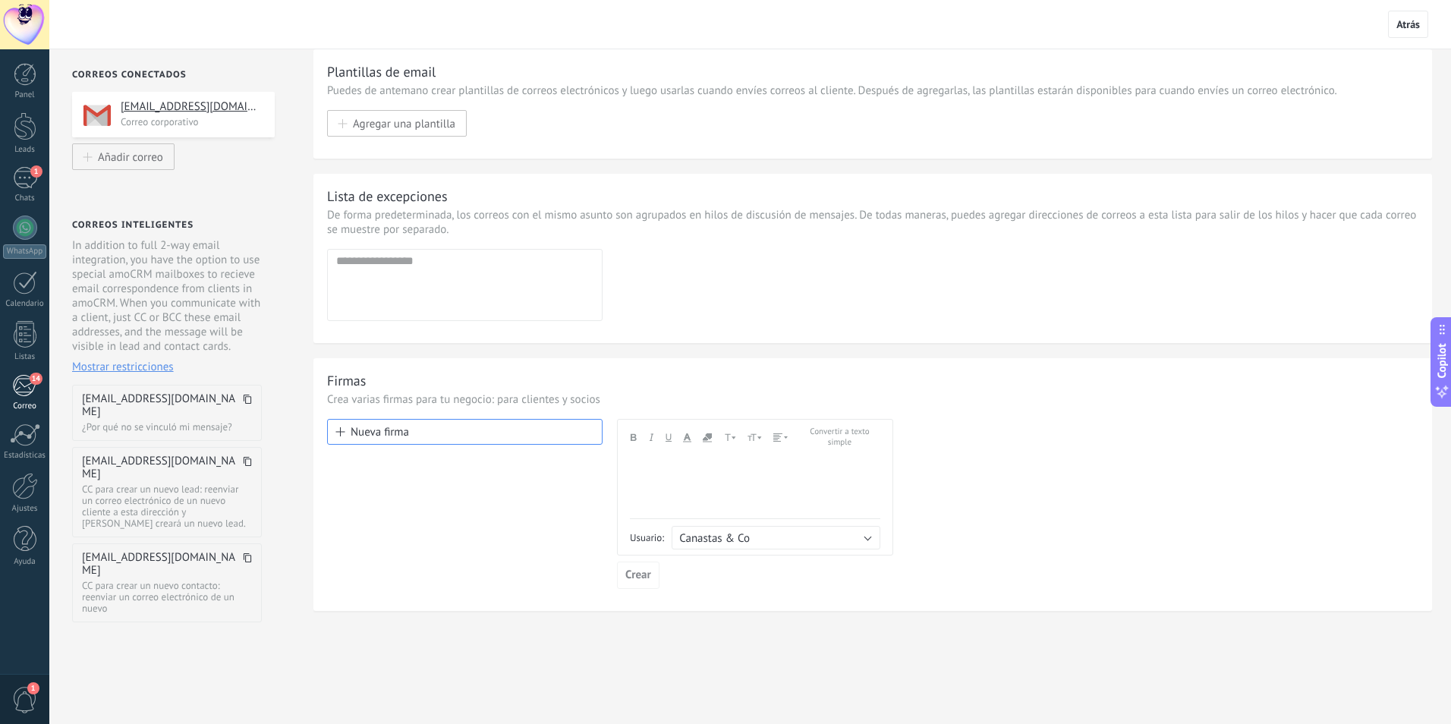
click at [37, 385] on link "14 [GEOGRAPHIC_DATA]" at bounding box center [24, 392] width 49 height 37
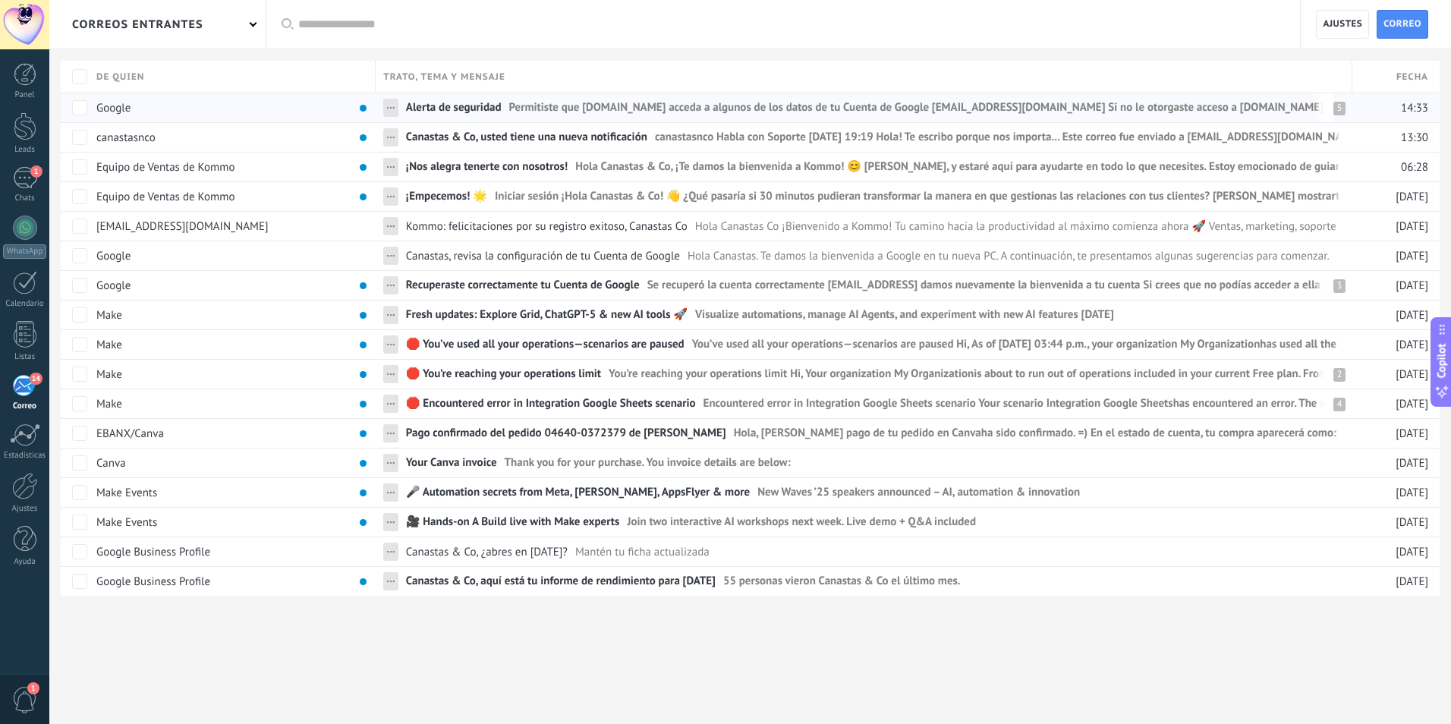
click at [539, 104] on span "Permitiste que [DOMAIN_NAME] acceda a algunos de los datos de tu Cuenta de Goog…" at bounding box center [1184, 111] width 1351 height 22
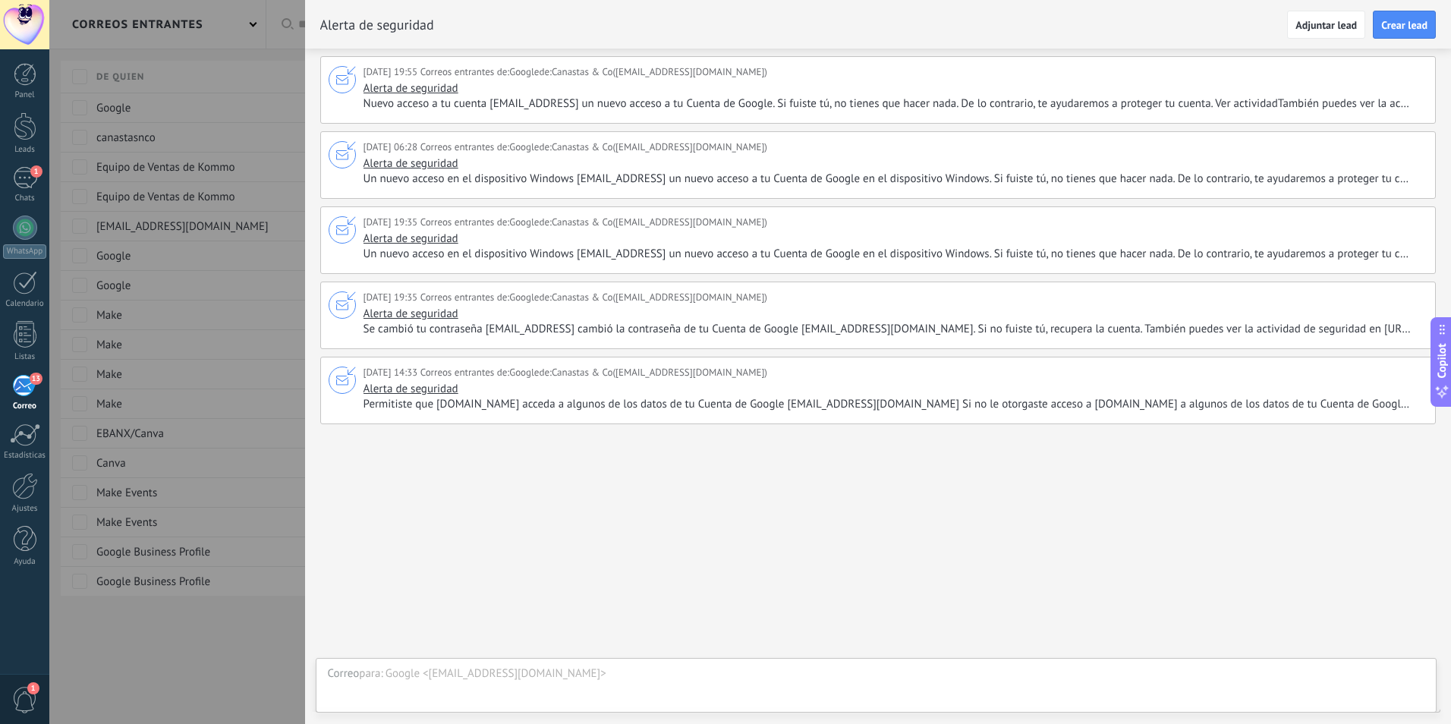
click at [290, 109] on div at bounding box center [725, 362] width 1451 height 724
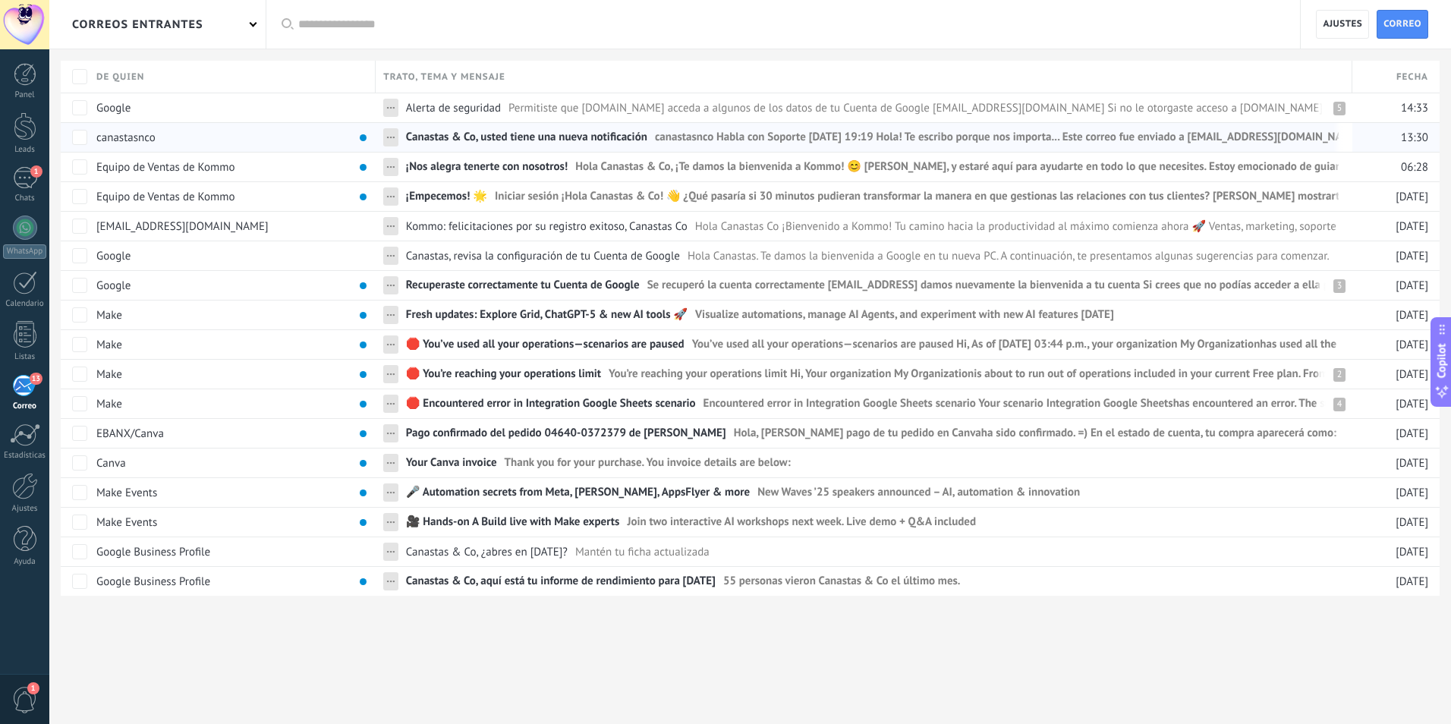
click at [498, 143] on span "Canastas & Co, usted tiene una nueva notificación" at bounding box center [526, 141] width 241 height 22
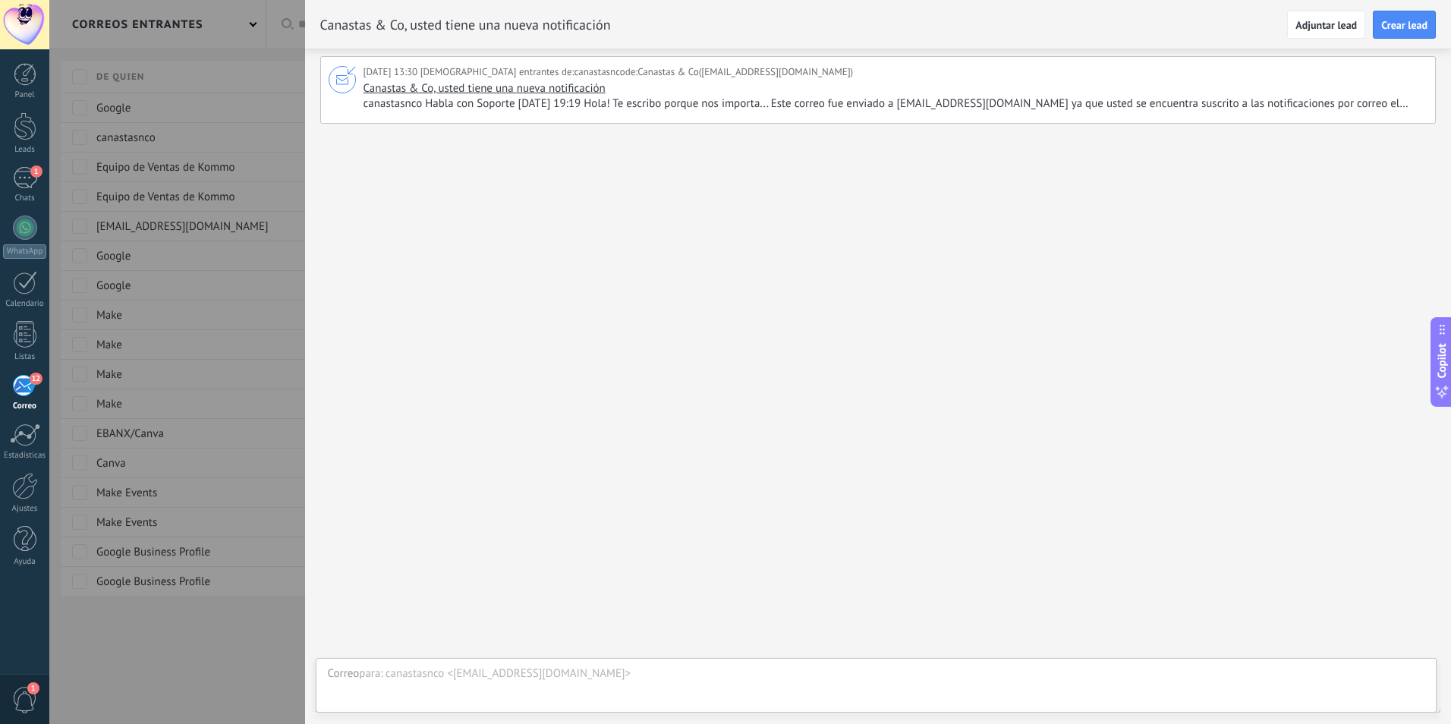
click at [232, 90] on div at bounding box center [725, 362] width 1451 height 724
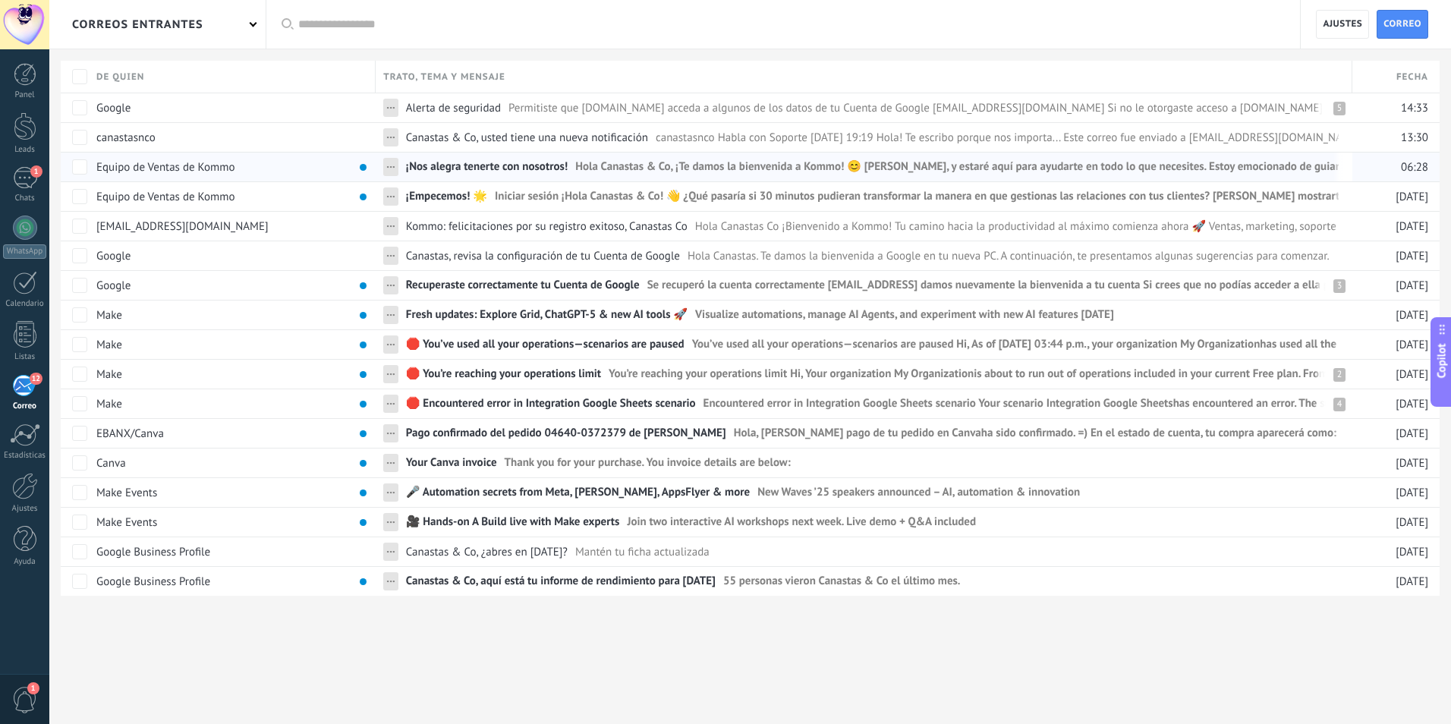
click at [450, 166] on span "¡Nos alegra tenerte con nosotros!" at bounding box center [487, 170] width 162 height 22
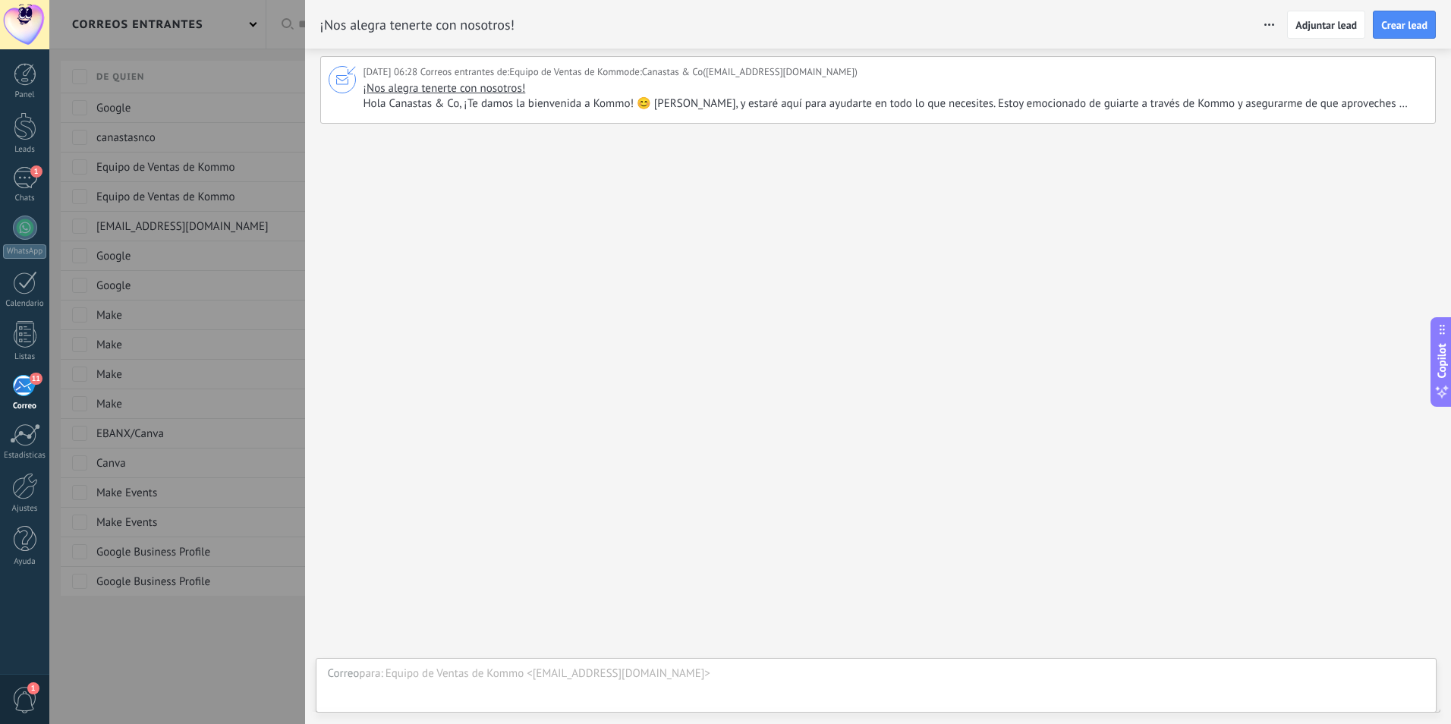
click at [236, 80] on div at bounding box center [725, 362] width 1451 height 724
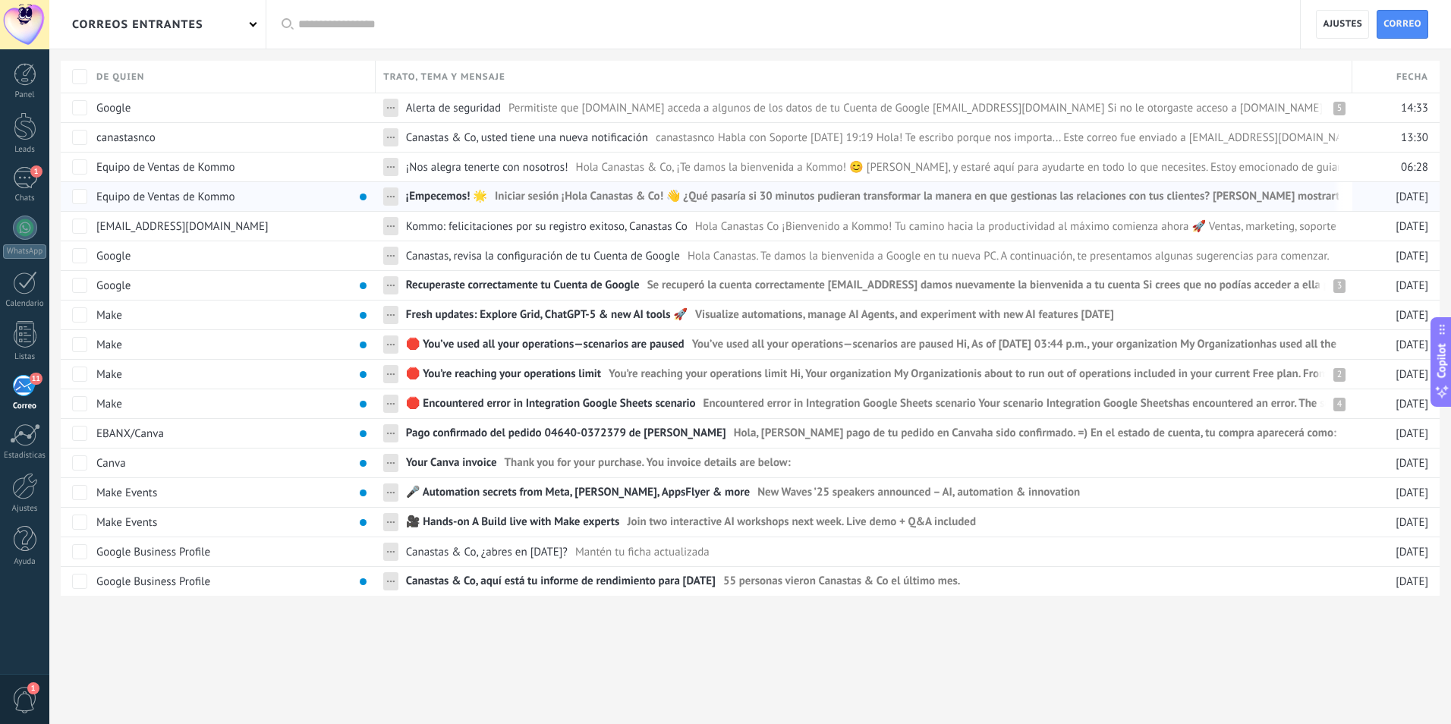
click at [482, 197] on span "¡Empecemos! 🌟" at bounding box center [446, 200] width 81 height 22
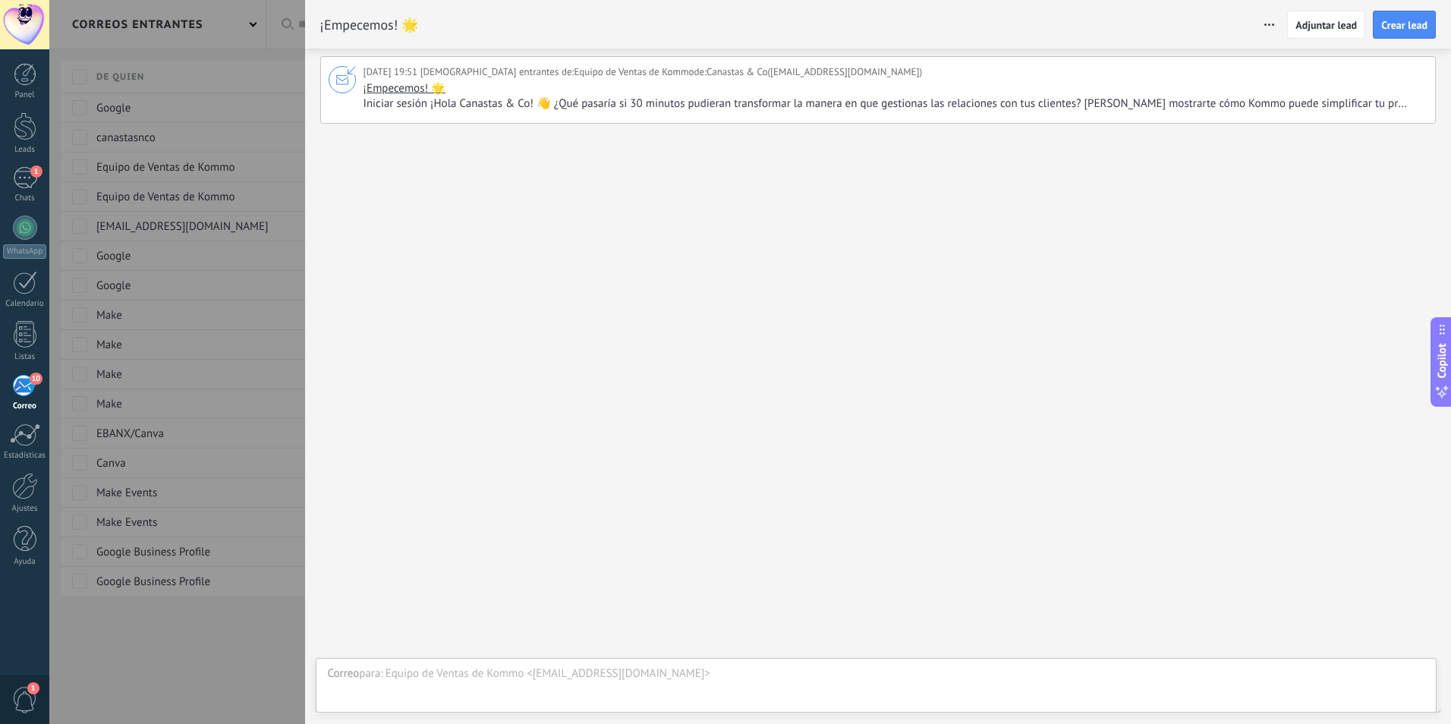
click at [241, 90] on div at bounding box center [725, 362] width 1451 height 724
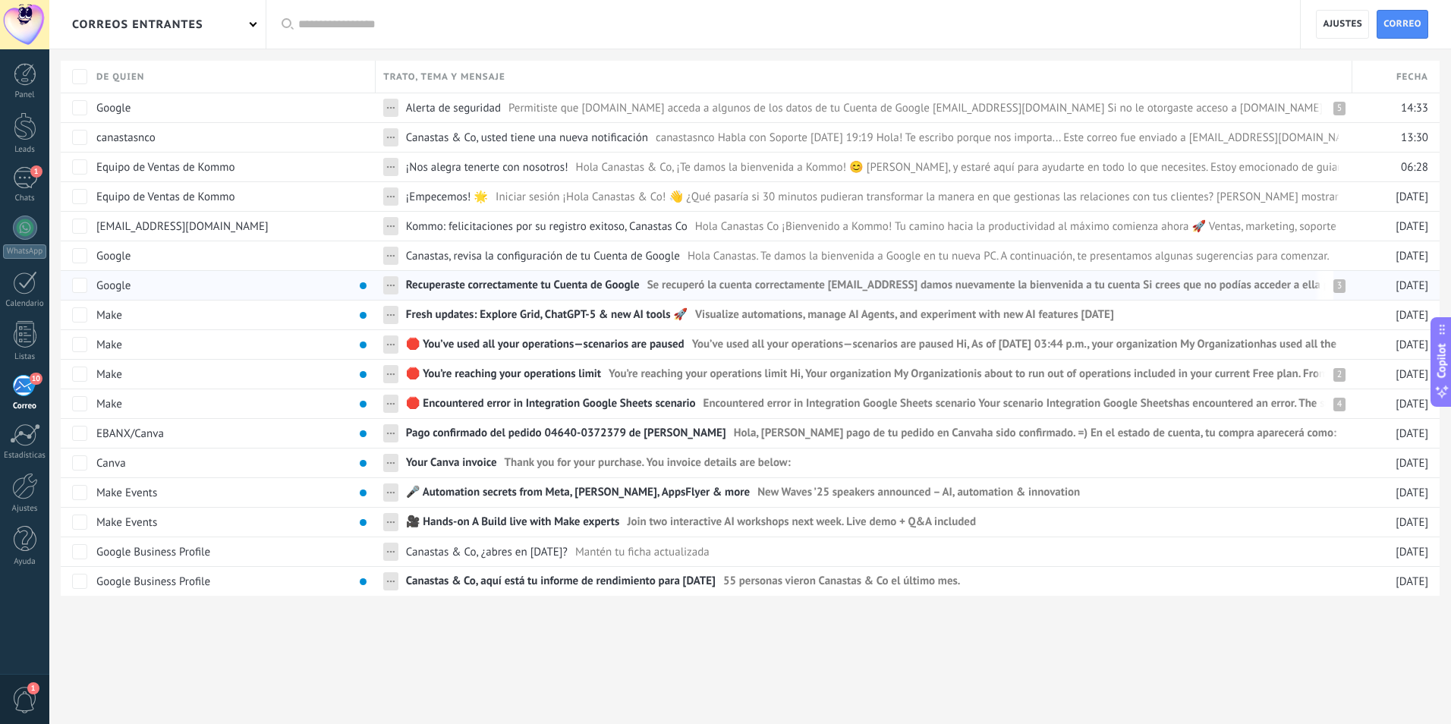
click at [465, 288] on span "Recuperaste correctamente tu Cuenta de Google" at bounding box center [523, 289] width 234 height 22
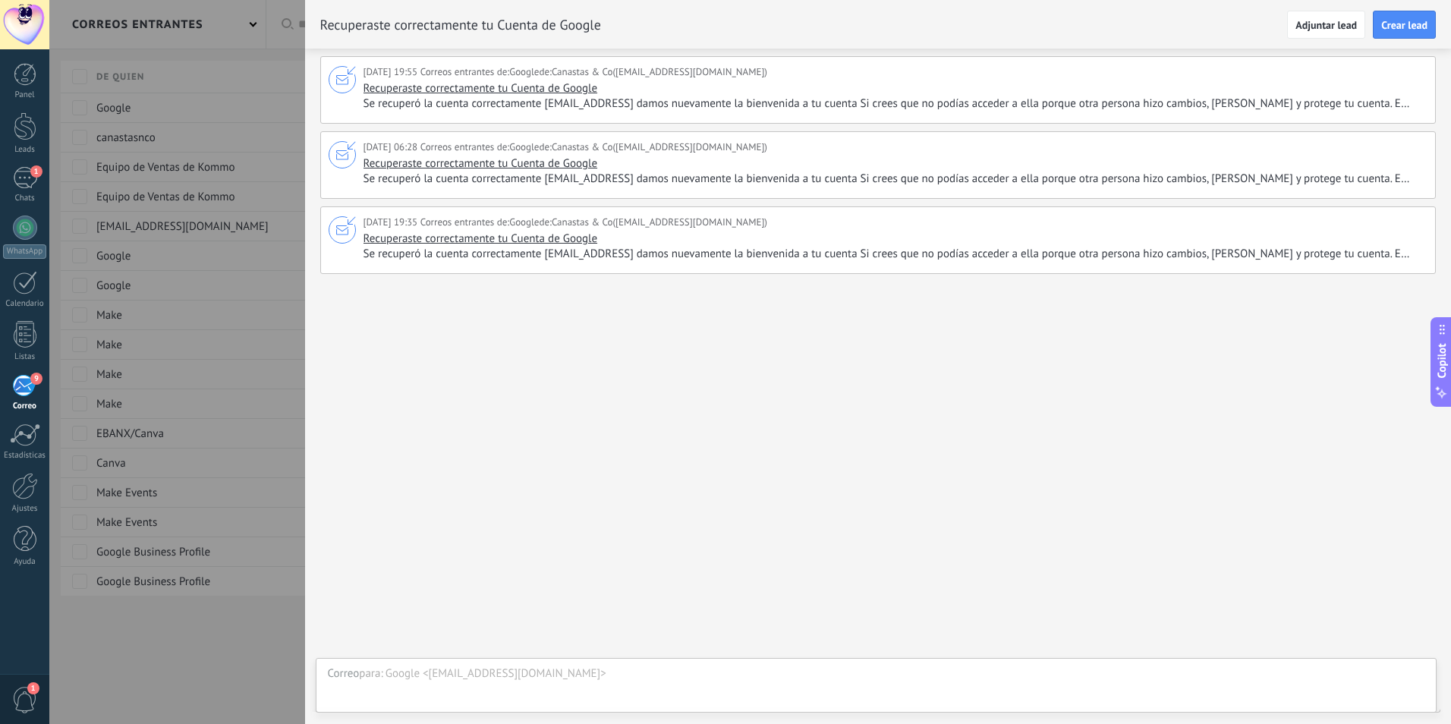
drag, startPoint x: 284, startPoint y: 511, endPoint x: 320, endPoint y: 487, distance: 42.7
click at [285, 509] on div at bounding box center [725, 362] width 1451 height 724
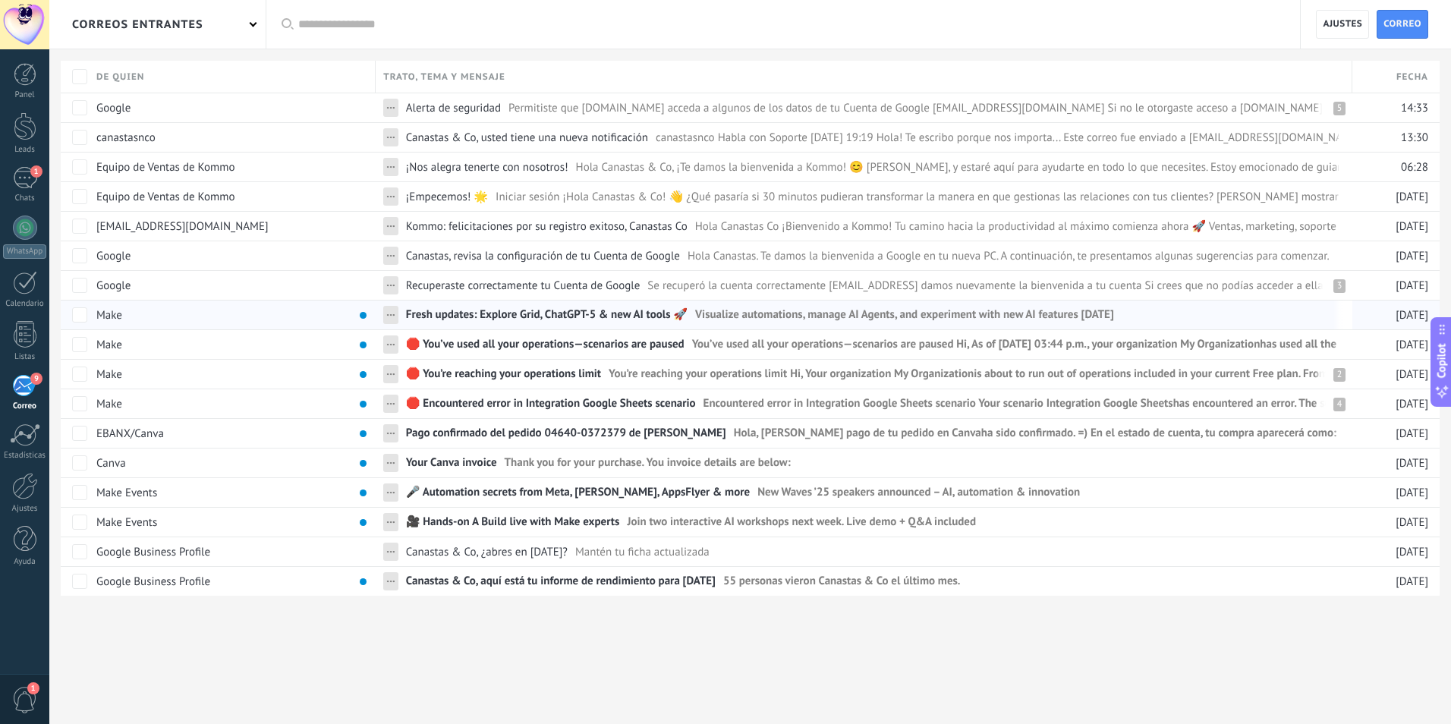
click at [458, 310] on span "Fresh updates: Explore Grid, ChatGPT-5 & new AI tools 🚀" at bounding box center [547, 318] width 282 height 22
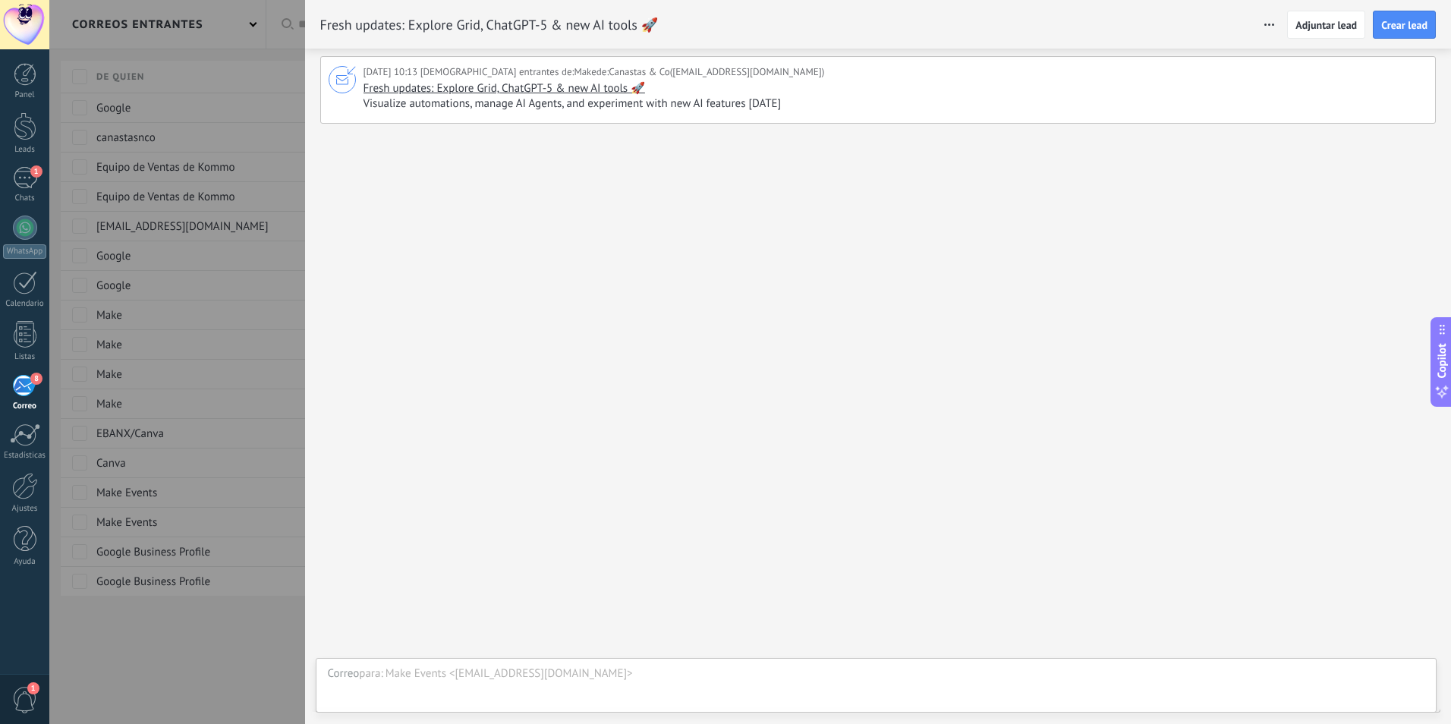
click at [239, 656] on div at bounding box center [725, 362] width 1451 height 724
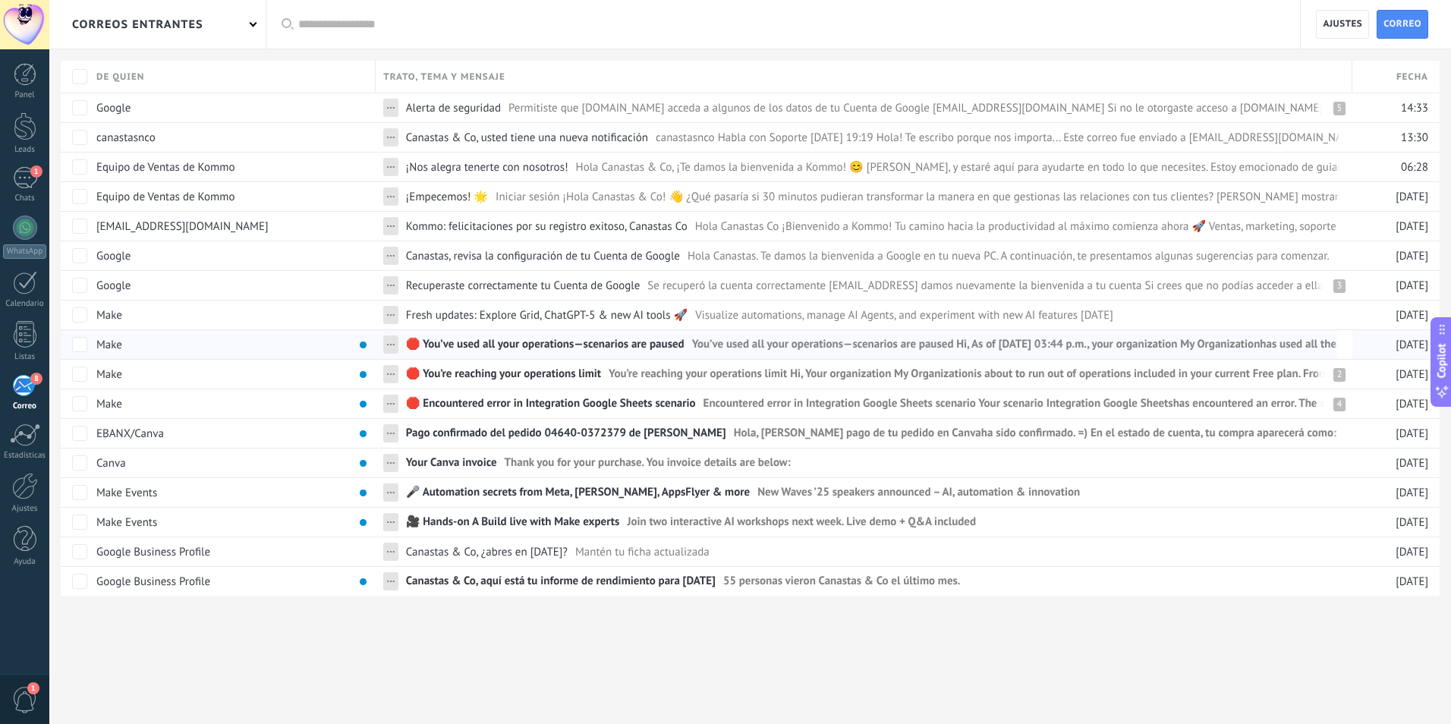
click at [469, 345] on span "🛑 You’ve used all your operations—scenarios are paused" at bounding box center [545, 348] width 279 height 22
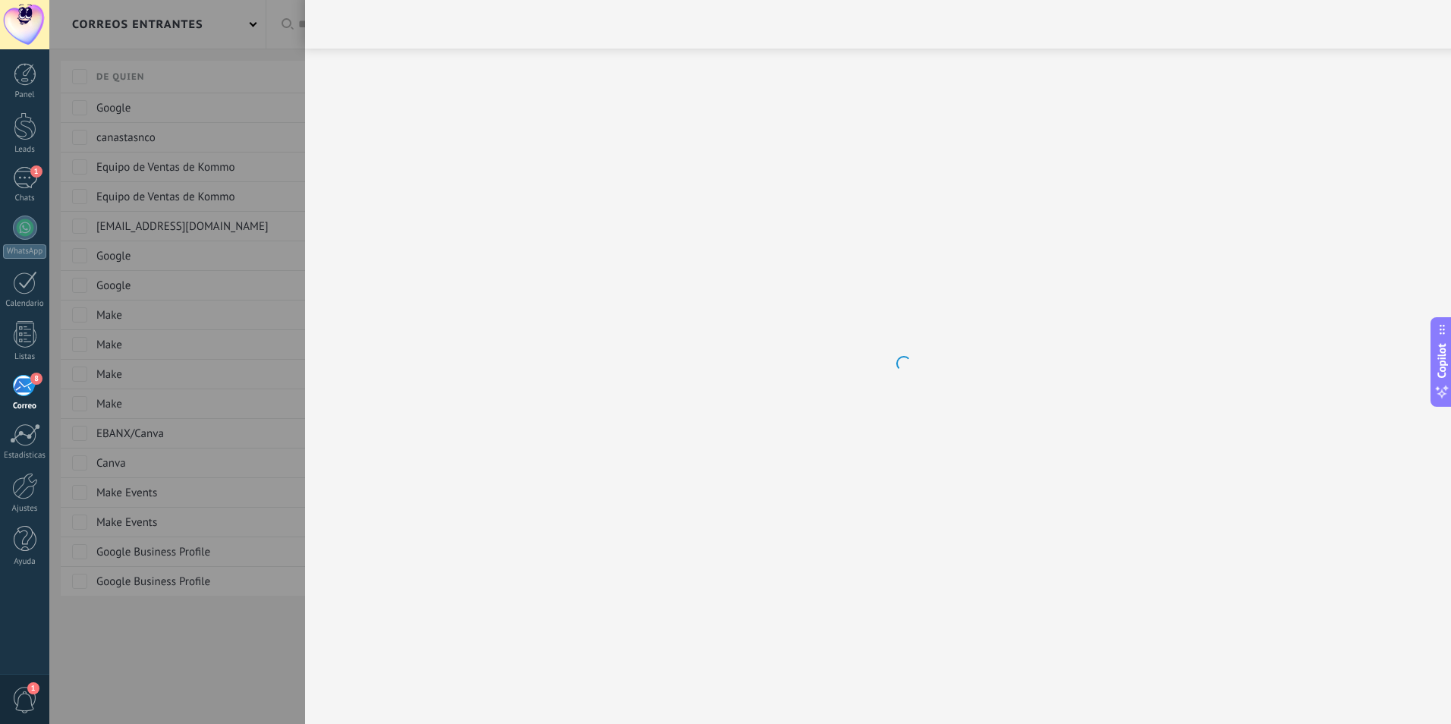
click at [253, 660] on div at bounding box center [902, 362] width 1707 height 724
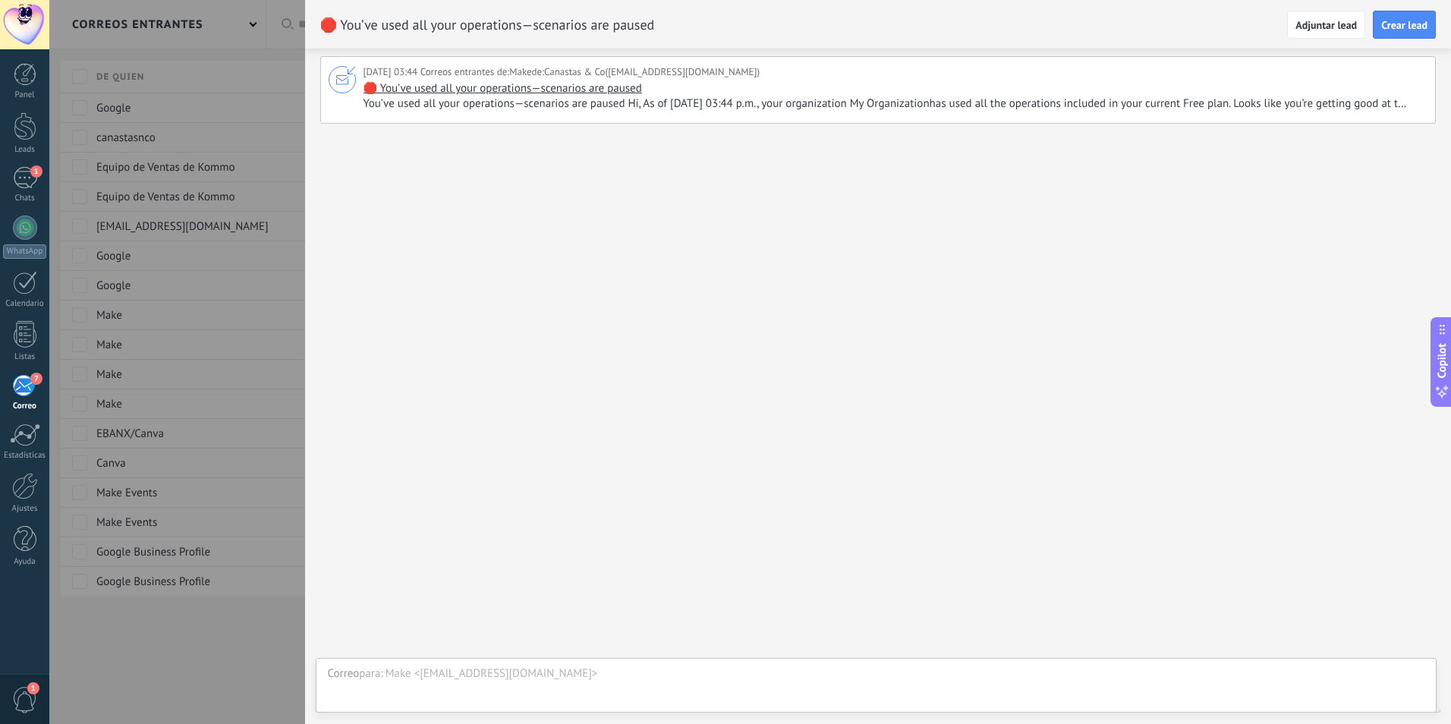
click at [232, 681] on div at bounding box center [725, 362] width 1451 height 724
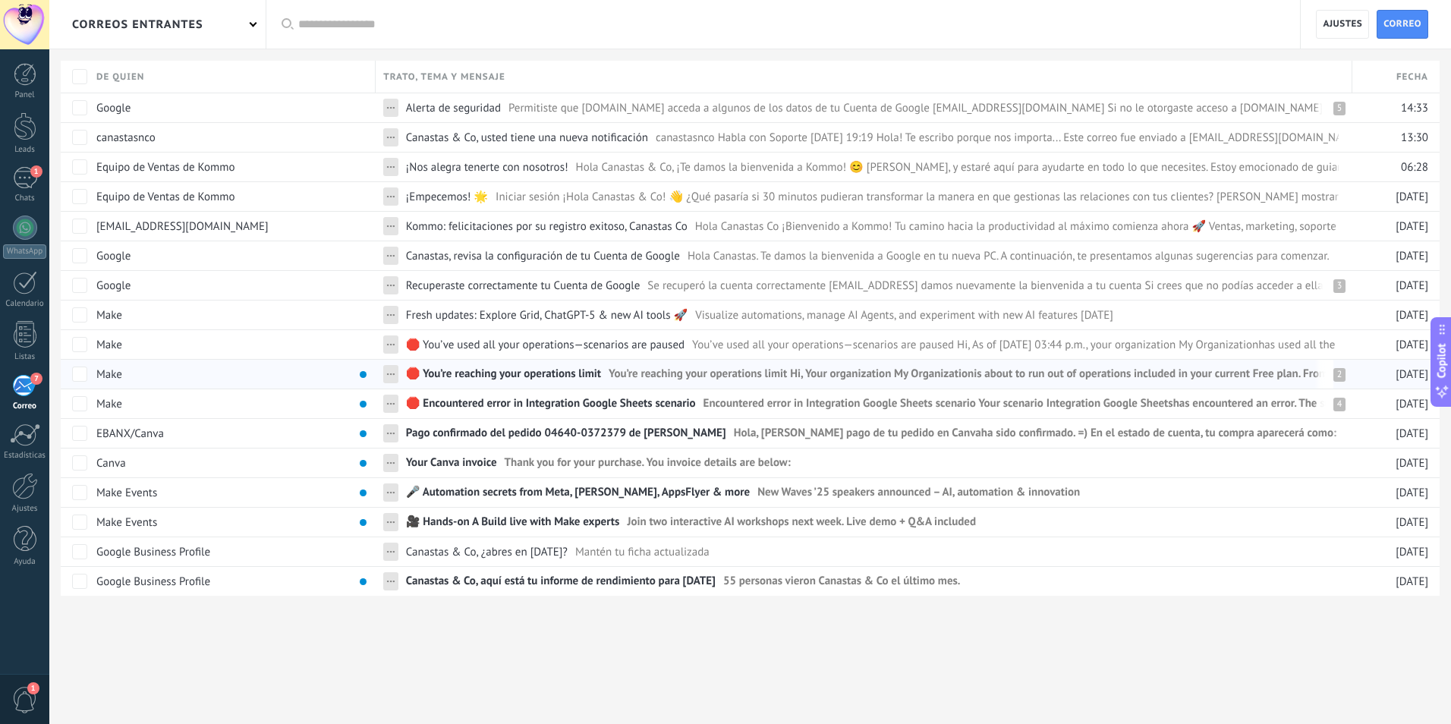
click at [510, 374] on span "🛑 You’re reaching your operations limit" at bounding box center [503, 378] width 195 height 22
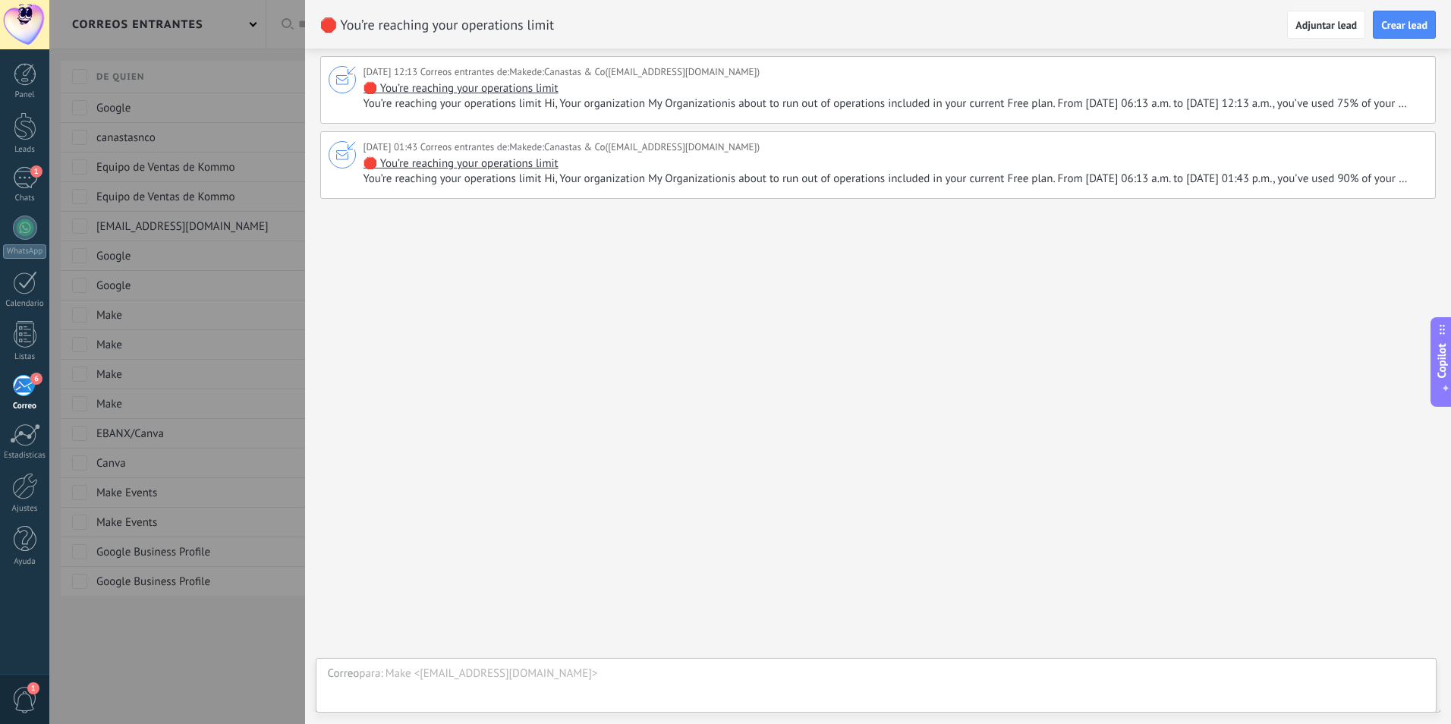
click at [264, 641] on div at bounding box center [725, 362] width 1451 height 724
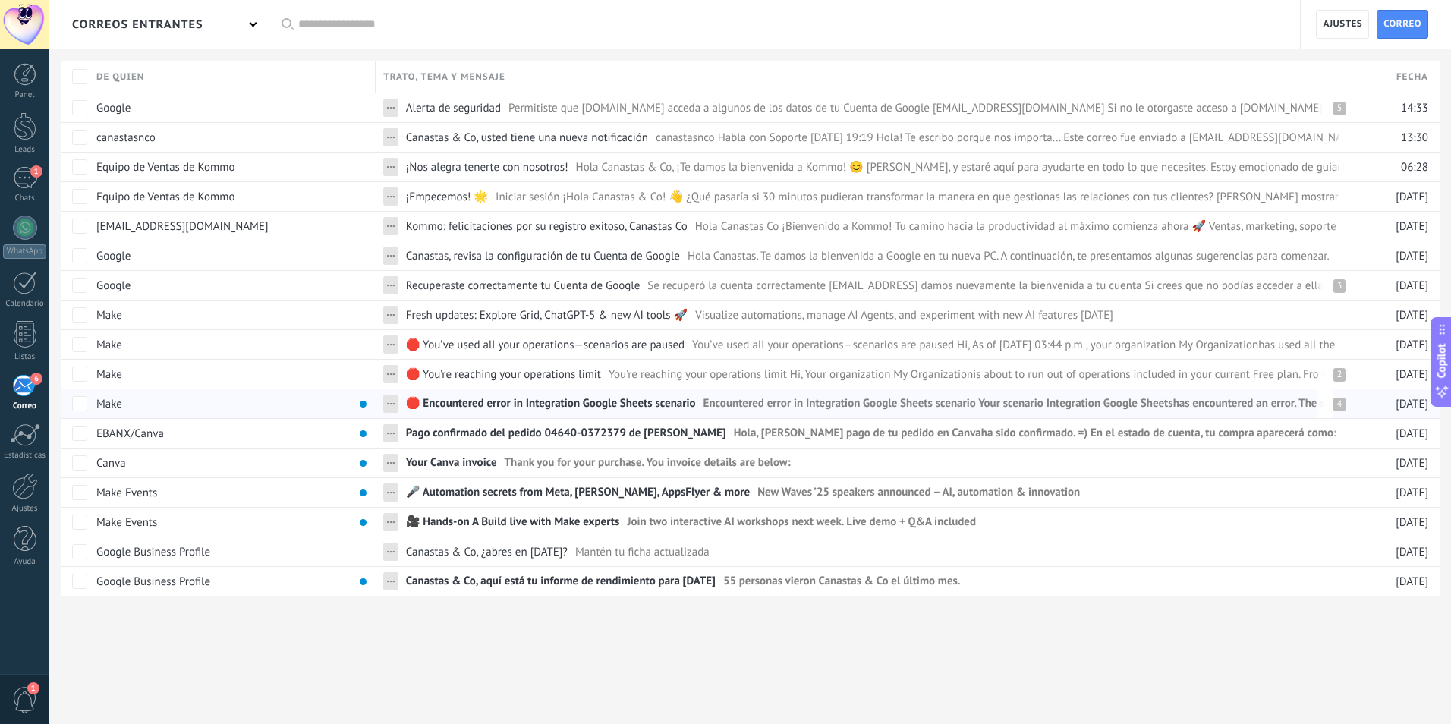
click at [458, 403] on span "🛑 Encountered error in Integration Google Sheets scenario" at bounding box center [551, 407] width 290 height 22
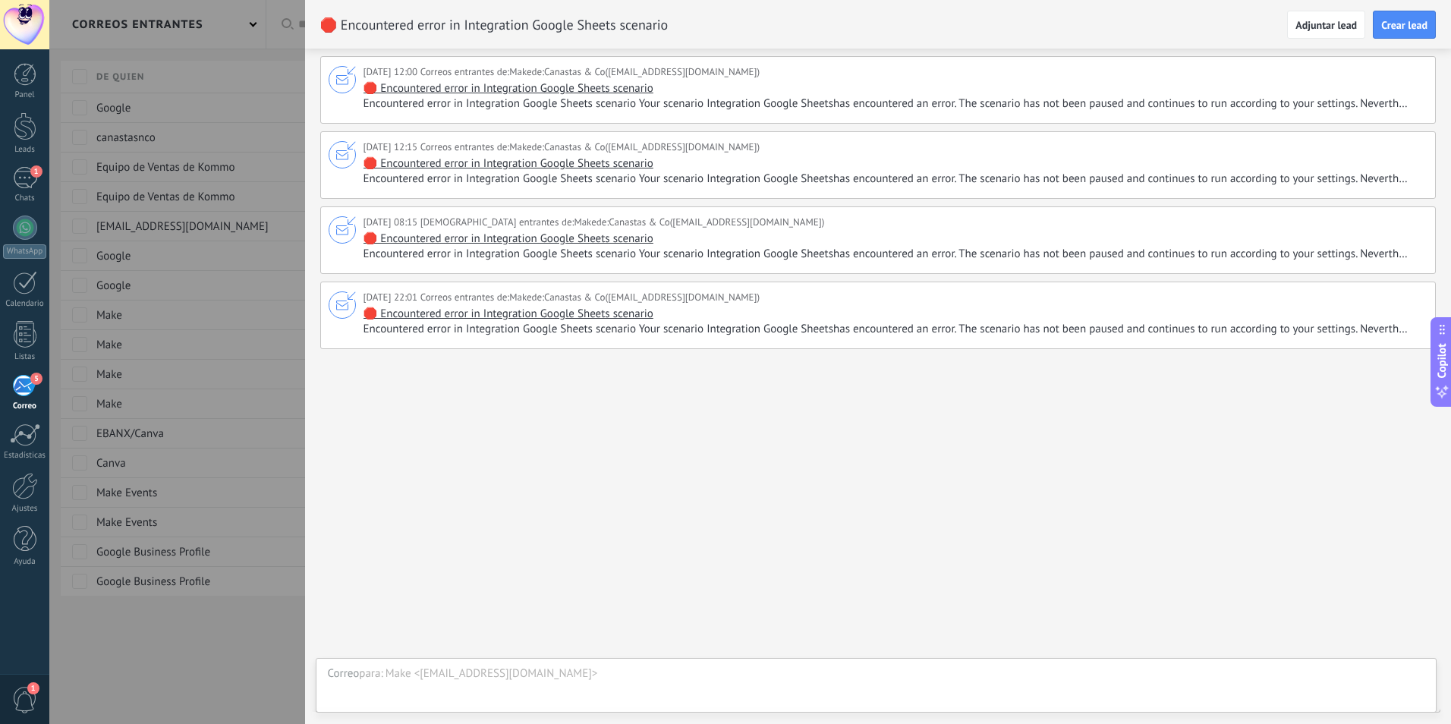
click at [235, 594] on div at bounding box center [725, 362] width 1451 height 724
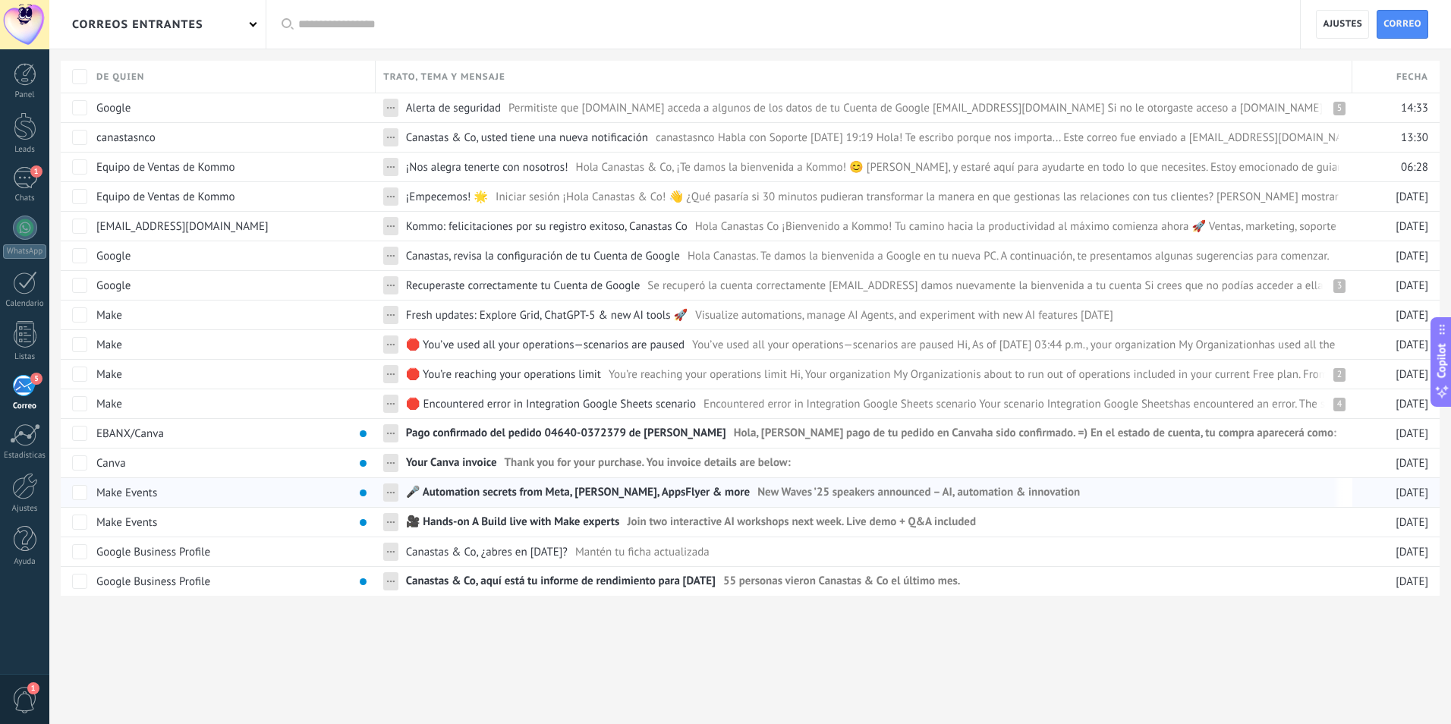
drag, startPoint x: 494, startPoint y: 434, endPoint x: 406, endPoint y: 482, distance: 100.2
click at [494, 435] on span "Pago confirmado del pedido 04640-0372379 de [PERSON_NAME]" at bounding box center [566, 437] width 320 height 22
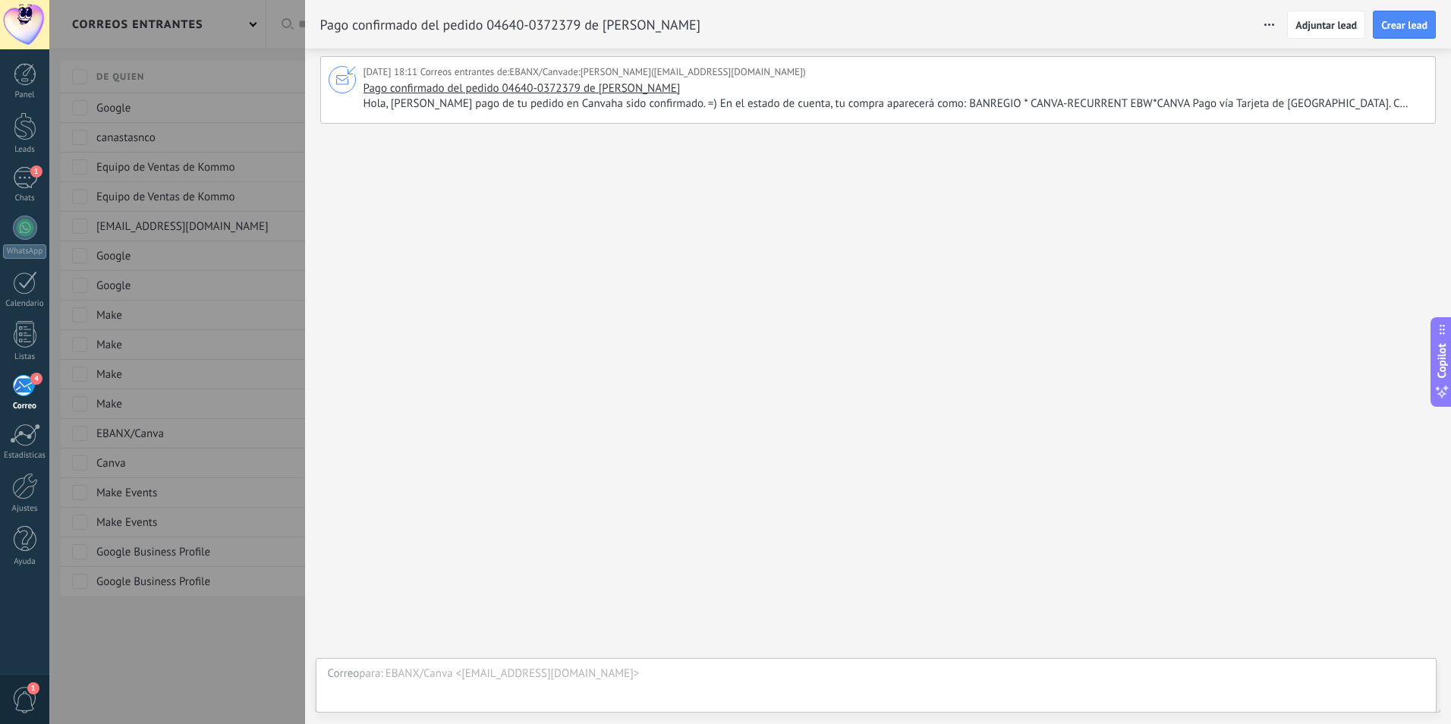
click at [183, 658] on div at bounding box center [725, 362] width 1451 height 724
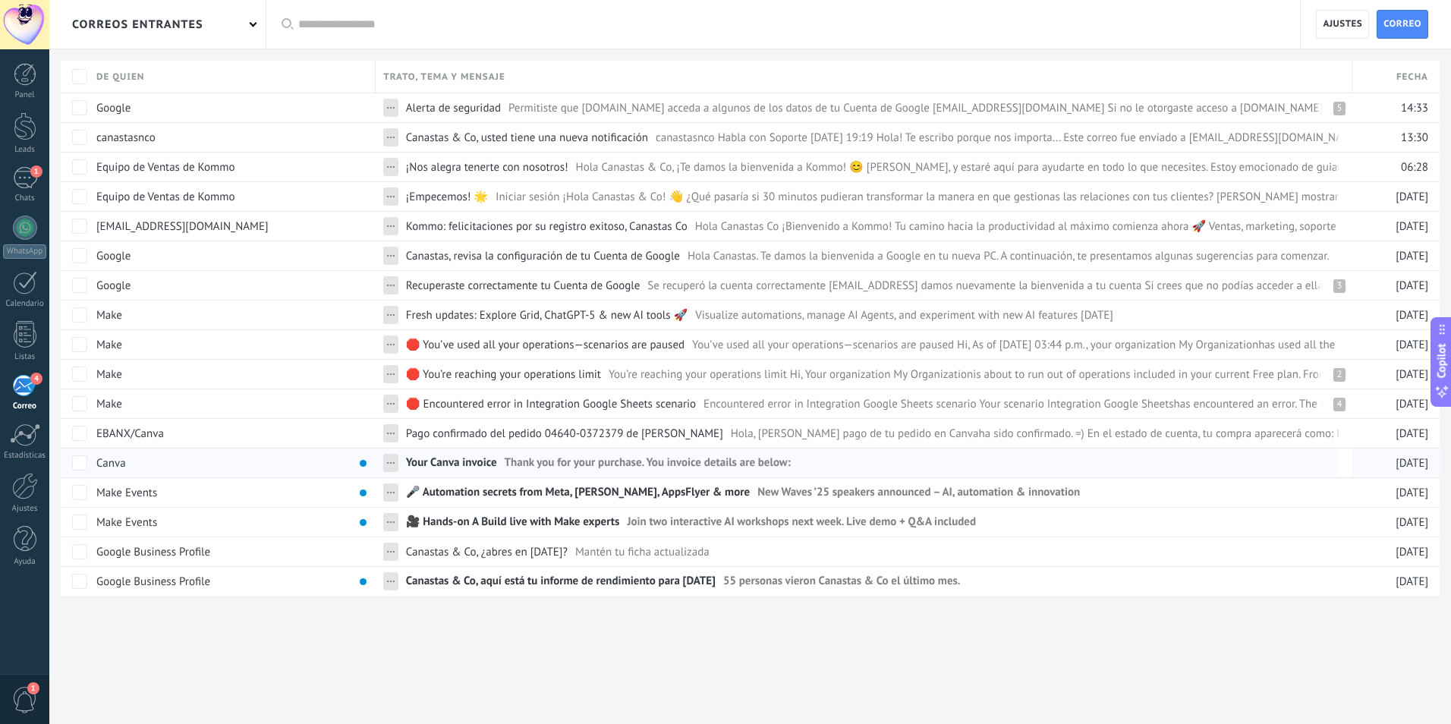
click at [486, 461] on span "Your Canva invoice" at bounding box center [451, 466] width 91 height 22
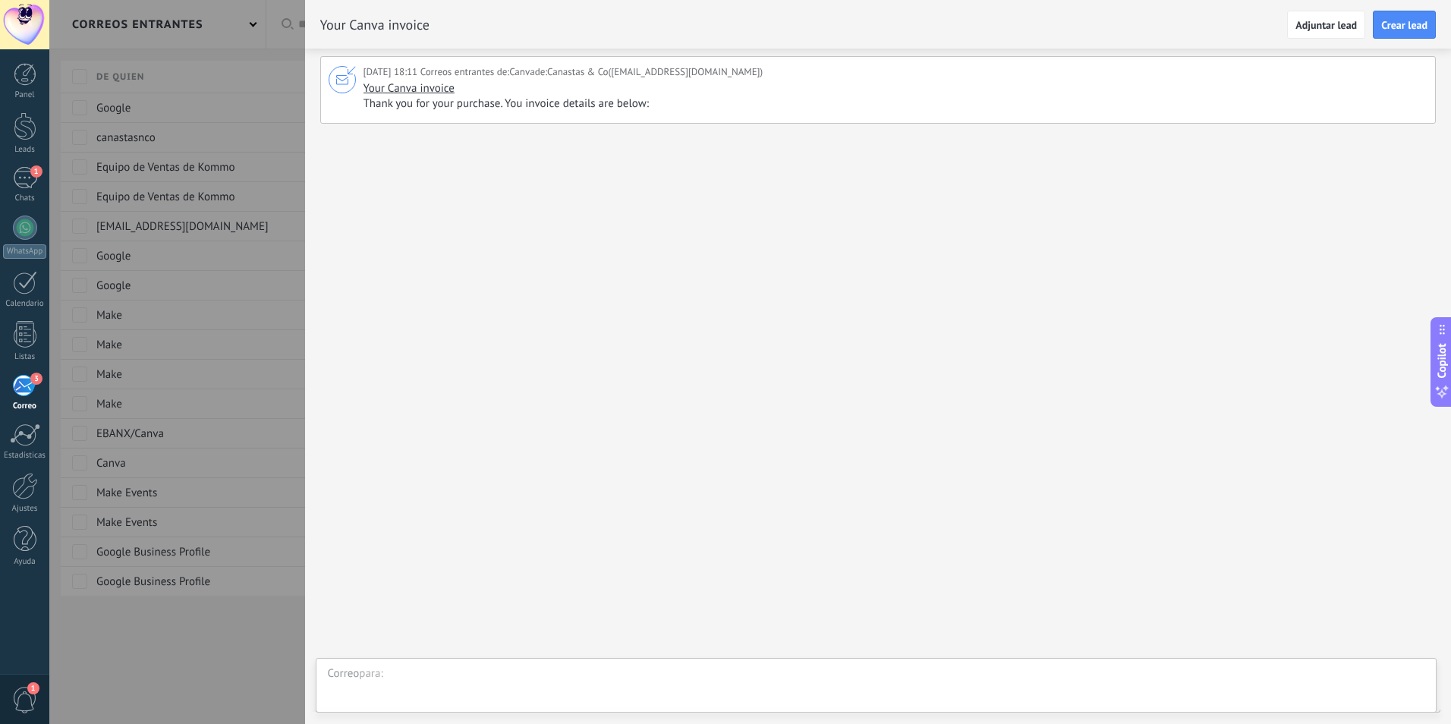
click at [276, 644] on div at bounding box center [725, 362] width 1451 height 724
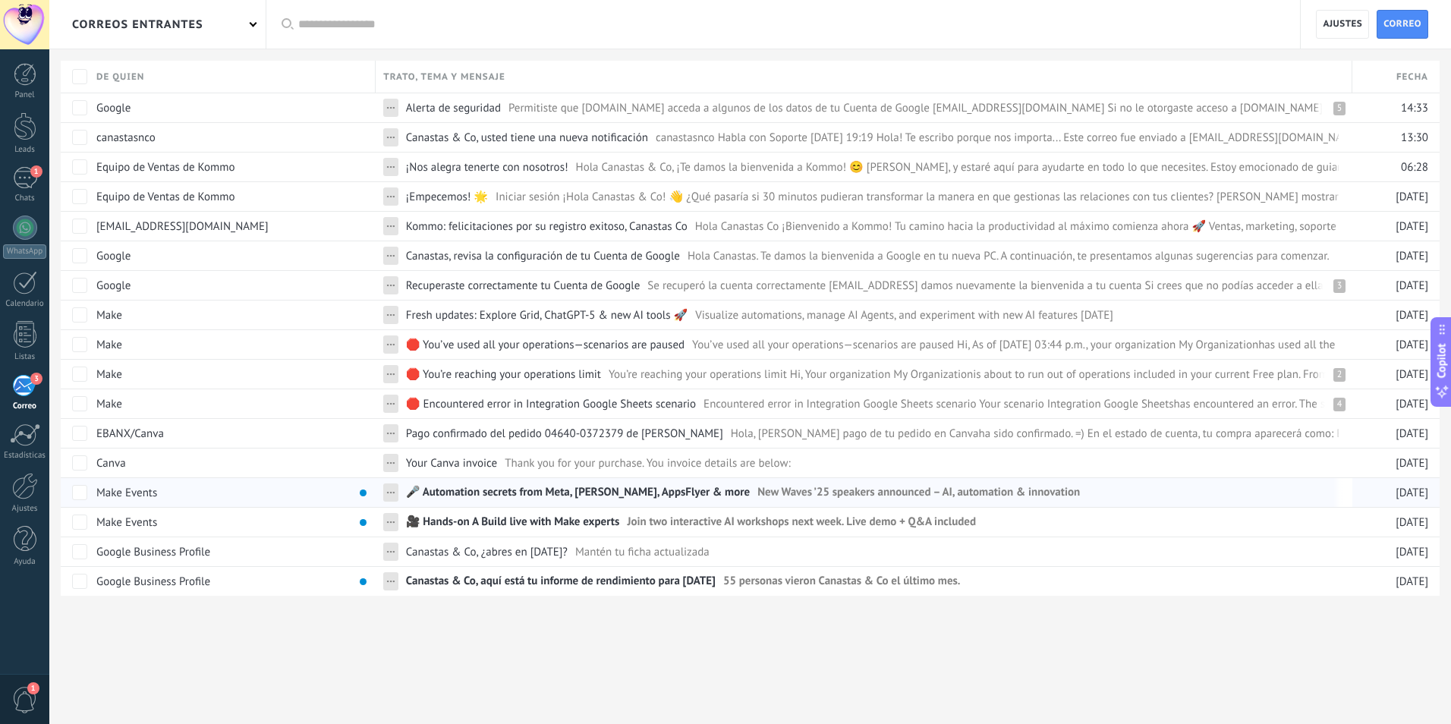
click at [440, 493] on span "🎤 Automation secrets from Meta, [PERSON_NAME], AppsFlyer & more" at bounding box center [578, 496] width 344 height 22
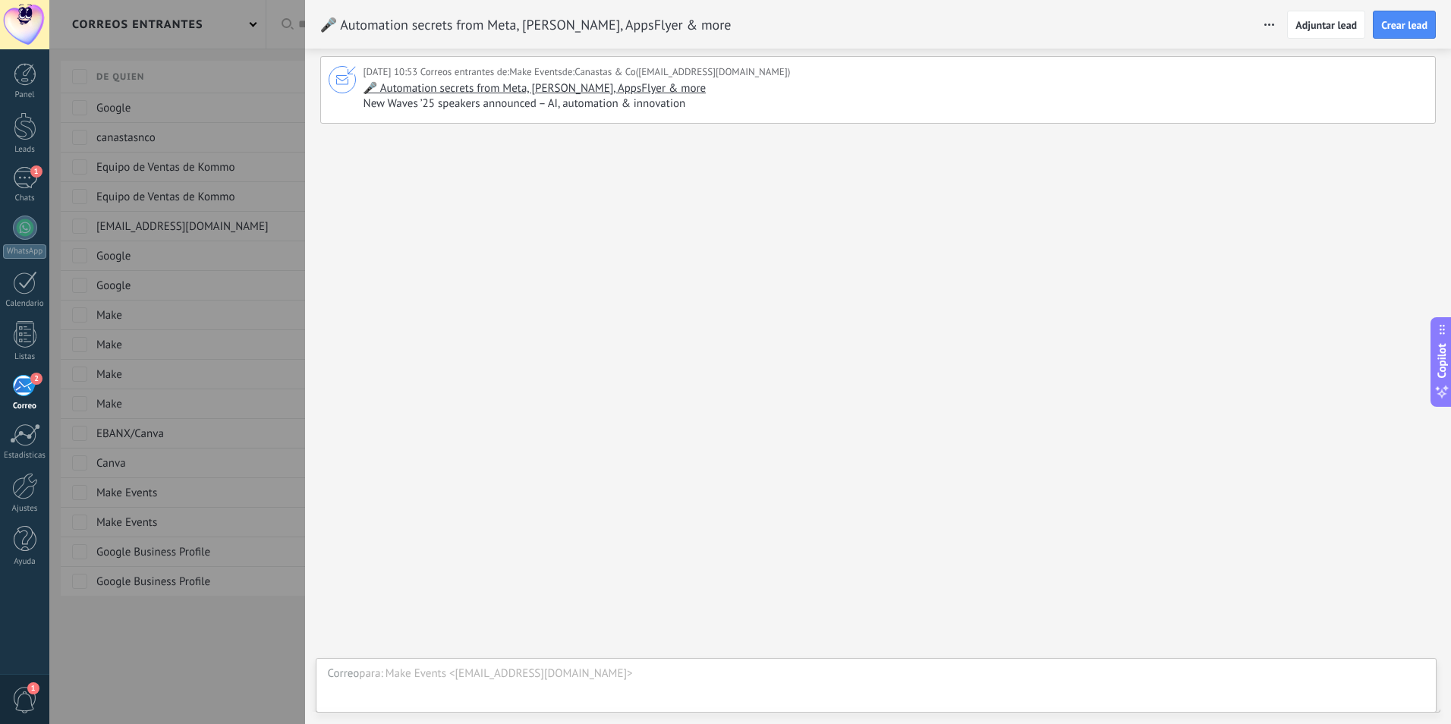
click at [250, 639] on div at bounding box center [725, 362] width 1451 height 724
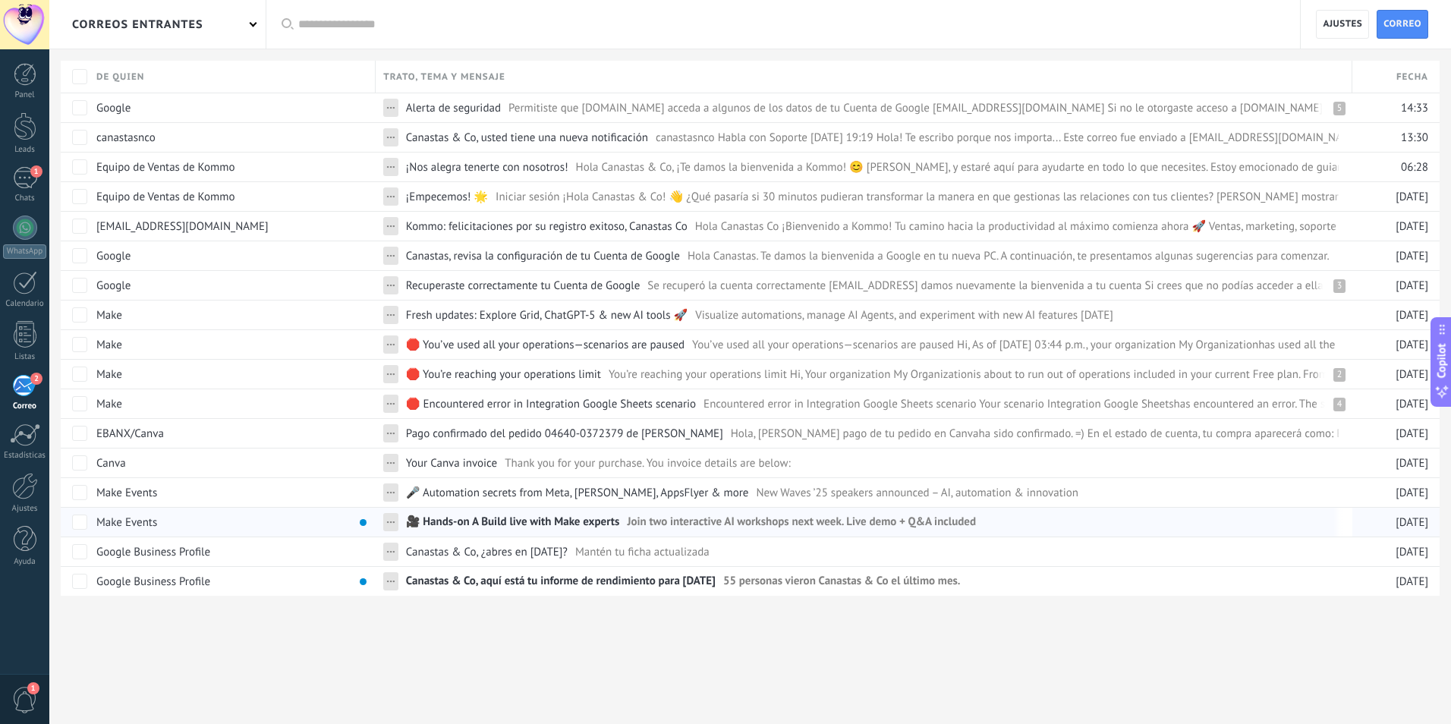
click at [465, 512] on link "🎥 Hands-on A Build live with Make experts Join two interactive AI workshops nex…" at bounding box center [872, 522] width 933 height 29
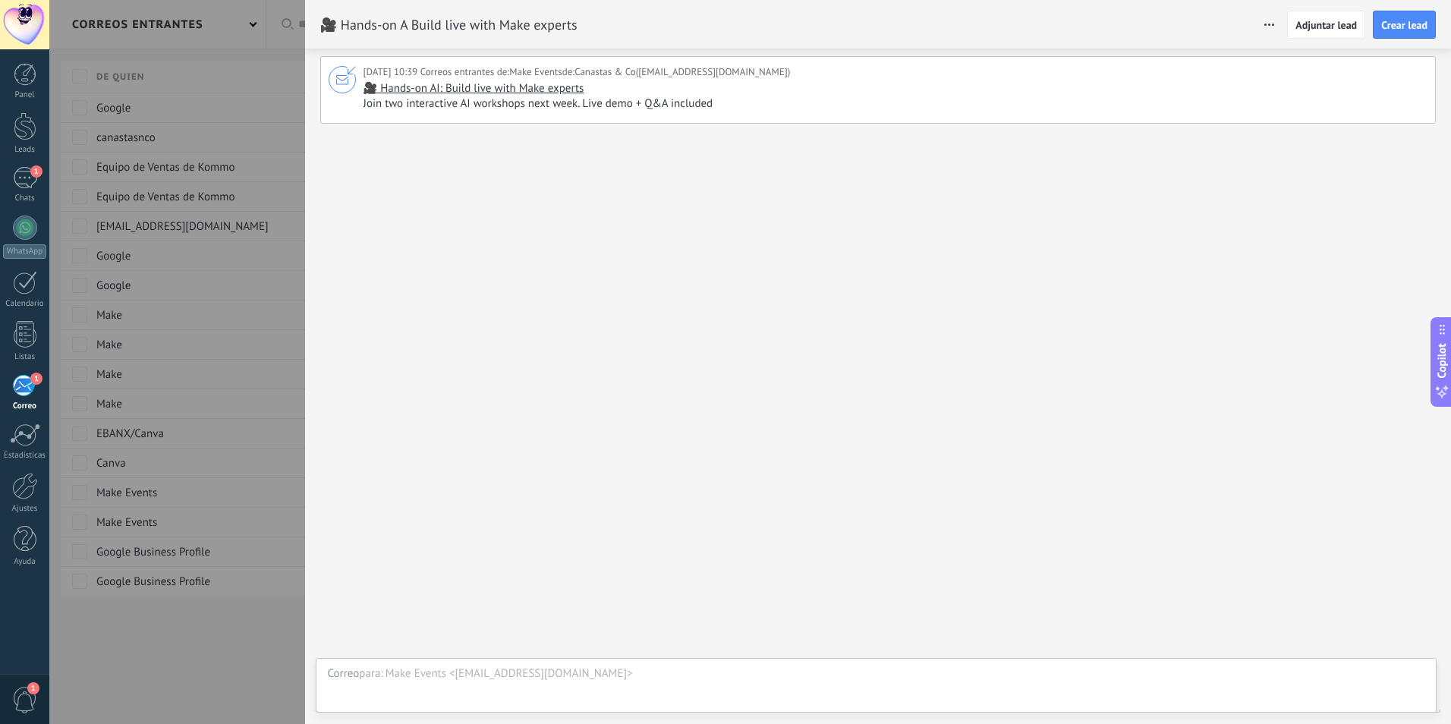
click at [244, 676] on div at bounding box center [725, 362] width 1451 height 724
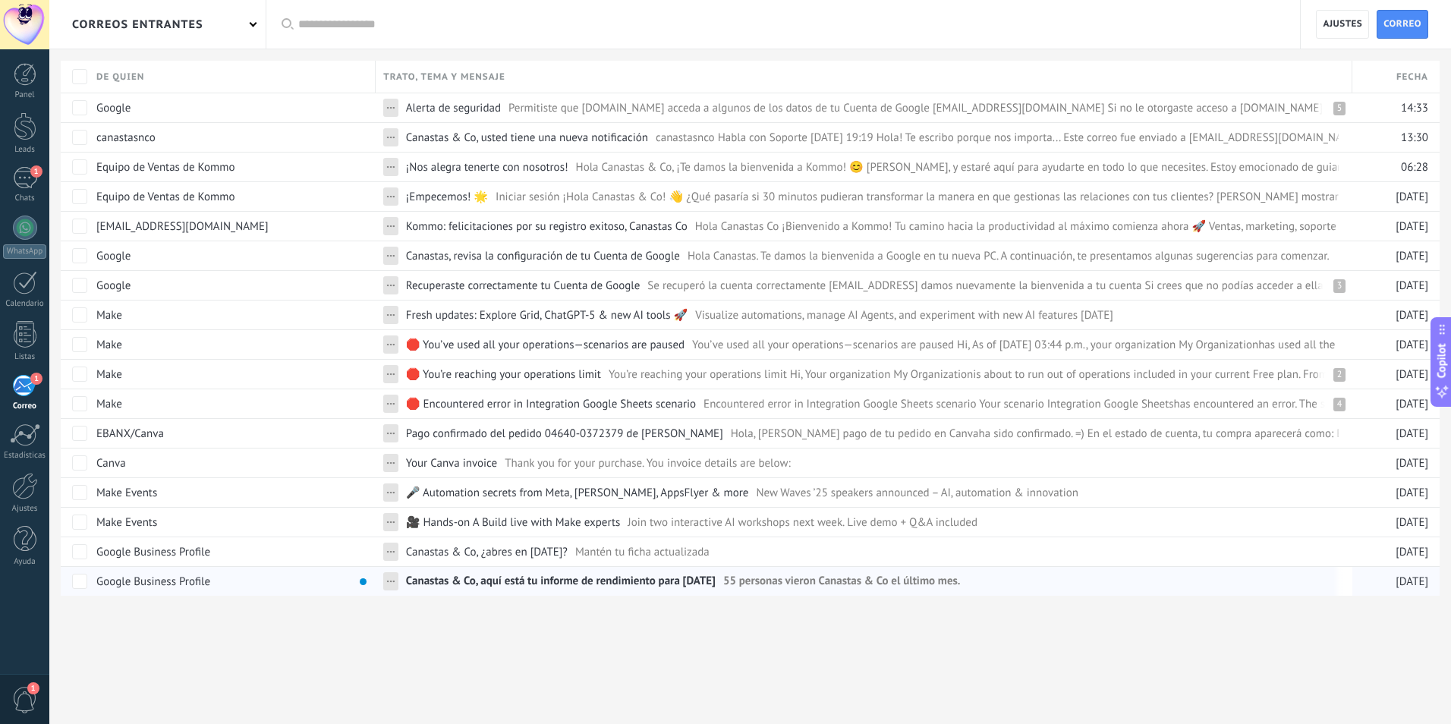
click at [461, 582] on span "Canastas & Co, aquí está tu informe de rendimiento para [DATE]" at bounding box center [561, 585] width 310 height 22
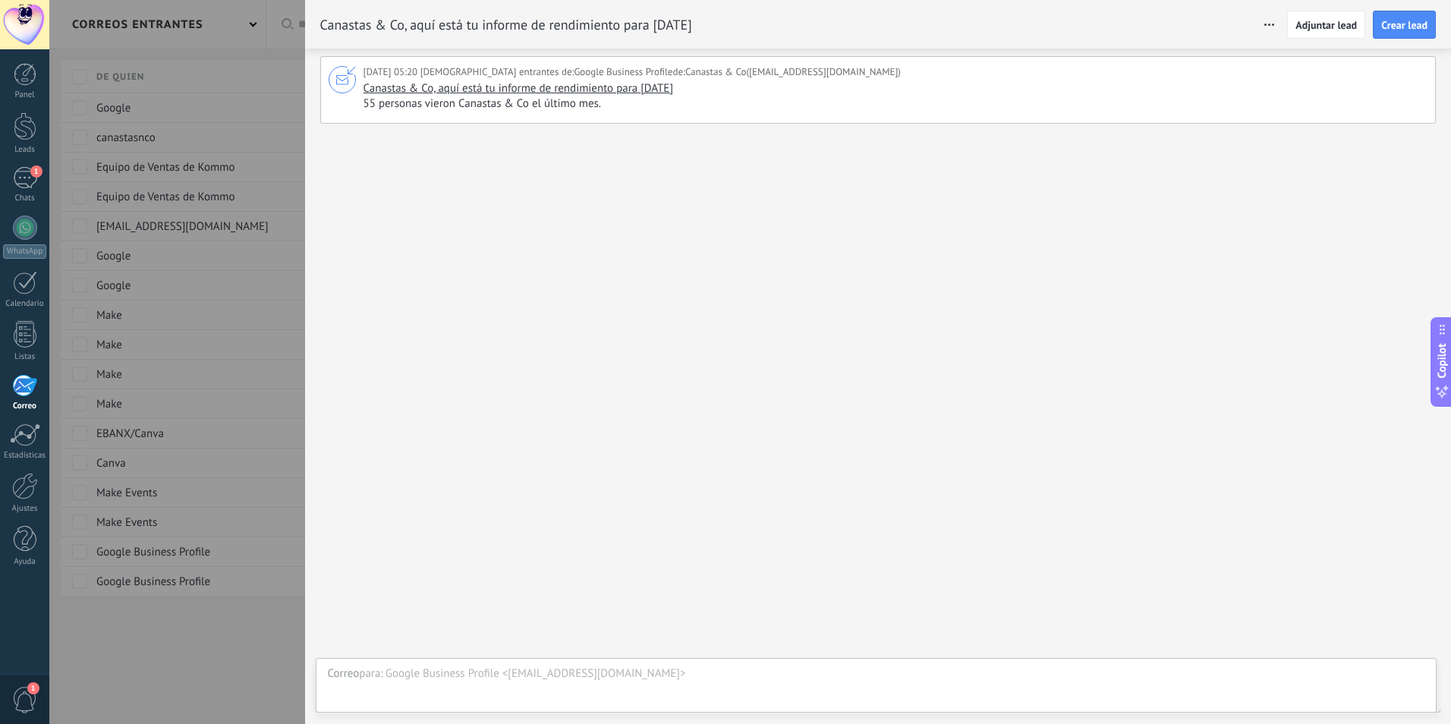
click at [246, 692] on div at bounding box center [725, 362] width 1451 height 724
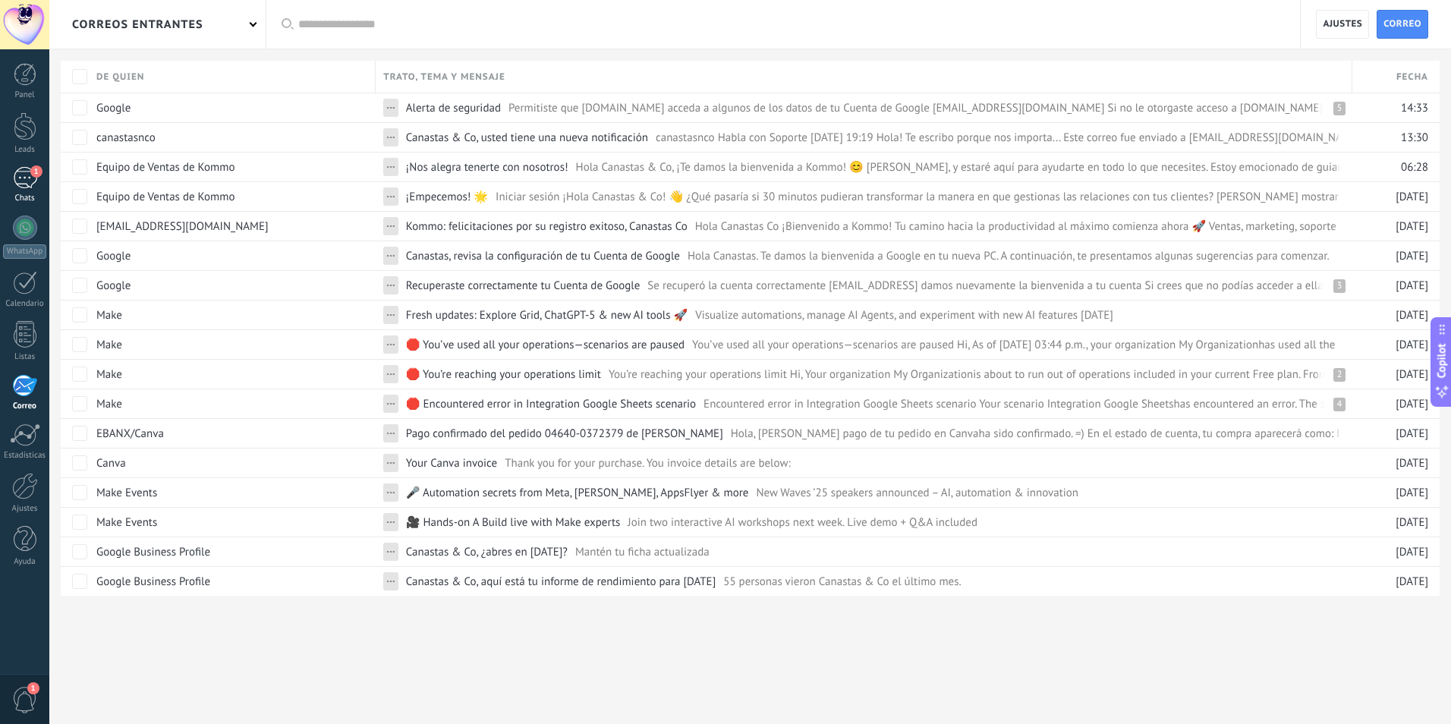
click at [17, 175] on div "1" at bounding box center [25, 178] width 24 height 22
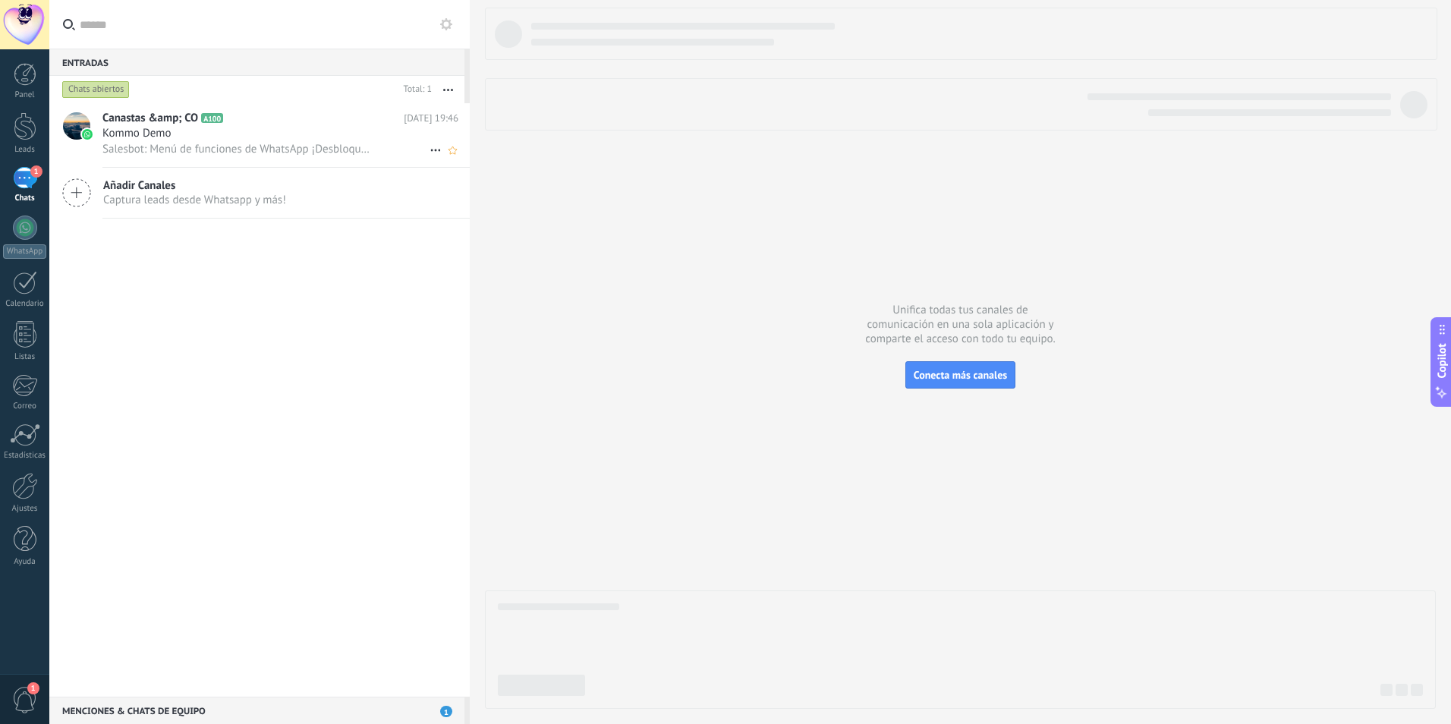
click at [250, 133] on div "Kommo Demo" at bounding box center [280, 133] width 356 height 15
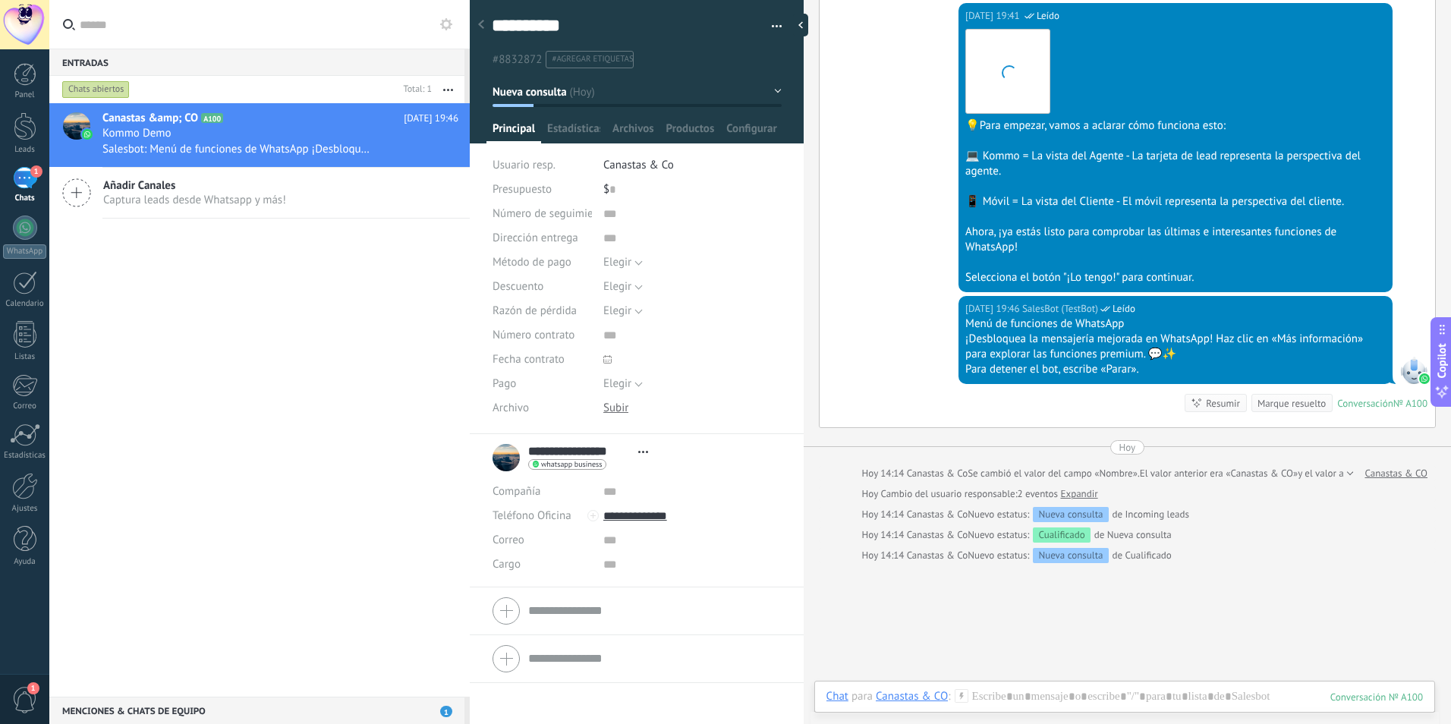
scroll to position [23, 0]
click at [1157, 689] on div at bounding box center [1125, 712] width 597 height 46
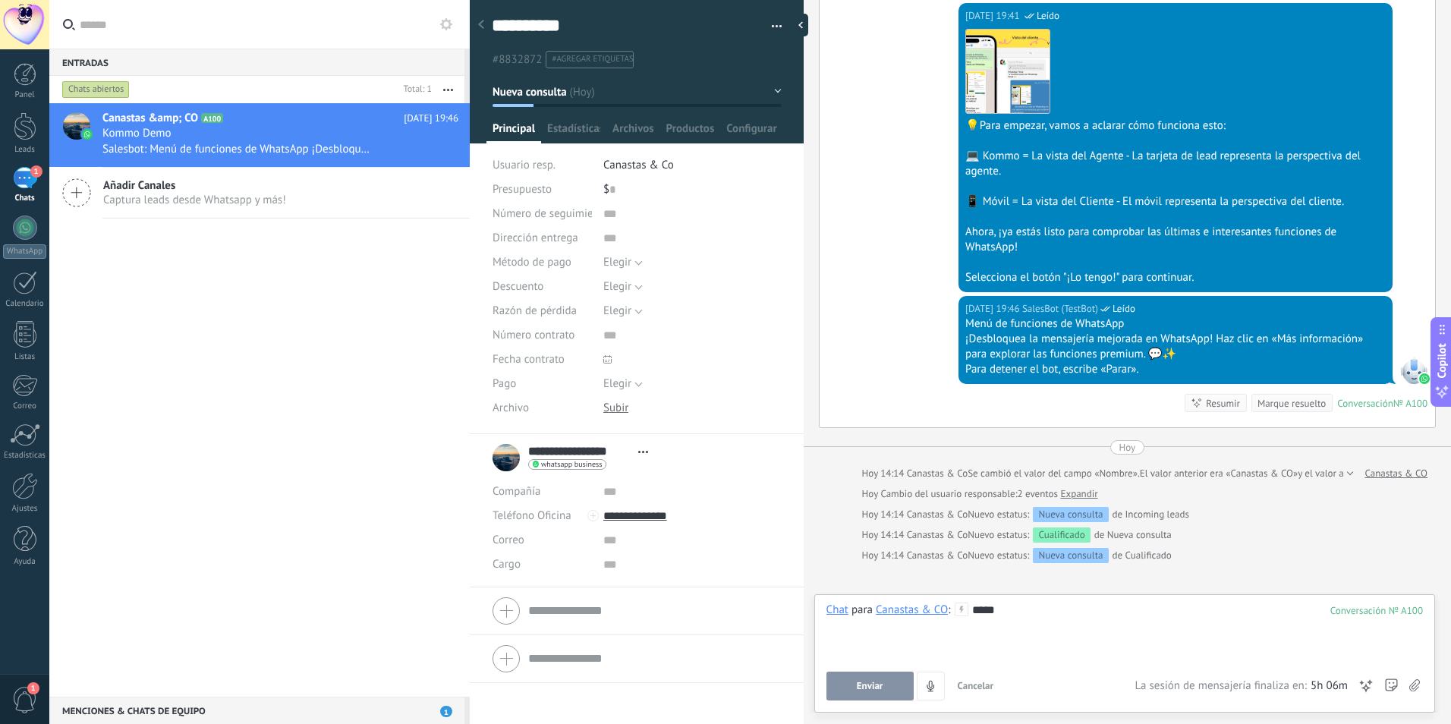
click at [892, 690] on button "Enviar" at bounding box center [870, 686] width 87 height 29
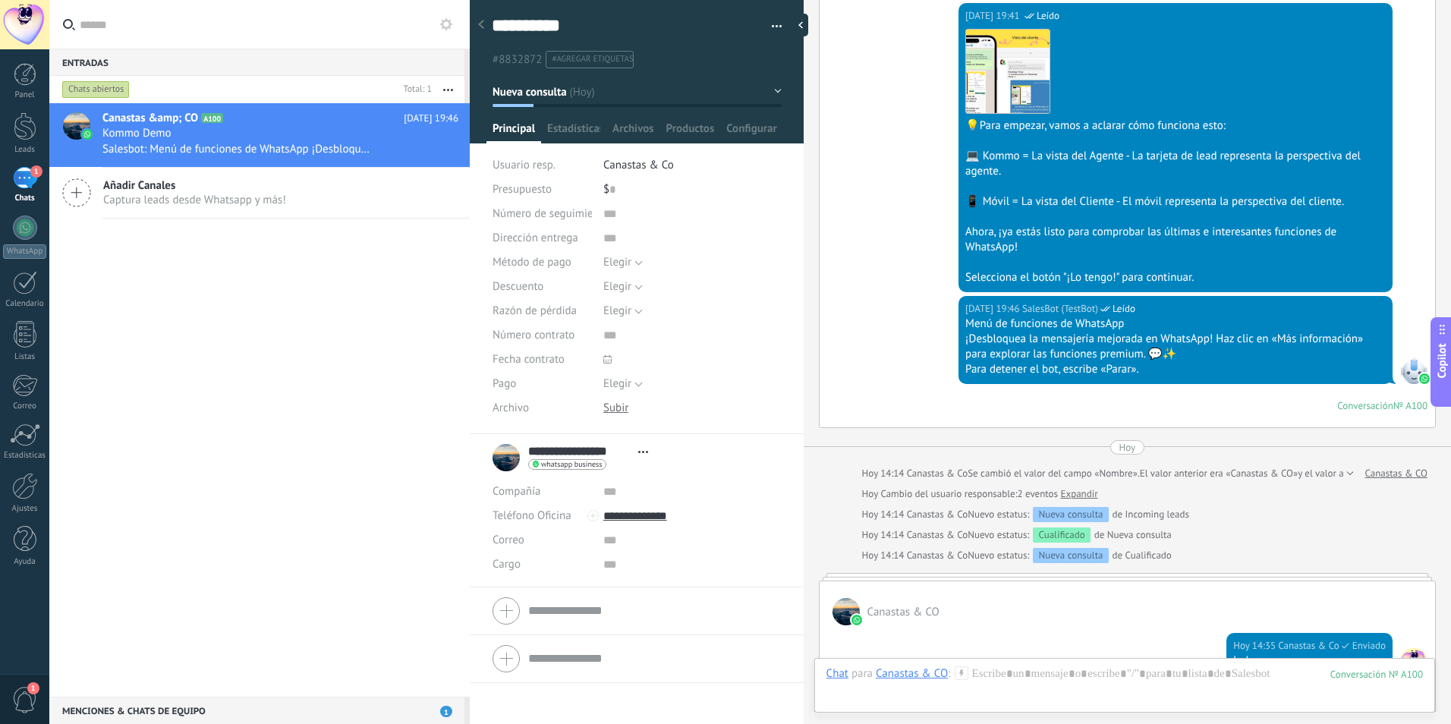
scroll to position [559, 0]
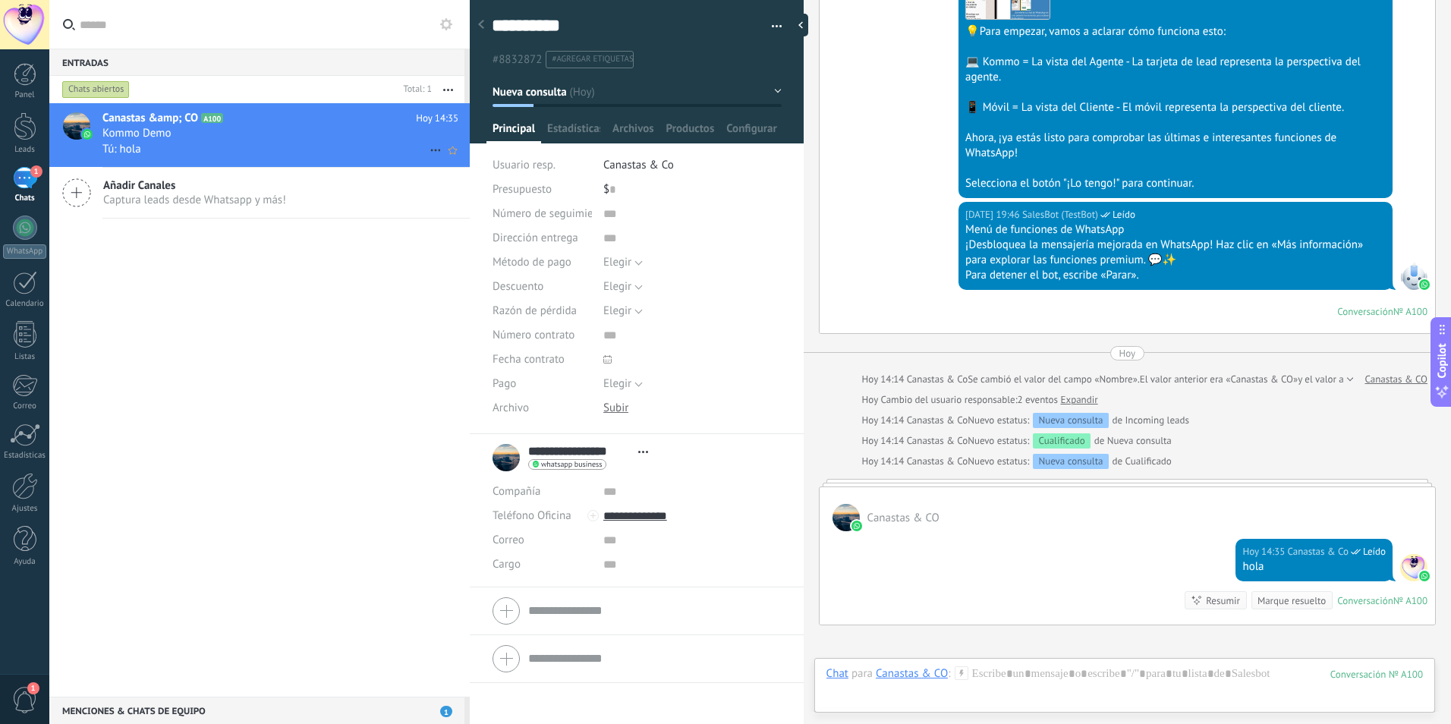
click at [432, 149] on icon at bounding box center [436, 150] width 18 height 18
click at [465, 159] on span "Conversación cerrada" at bounding box center [503, 158] width 103 height 30
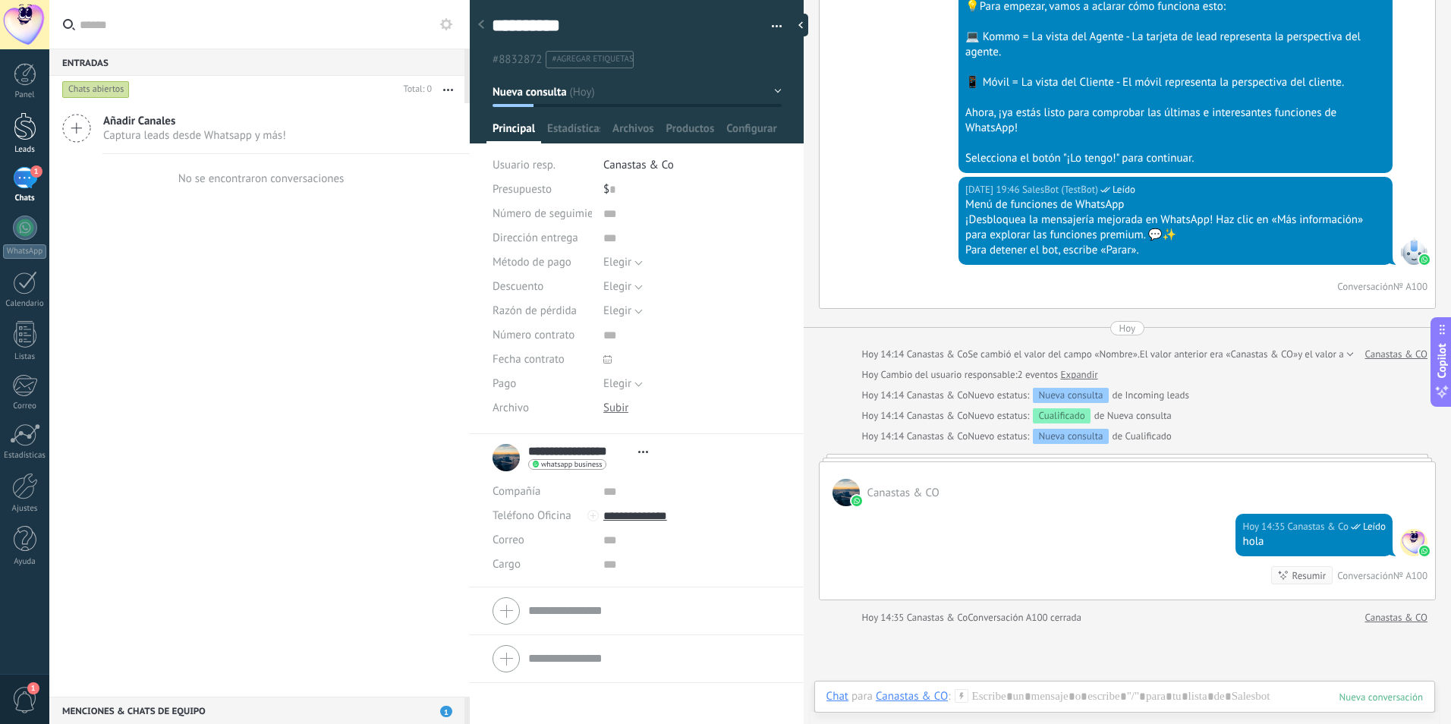
click at [34, 131] on div at bounding box center [25, 126] width 23 height 28
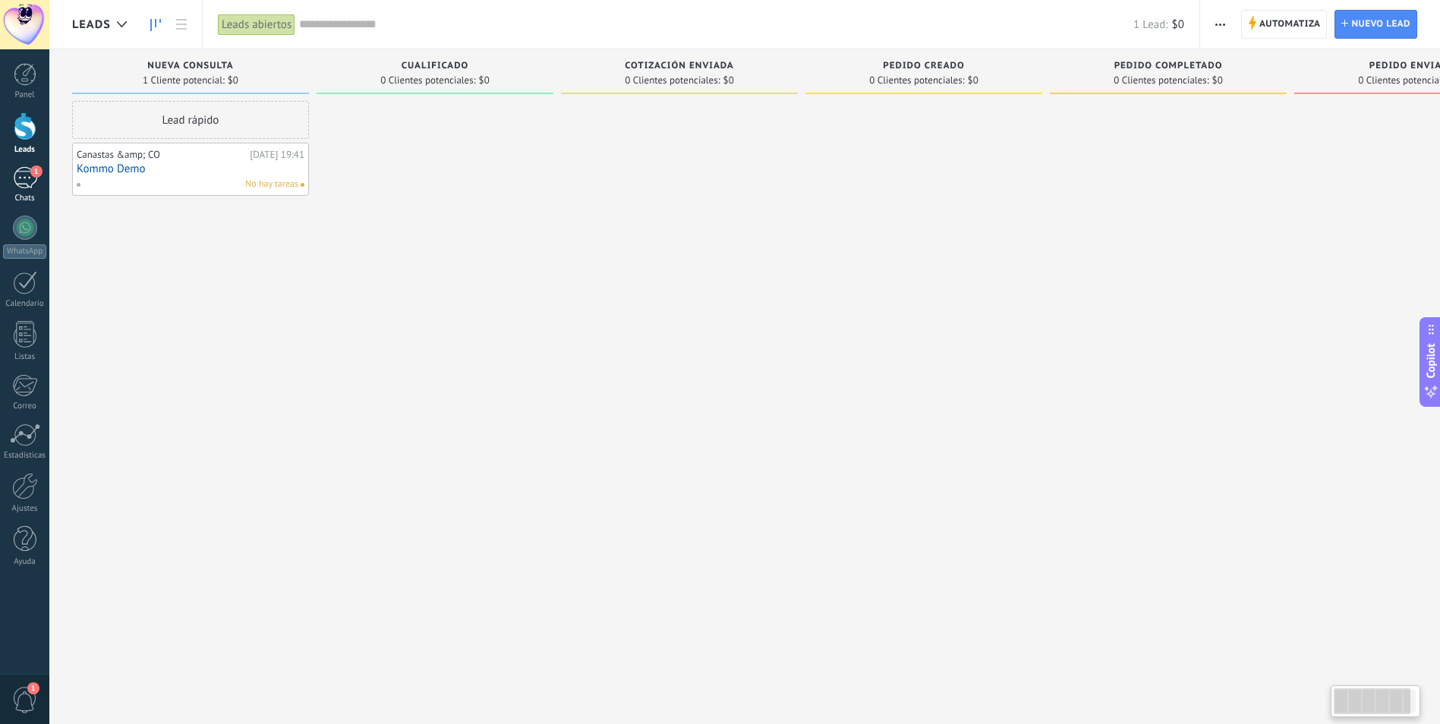
click at [31, 176] on div "1" at bounding box center [25, 178] width 24 height 22
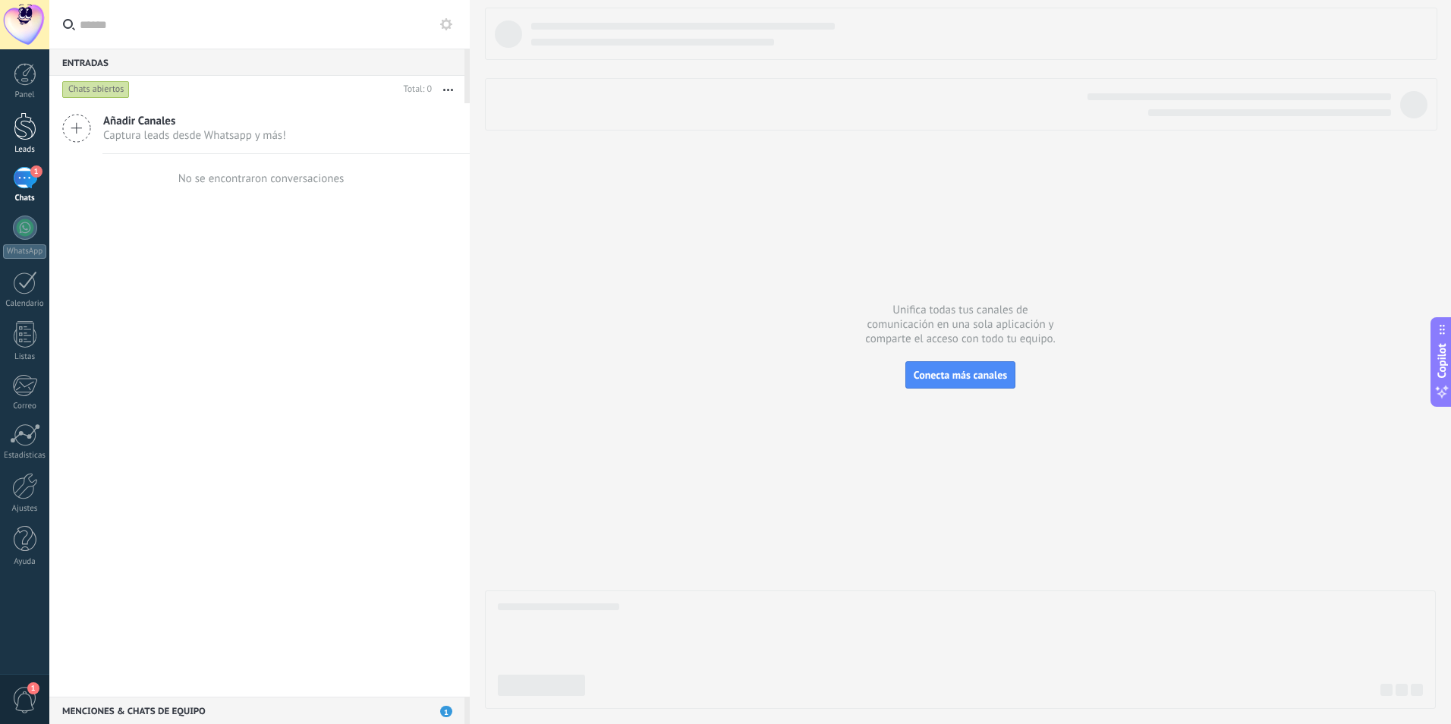
click at [20, 119] on div at bounding box center [25, 126] width 23 height 28
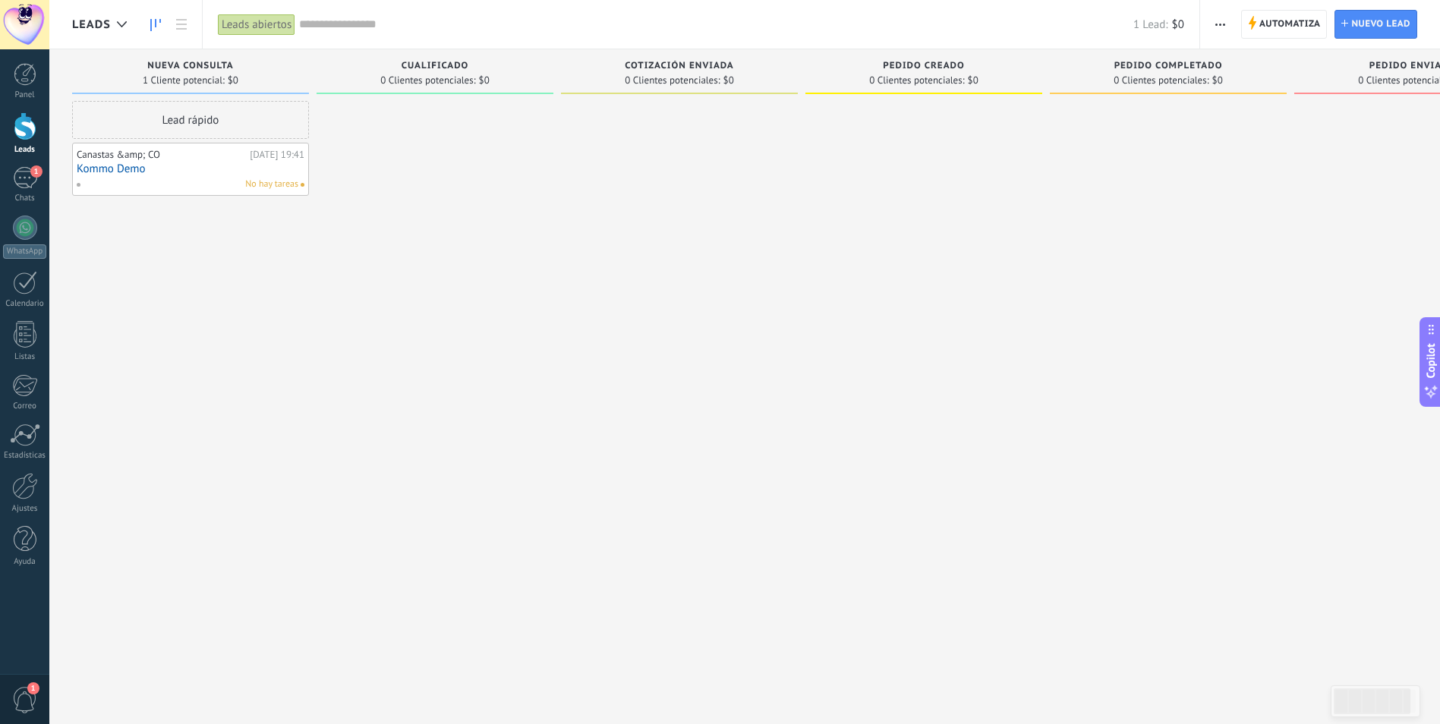
drag, startPoint x: 274, startPoint y: 157, endPoint x: 197, endPoint y: 178, distance: 80.3
click at [197, 178] on div "No hay tareas" at bounding box center [187, 185] width 222 height 14
click at [246, 171] on link "Kommo Demo" at bounding box center [191, 168] width 228 height 13
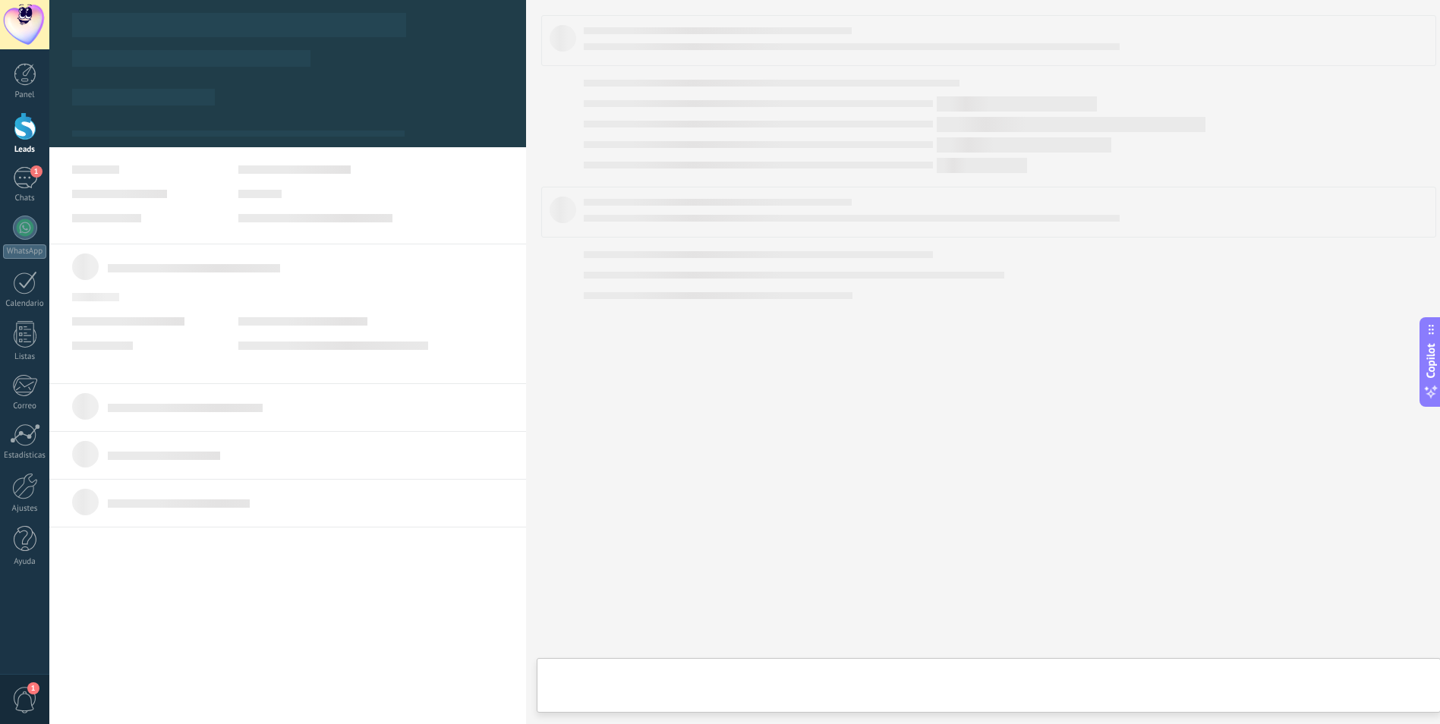
type textarea "**********"
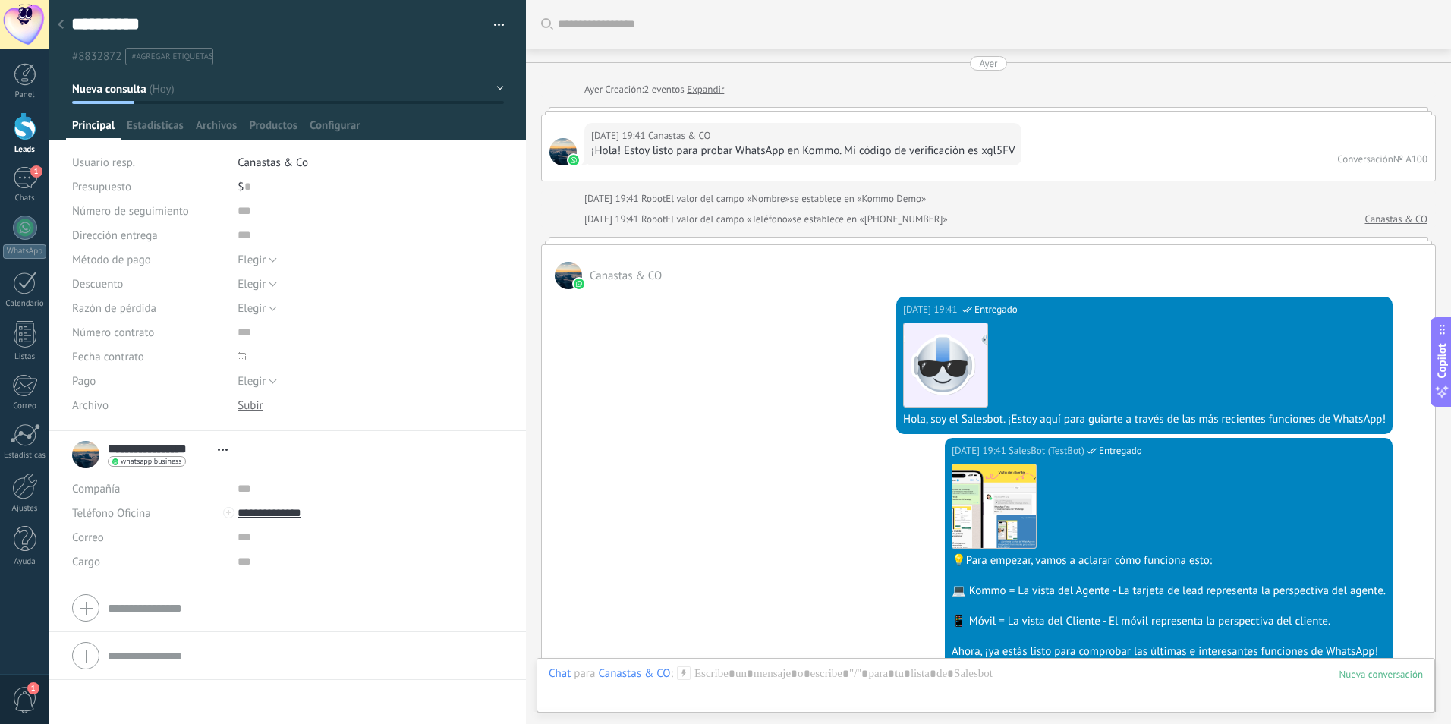
scroll to position [701, 0]
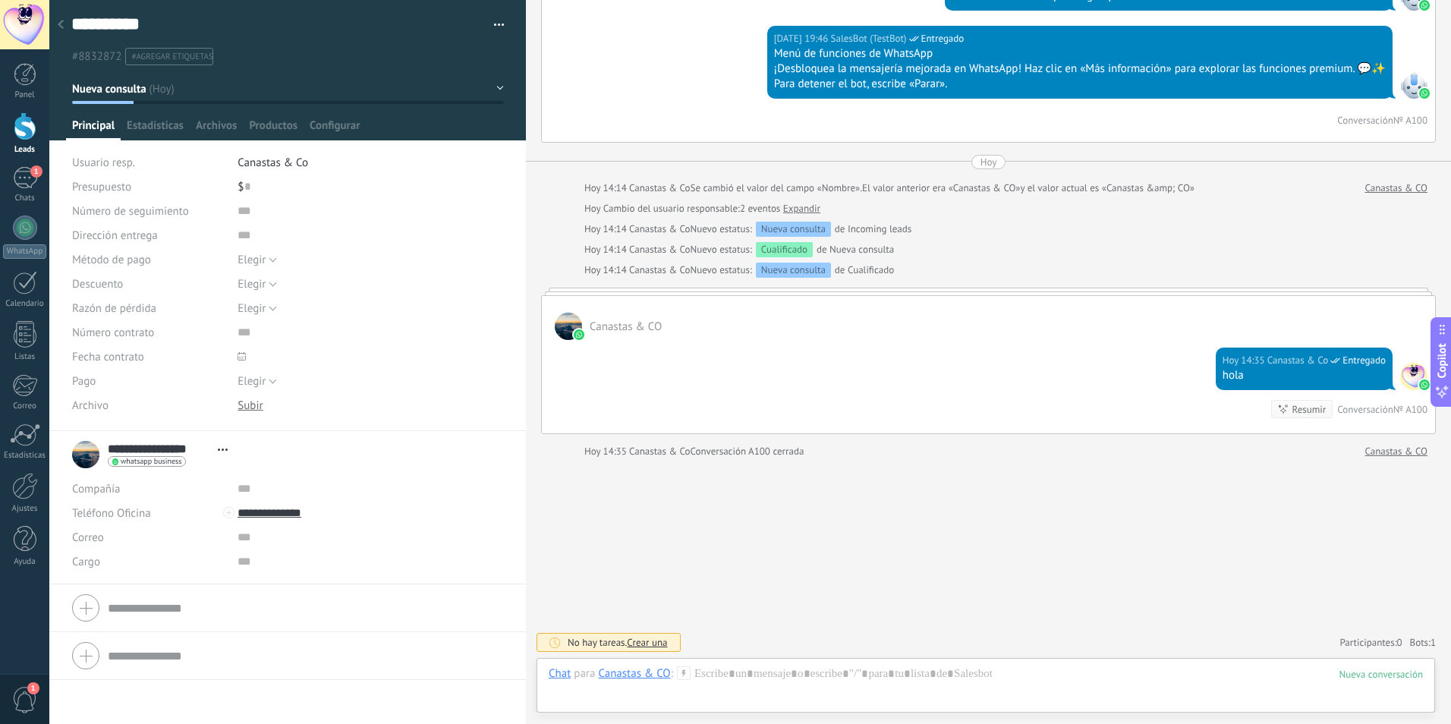
click at [19, 603] on div "Panel Leads 1 Chats WhatsApp Clientes 1" at bounding box center [49, 361] width 99 height 625
click at [401, 87] on button "Nueva consulta" at bounding box center [288, 88] width 432 height 27
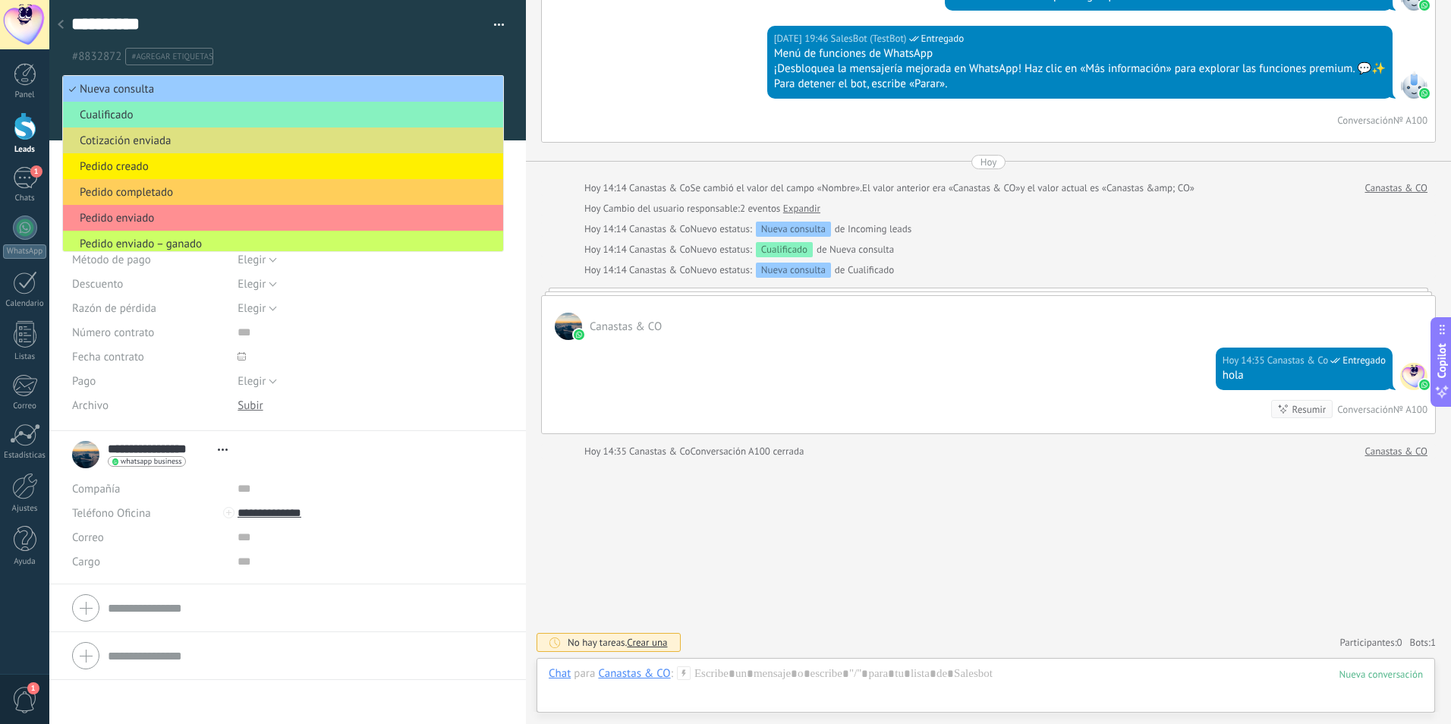
click at [279, 43] on div "#8832872 #agregar etiquetas" at bounding box center [287, 52] width 433 height 27
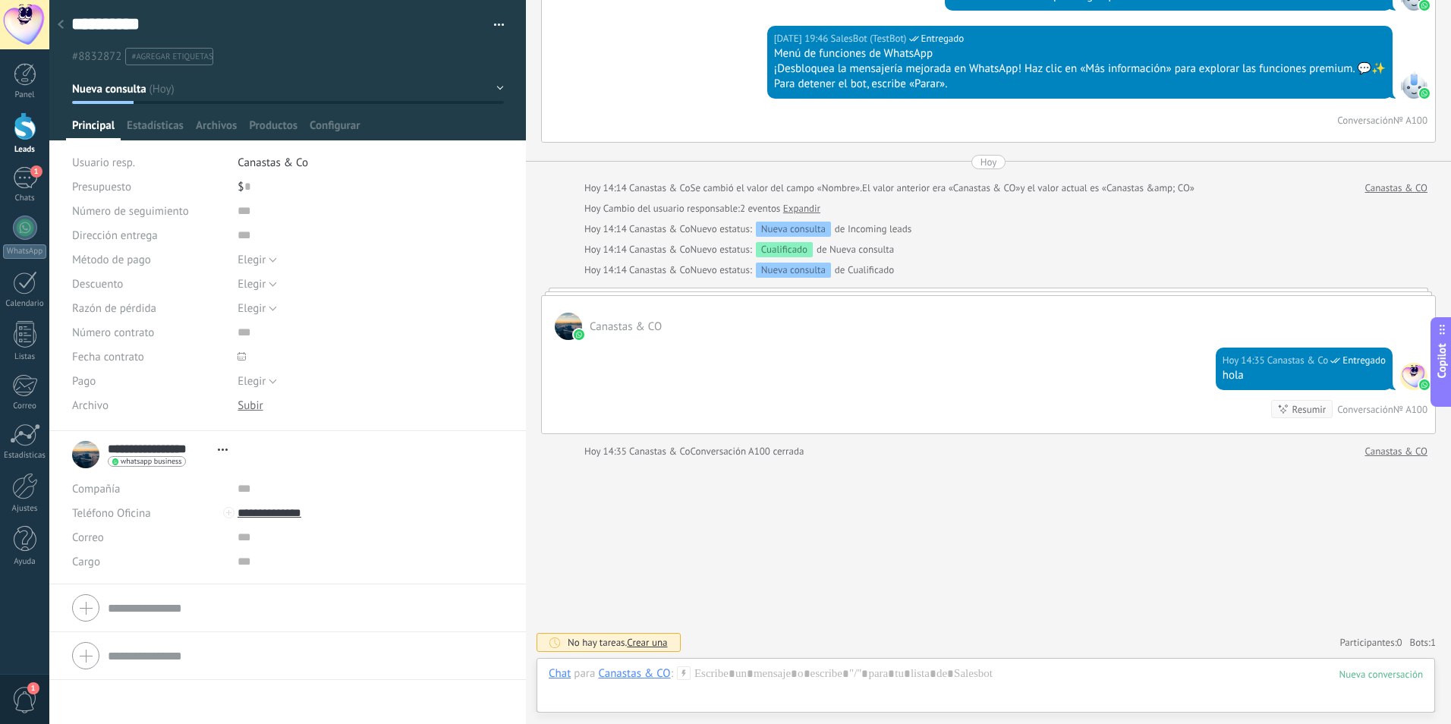
click at [491, 87] on button "Nueva consulta" at bounding box center [288, 88] width 432 height 27
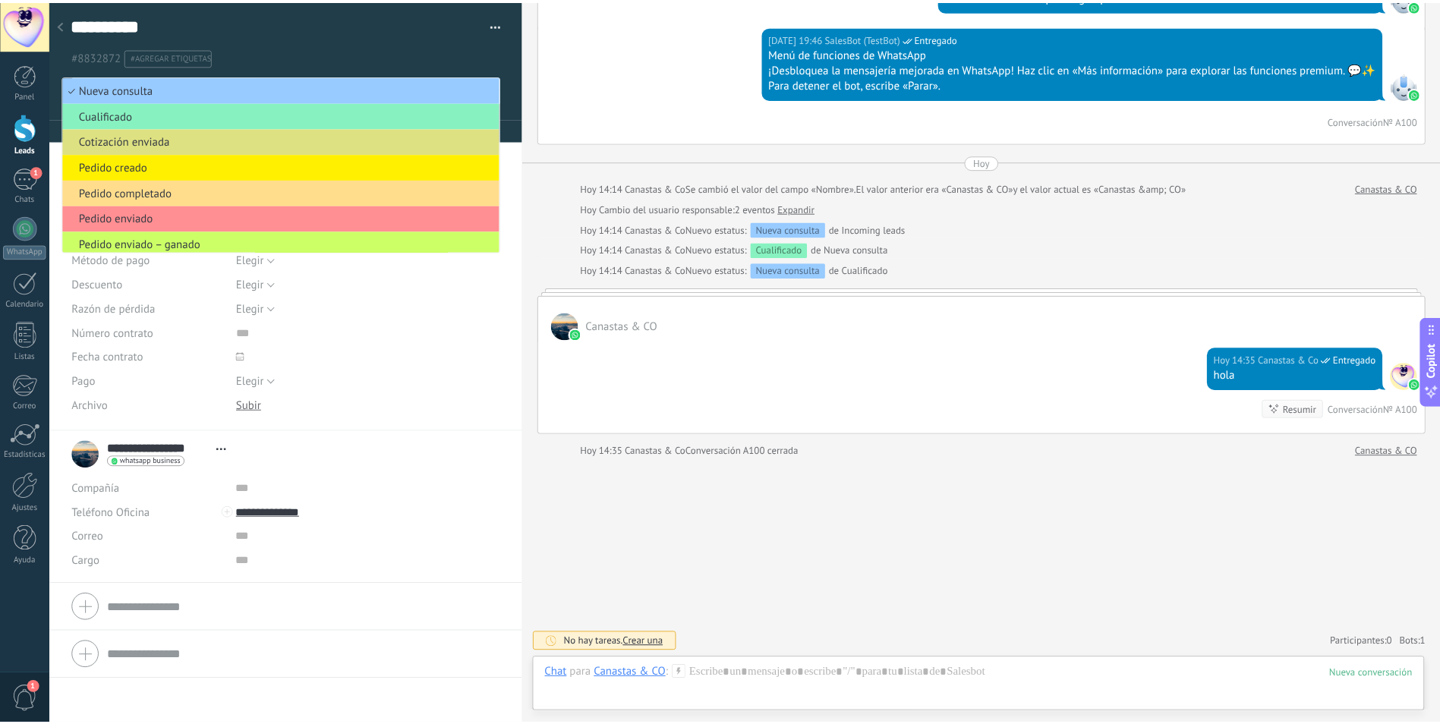
scroll to position [31, 0]
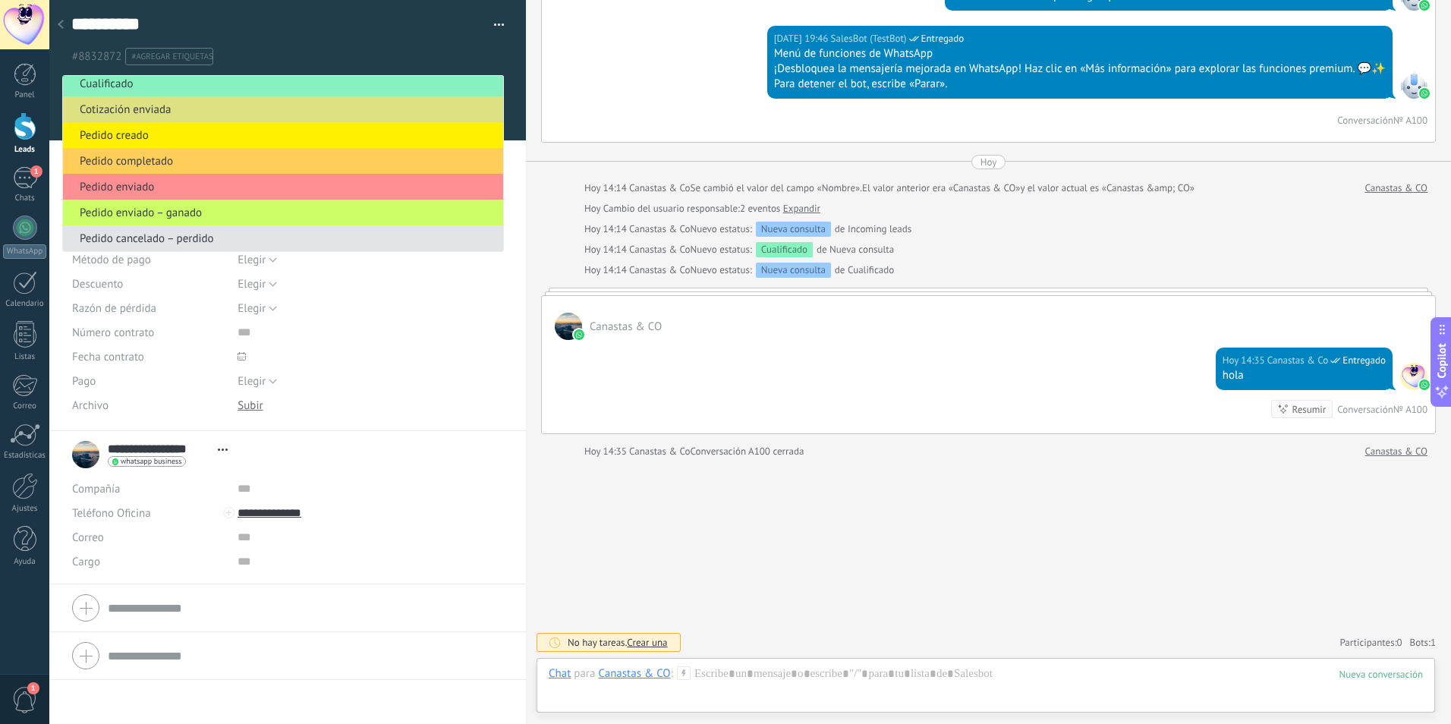
click at [232, 244] on span "Pedido cancelado – perdido" at bounding box center [281, 239] width 436 height 14
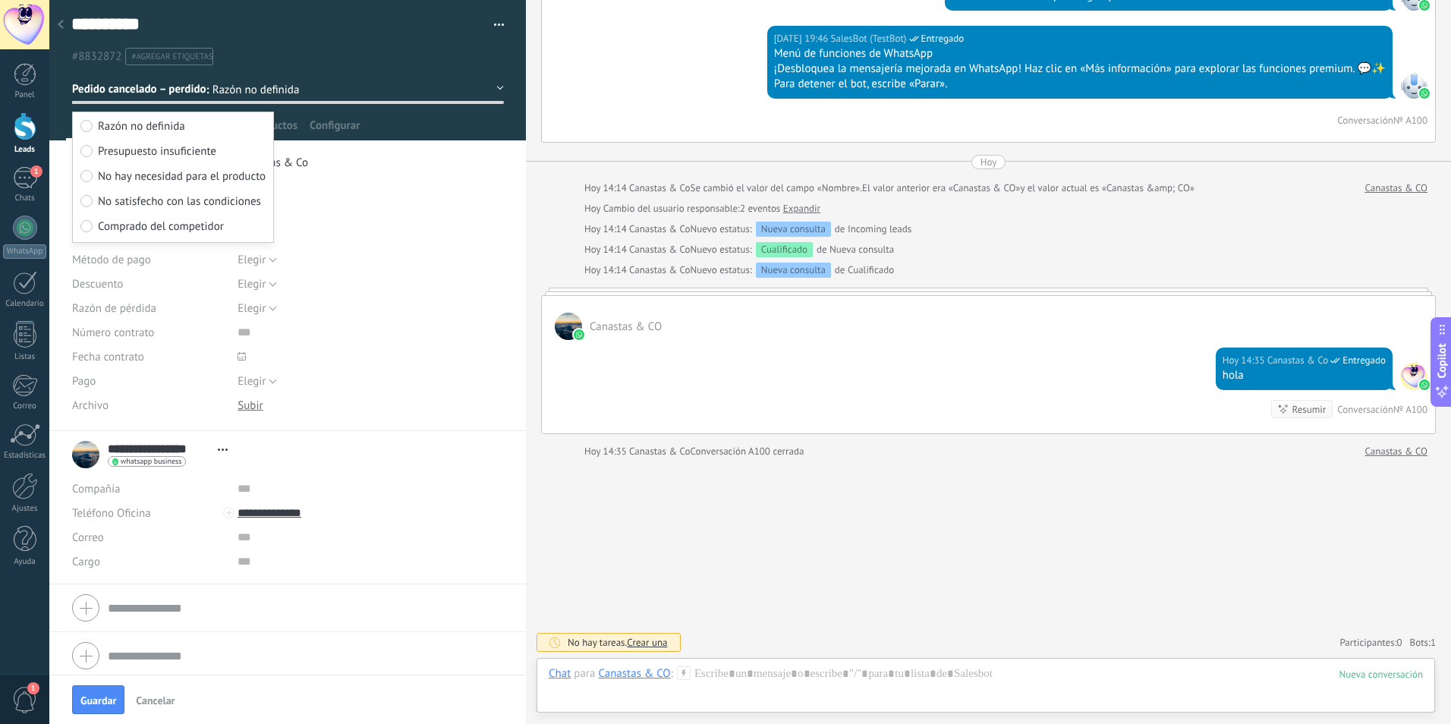
click at [421, 281] on div "Elegir 5% 10% 15% [GEOGRAPHIC_DATA]" at bounding box center [371, 284] width 266 height 24
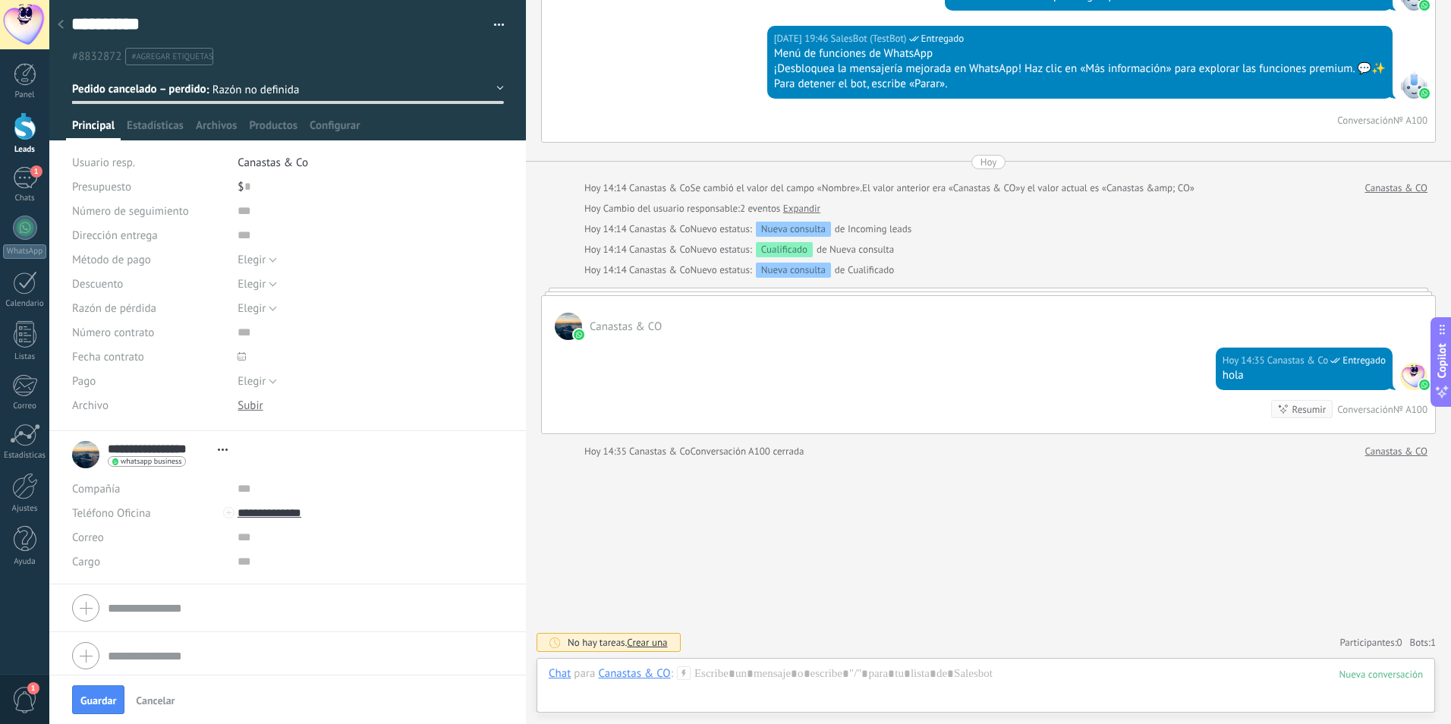
click at [60, 24] on use at bounding box center [61, 24] width 6 height 9
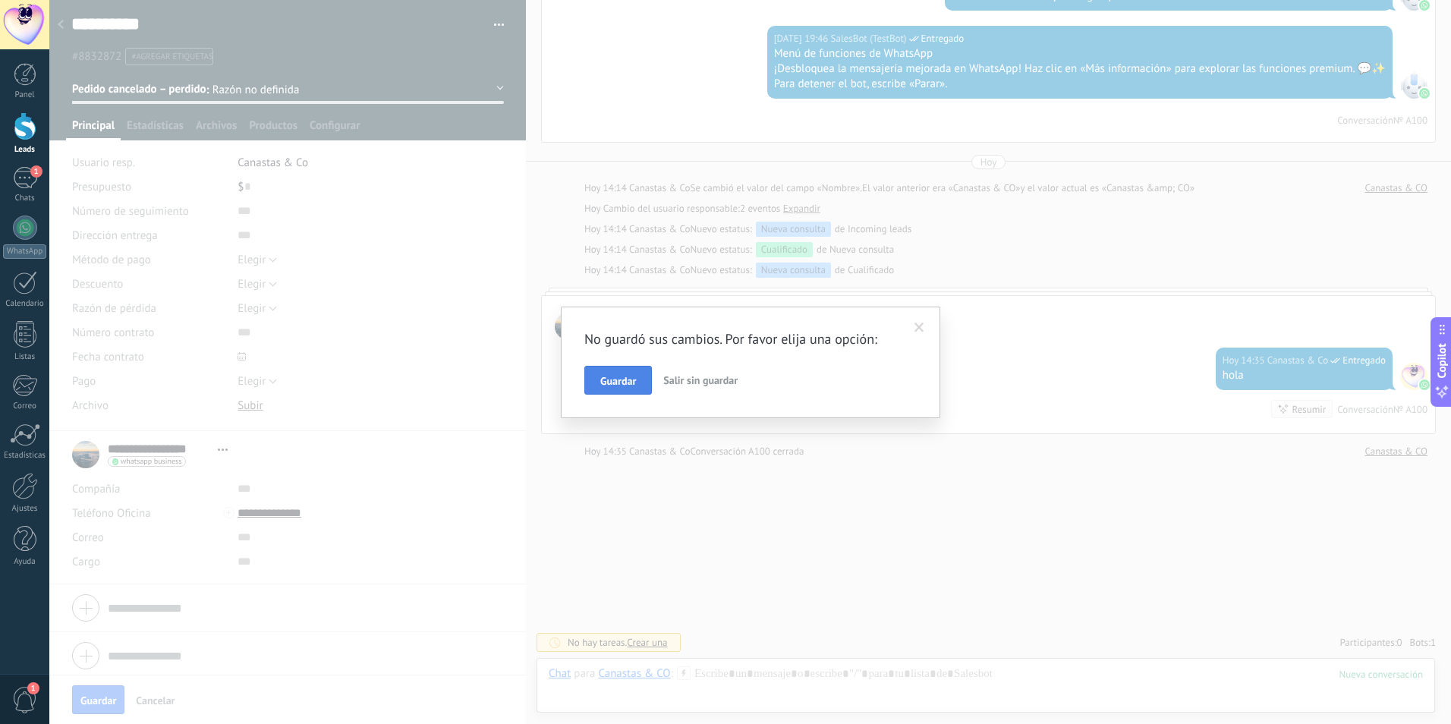
click at [627, 378] on span "Guardar" at bounding box center [618, 381] width 36 height 11
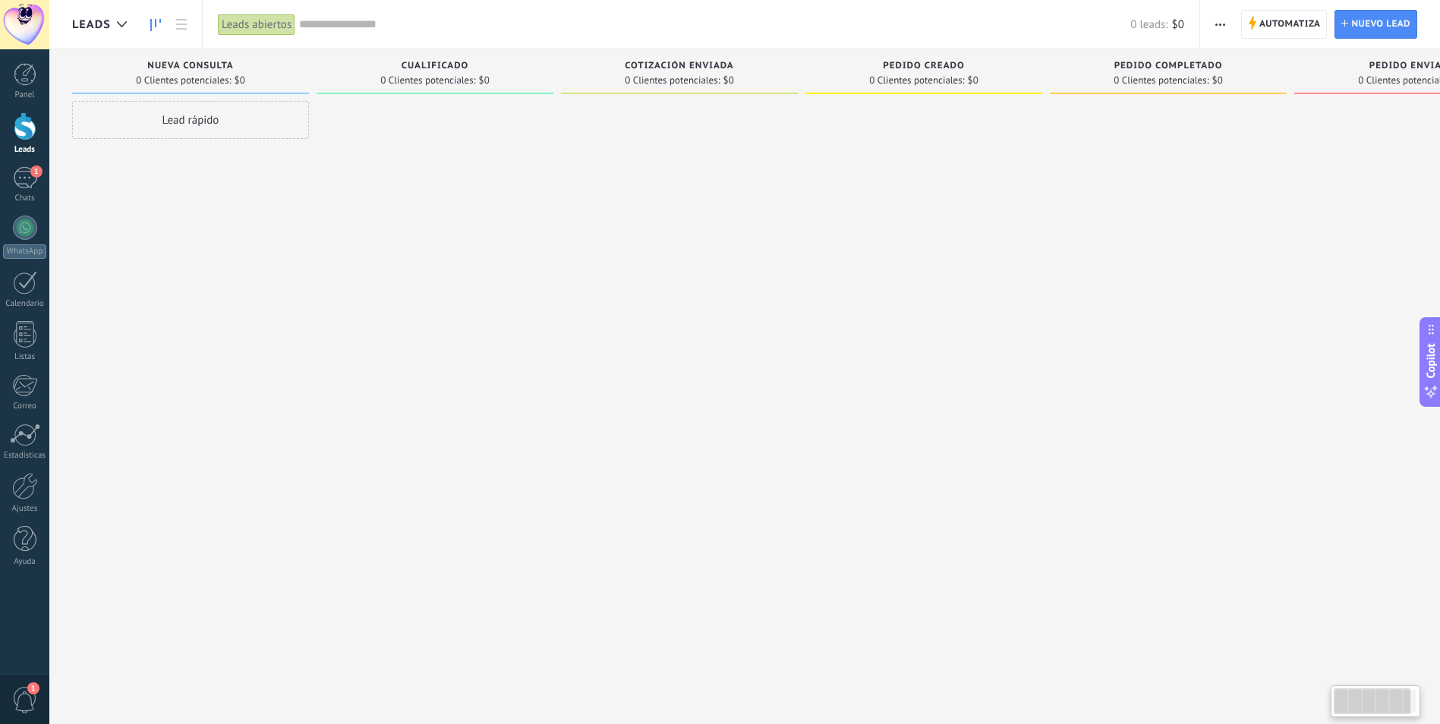
drag, startPoint x: 754, startPoint y: 355, endPoint x: 941, endPoint y: 349, distance: 187.6
click at [941, 349] on div "Leads Entrantes Solicitudes: 0 0 0 0 0 0 0 0 0 Nueva consulta 0 Clientes potenc…" at bounding box center [813, 338] width 1482 height 578
click at [33, 184] on div "1" at bounding box center [25, 178] width 24 height 22
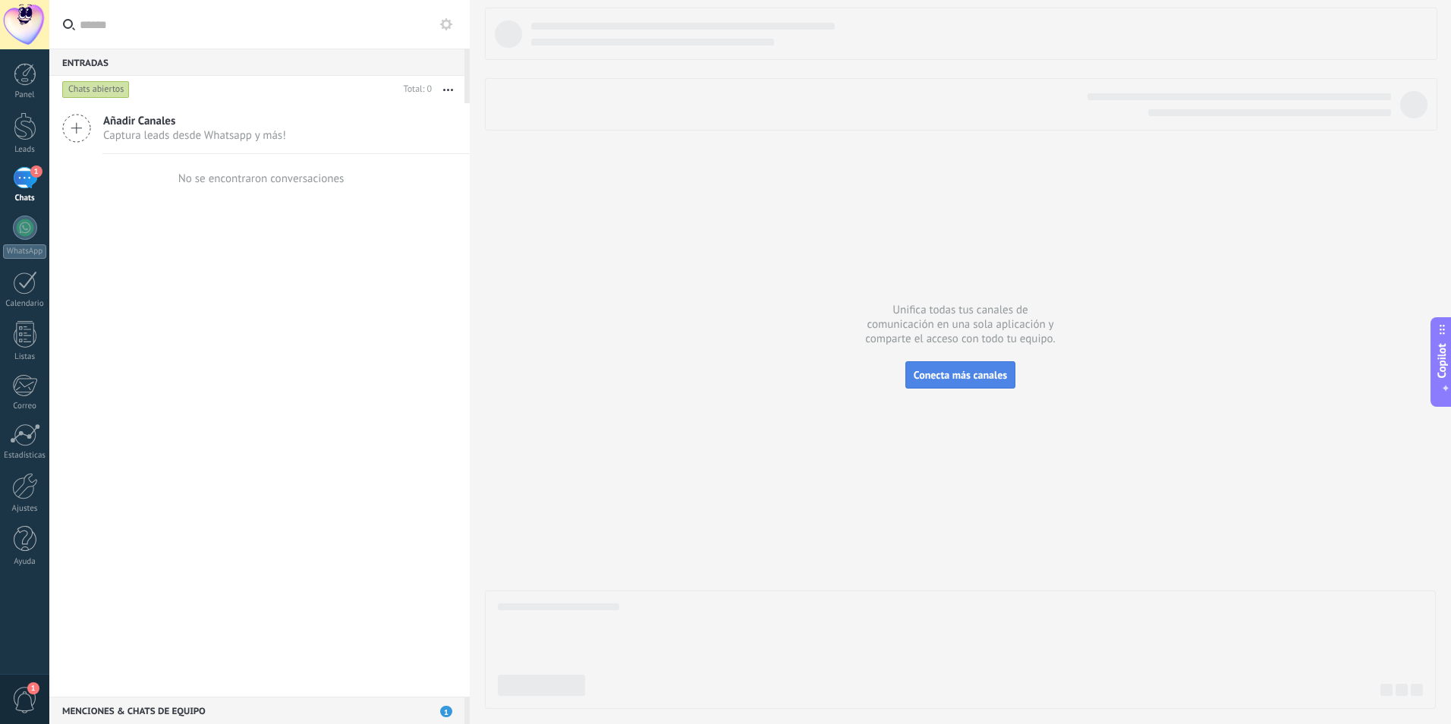
click at [954, 373] on span "Conecta más canales" at bounding box center [960, 375] width 93 height 14
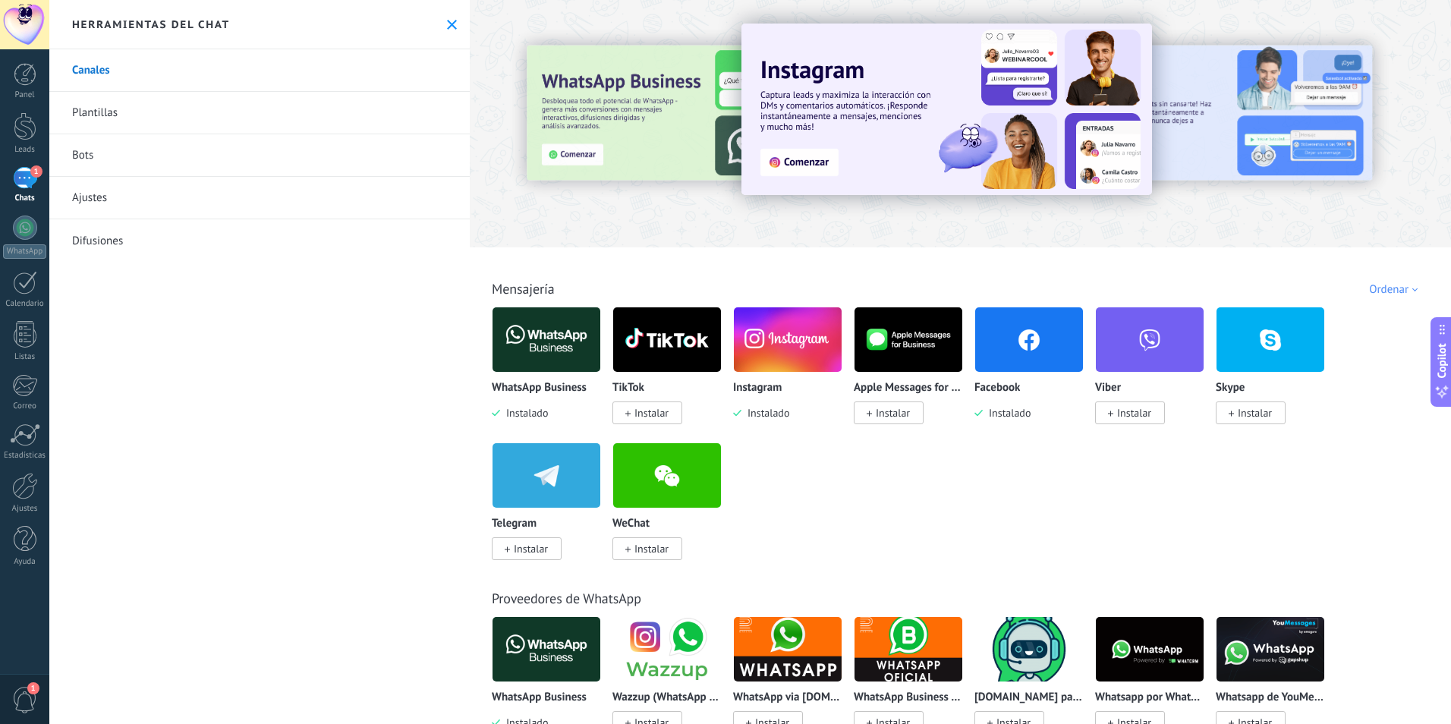
click at [144, 109] on link "Plantillas" at bounding box center [259, 113] width 421 height 43
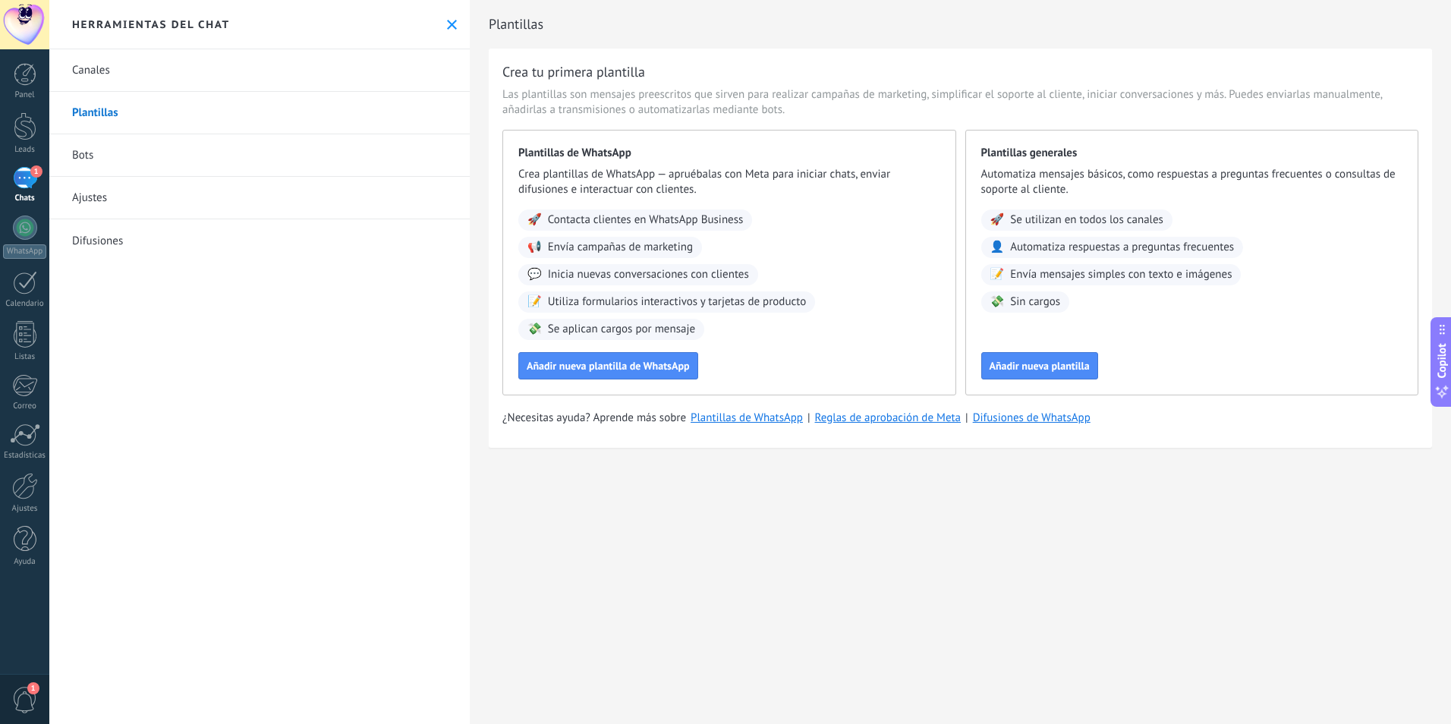
click at [147, 82] on link "Canales" at bounding box center [259, 70] width 421 height 43
